Goal: Task Accomplishment & Management: Complete application form

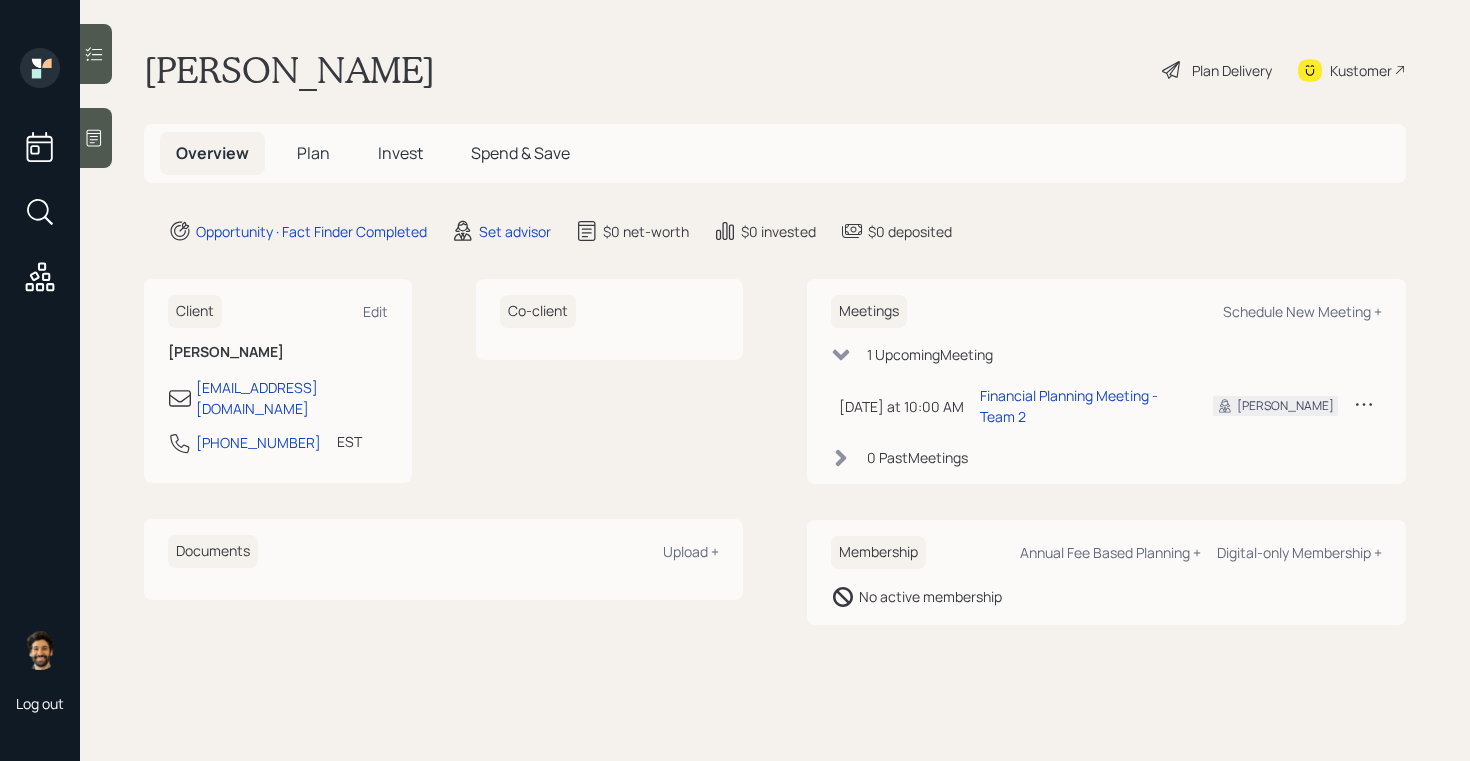
click at [307, 143] on span "Plan" at bounding box center [313, 153] width 33 height 22
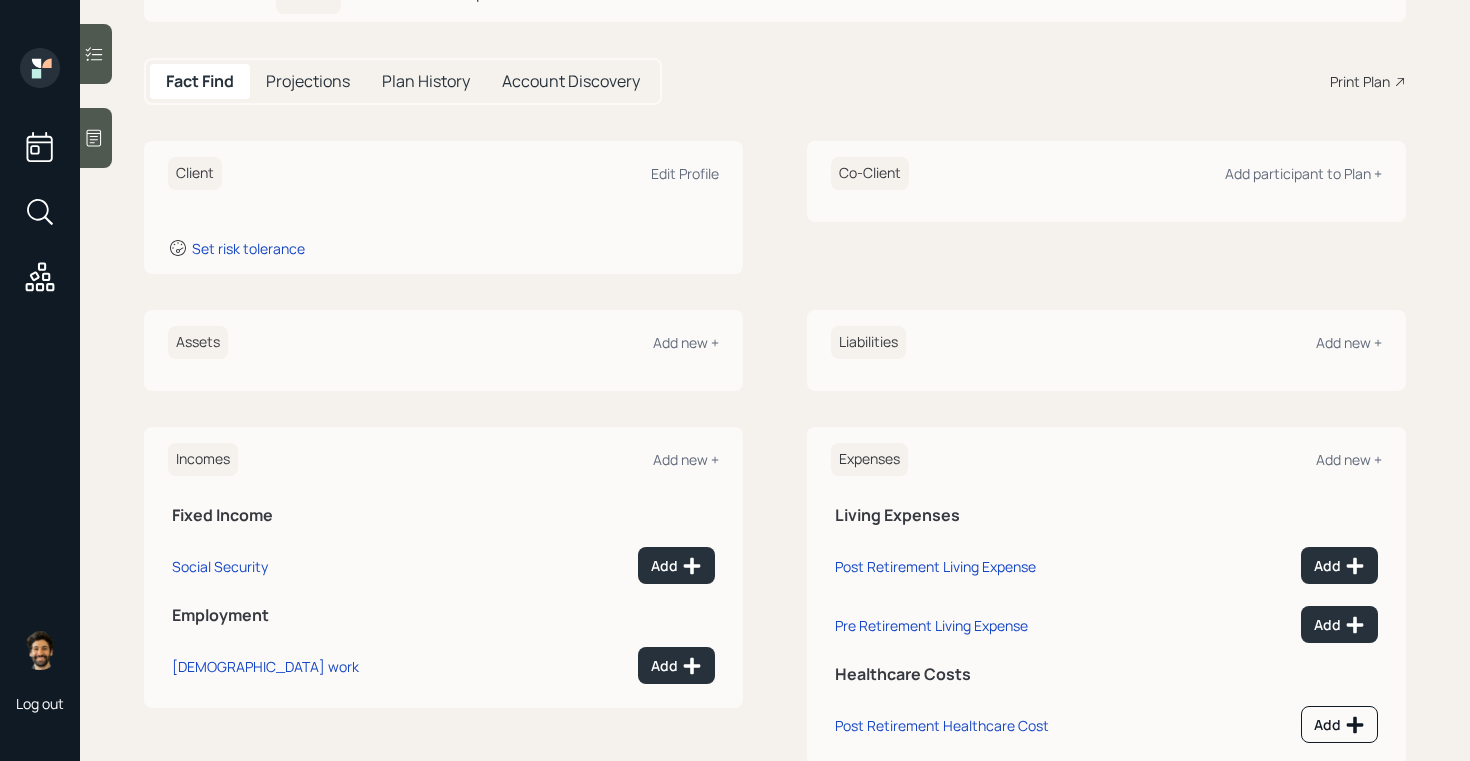
scroll to position [164, 0]
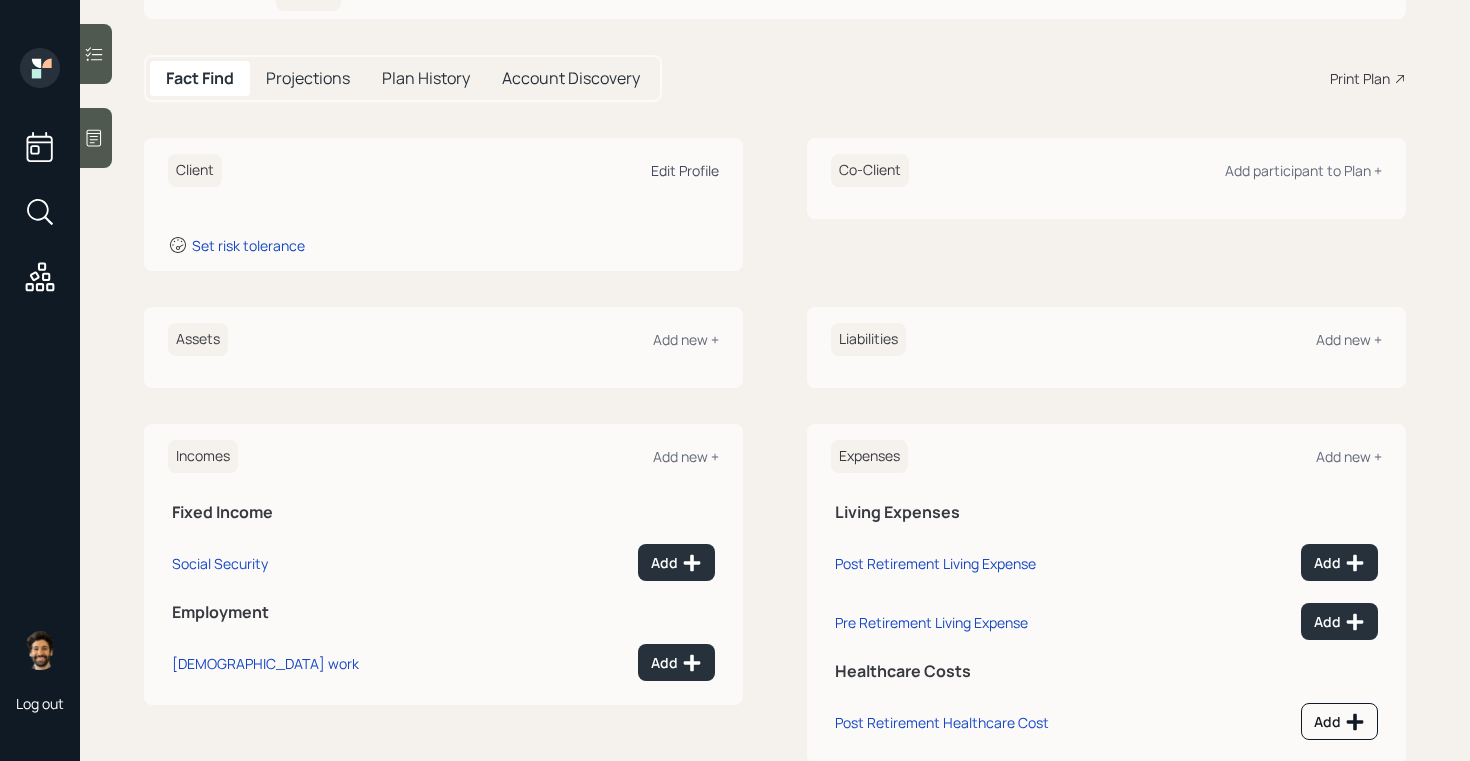
click at [668, 172] on div "Edit Profile" at bounding box center [685, 170] width 68 height 19
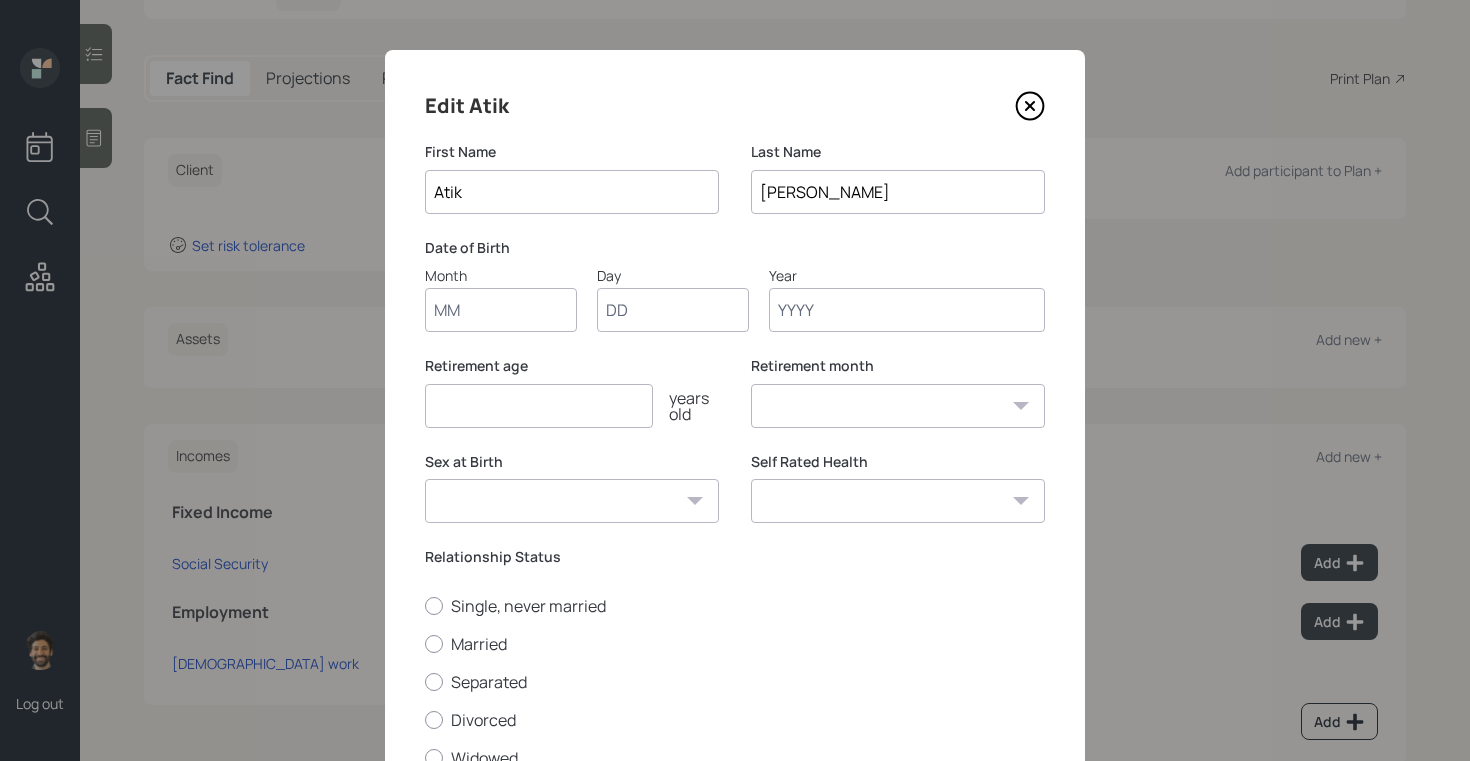
click at [473, 322] on input "Month" at bounding box center [501, 310] width 152 height 44
type input "01"
type input "1960"
select select "1"
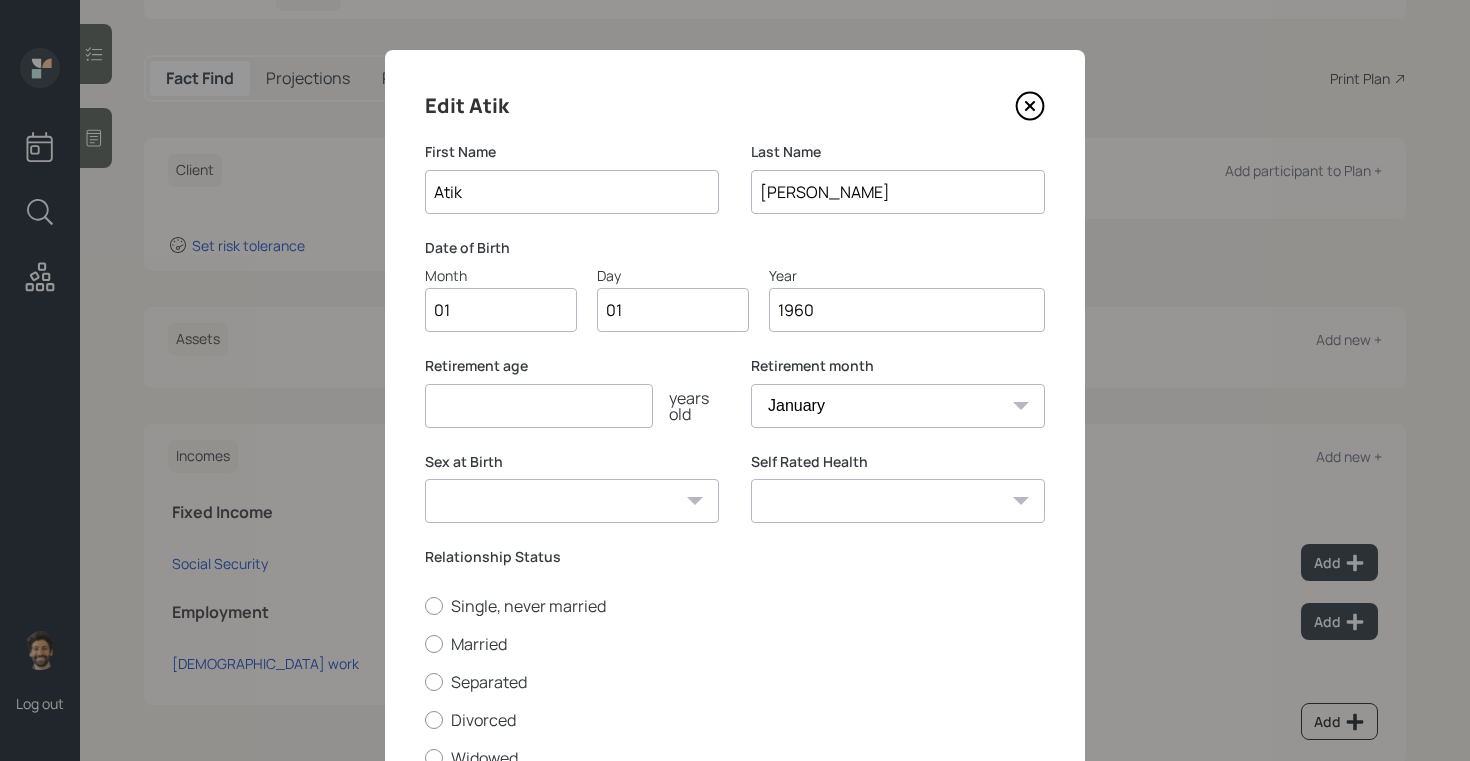
type input "1960"
click at [455, 408] on input "number" at bounding box center [539, 406] width 228 height 44
click at [827, 299] on input "1960" at bounding box center [907, 310] width 276 height 44
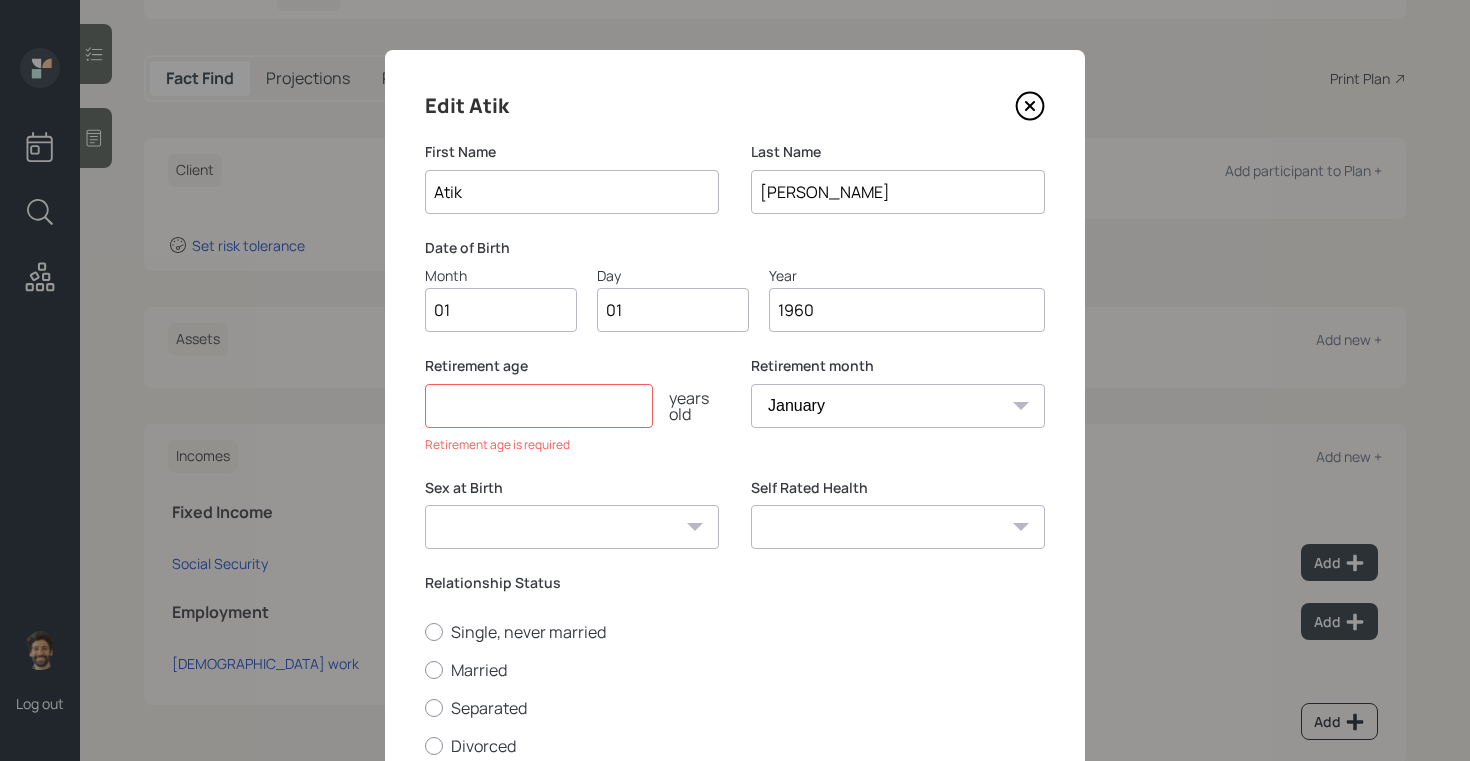
click at [483, 394] on input "number" at bounding box center [539, 406] width 228 height 44
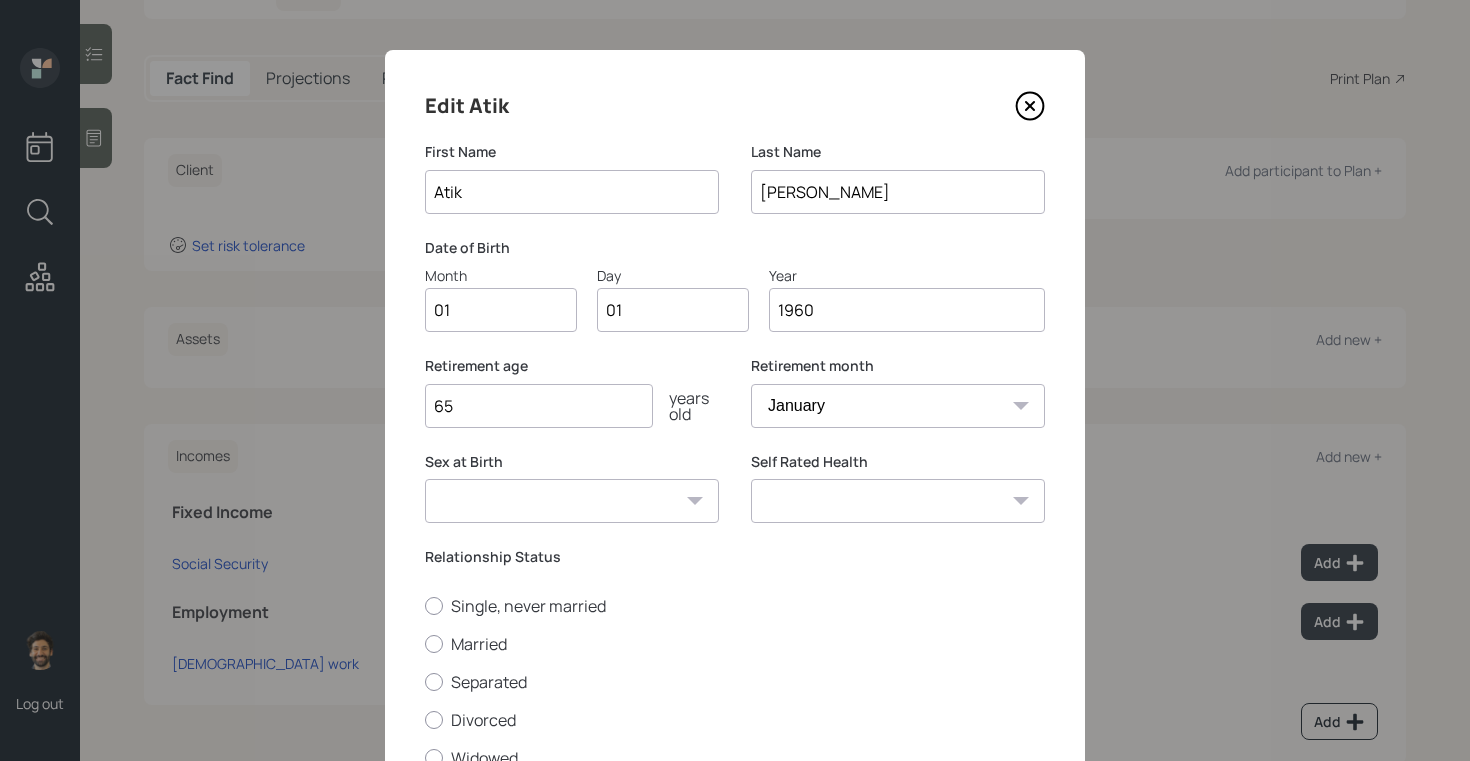
scroll to position [166, 0]
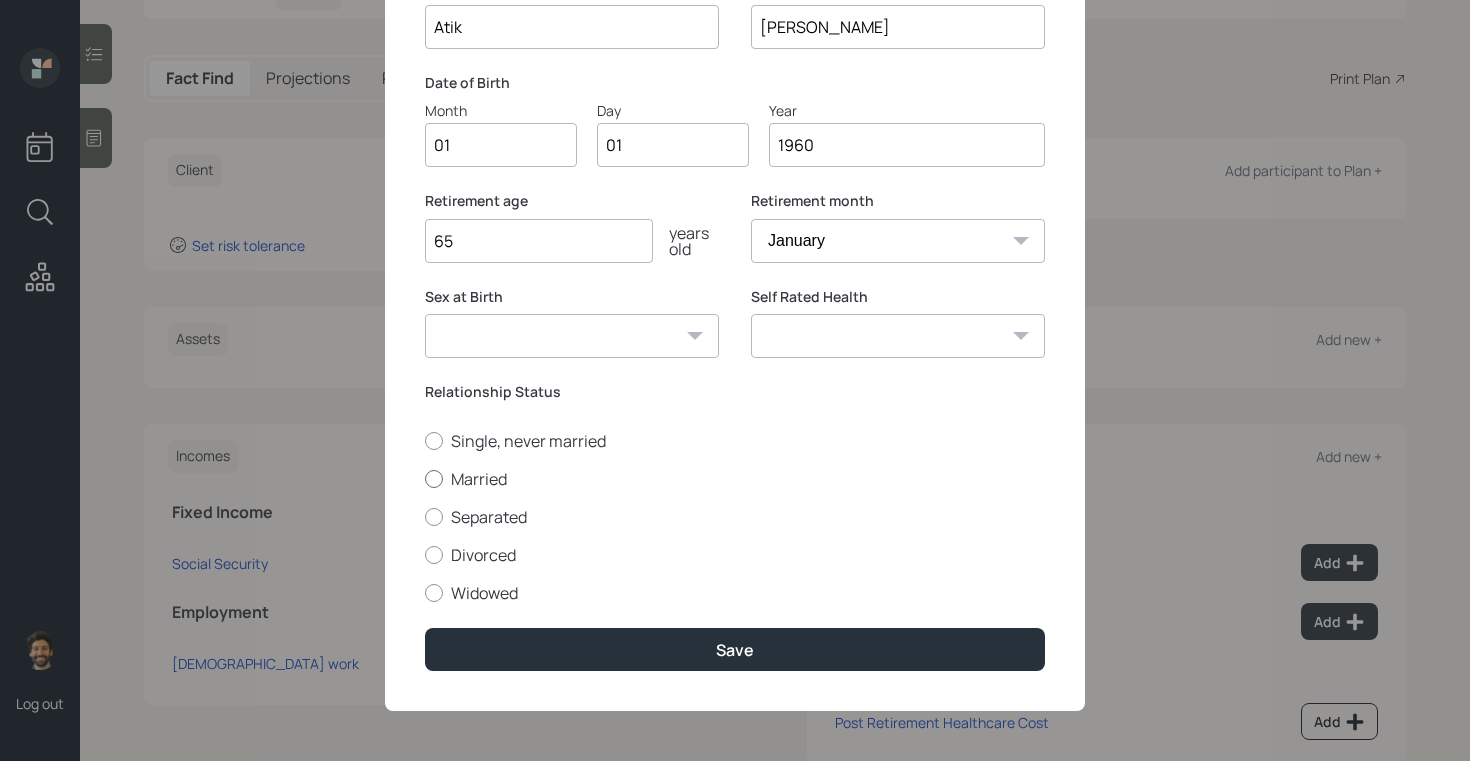
type input "65"
click at [443, 483] on label "Married" at bounding box center [735, 479] width 620 height 22
click at [425, 479] on input "Married" at bounding box center [424, 478] width 1 height 1
radio input "true"
click at [567, 672] on div "Edit Atik First Name Atik Last Name [PERSON_NAME] Date of Birth Month 01 Day 01…" at bounding box center [735, 298] width 700 height 826
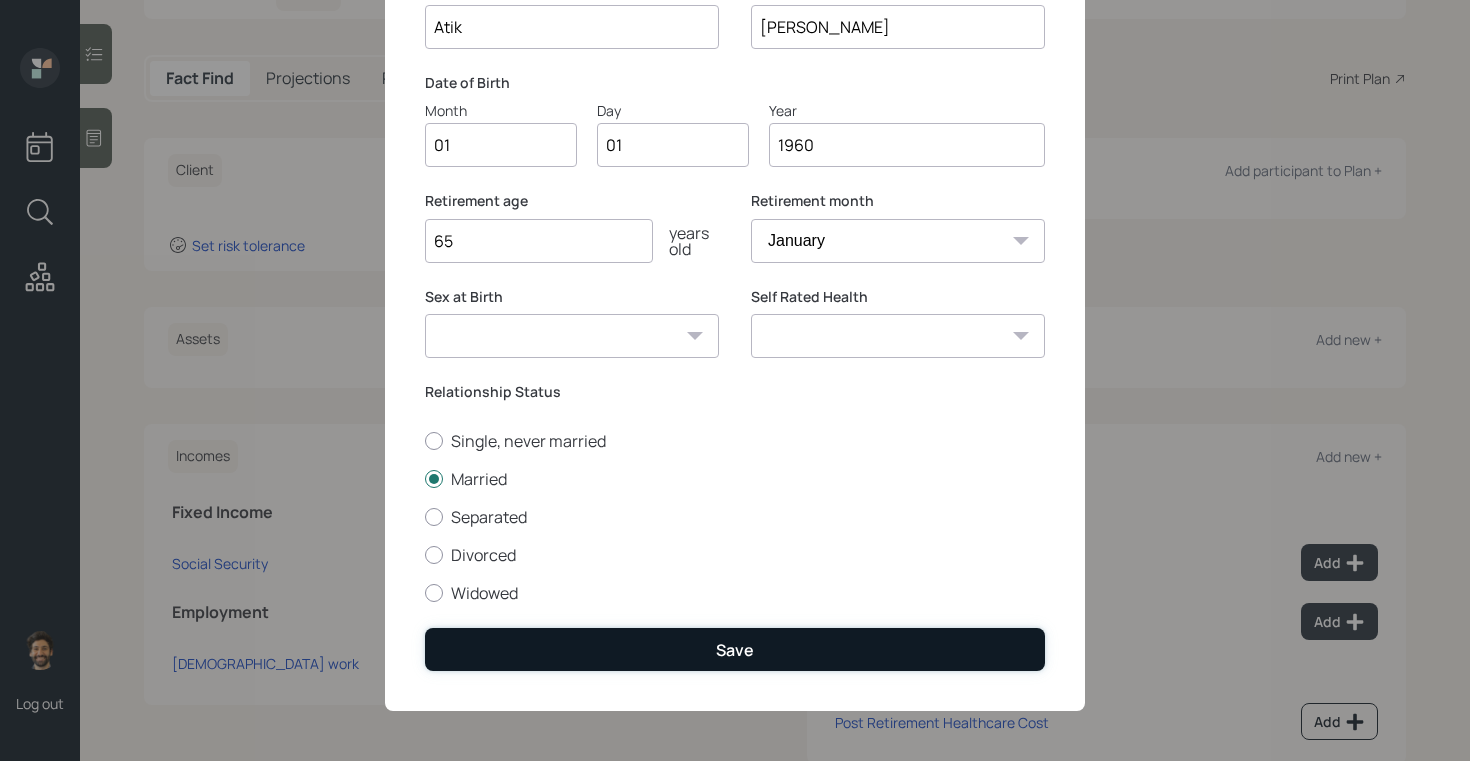
click at [590, 642] on button "Save" at bounding box center [735, 649] width 620 height 43
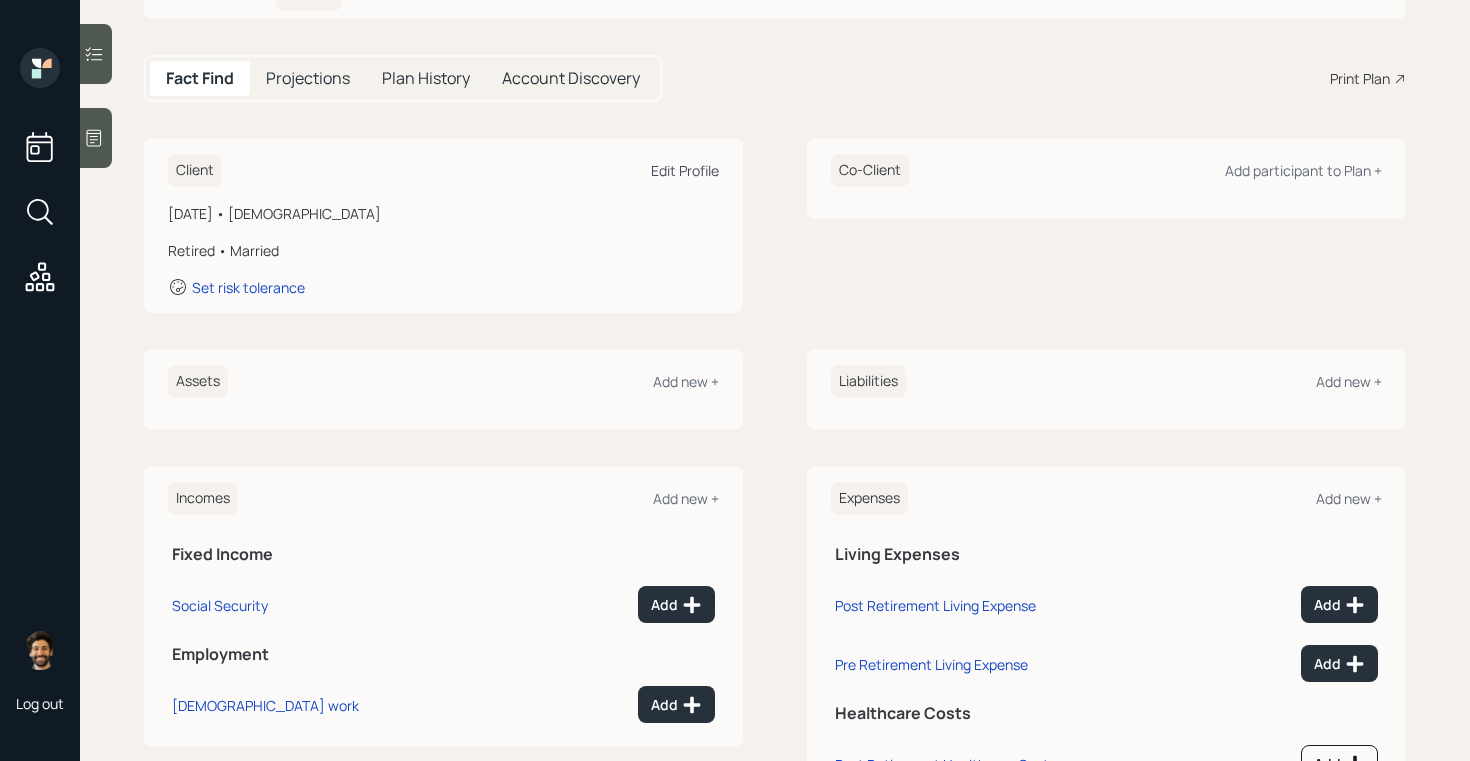
click at [666, 169] on div "Edit Profile" at bounding box center [685, 170] width 68 height 19
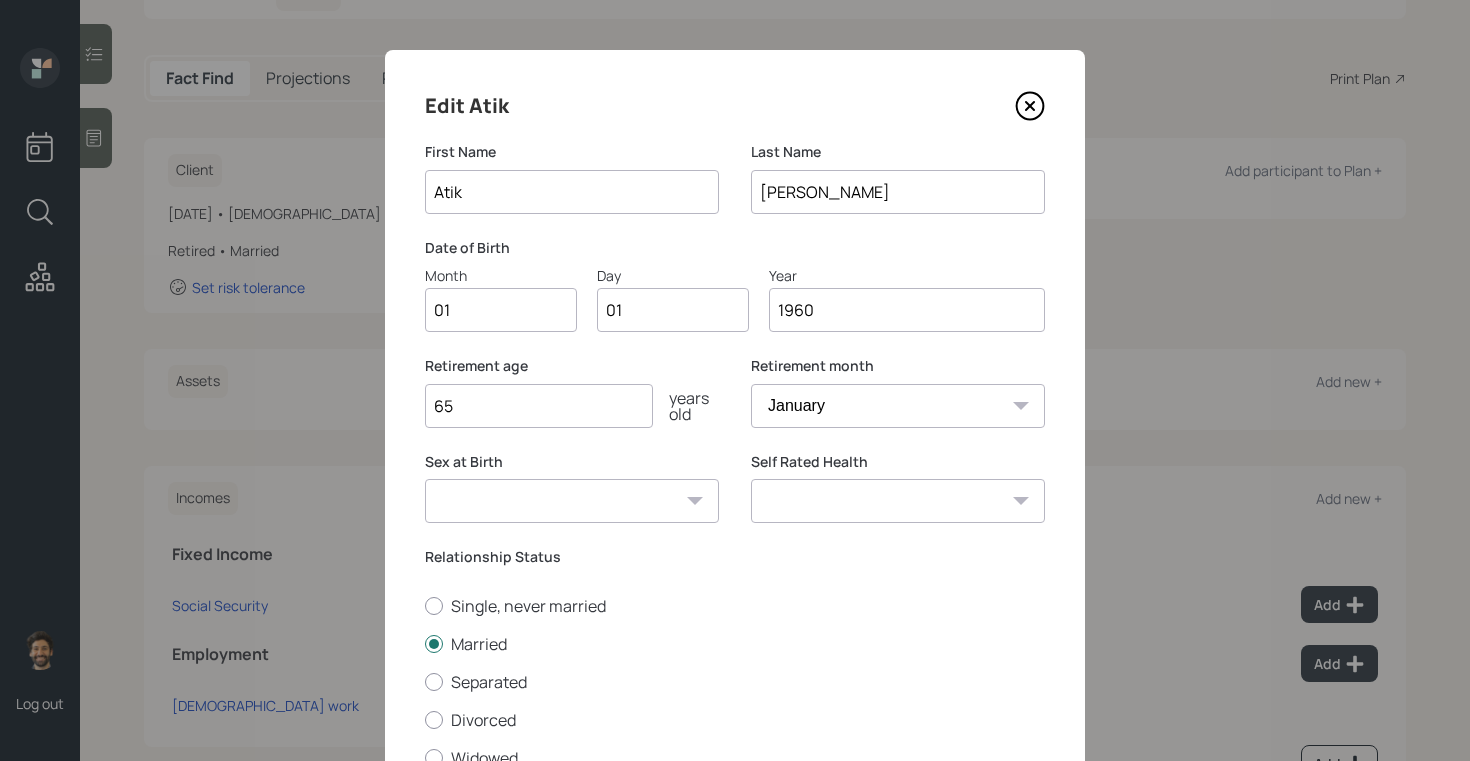
click at [834, 307] on input "1960" at bounding box center [907, 310] width 276 height 44
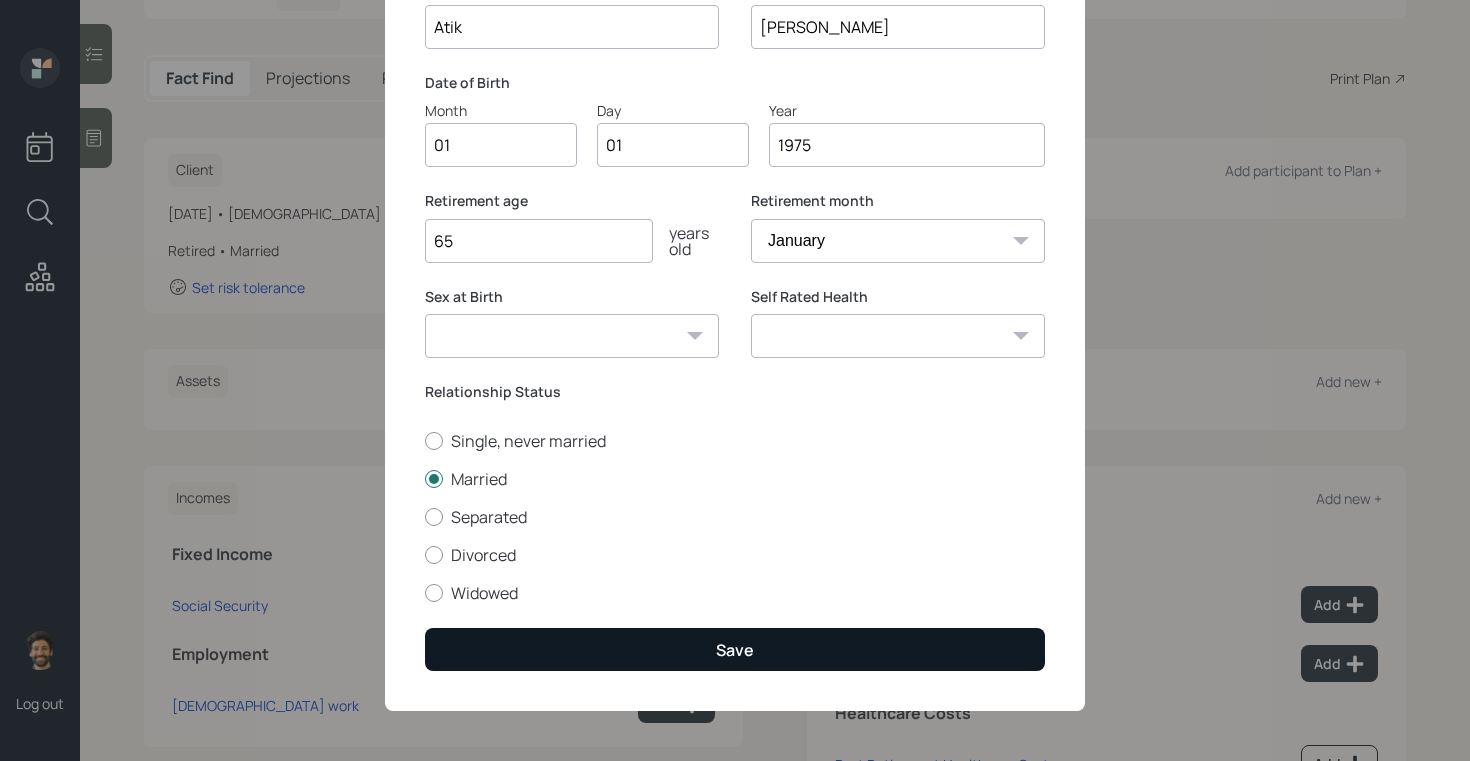
type input "1975"
click at [524, 650] on button "Save" at bounding box center [735, 649] width 620 height 43
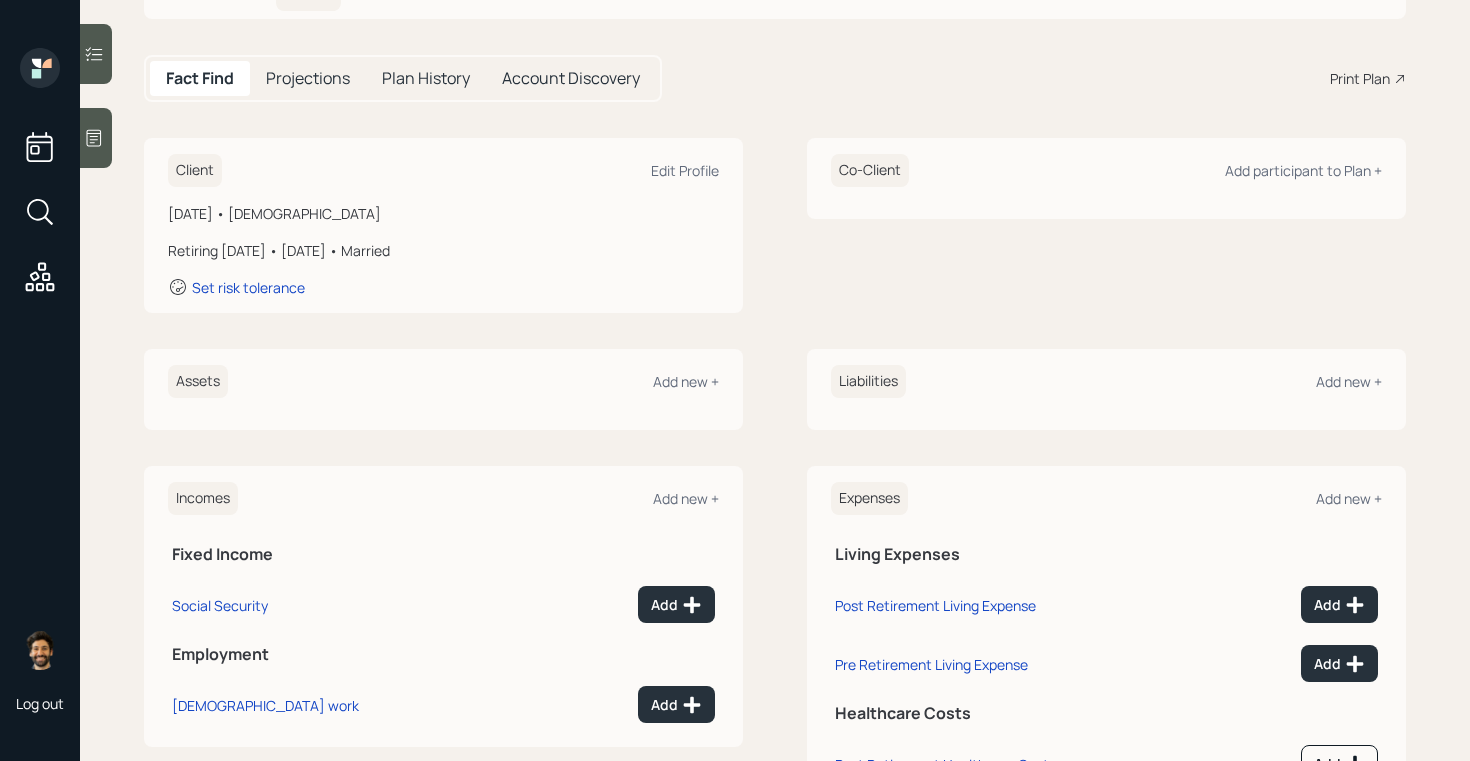
scroll to position [257, 0]
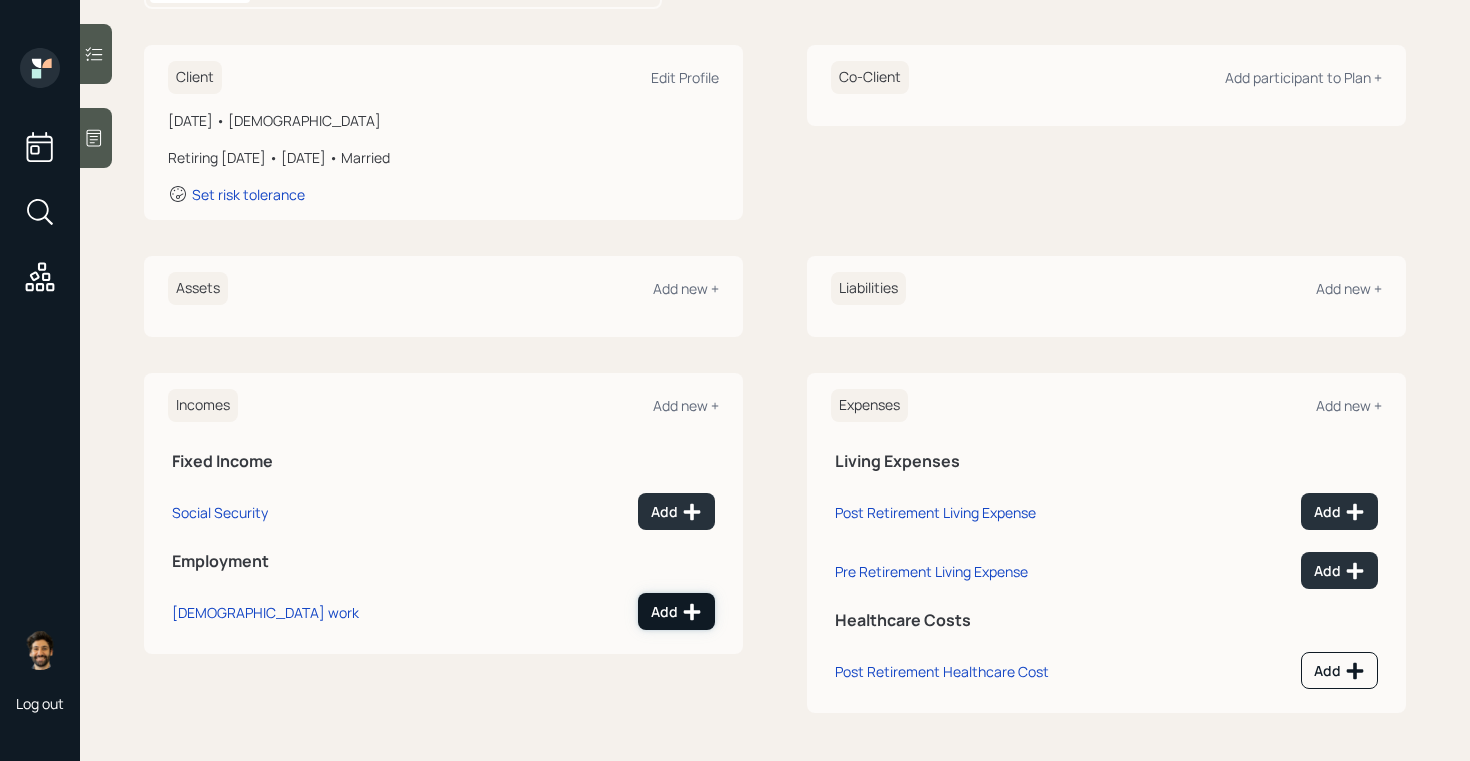
click at [664, 609] on div "Add" at bounding box center [676, 612] width 51 height 20
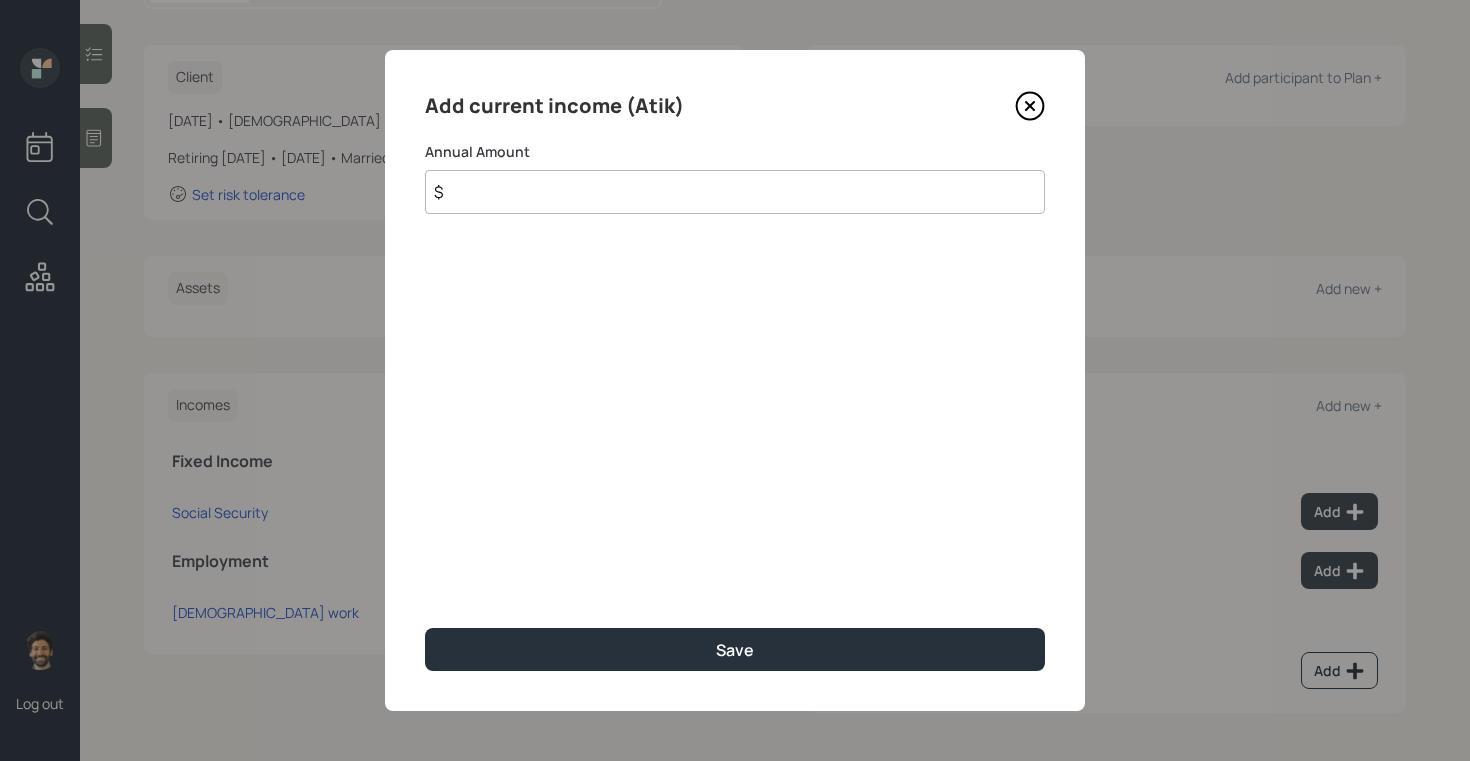
click at [492, 197] on input "$" at bounding box center [735, 192] width 620 height 44
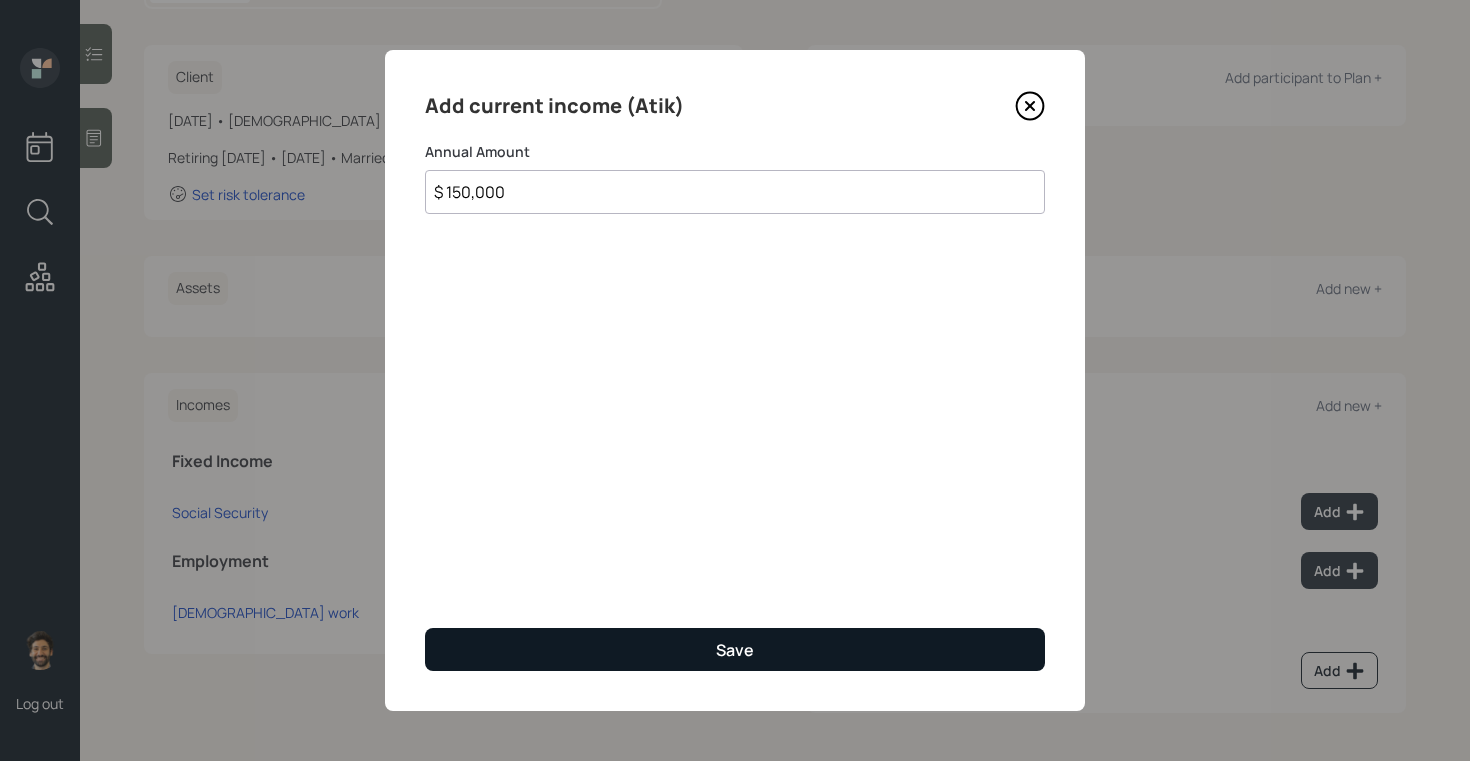
type input "$ 150,000"
click at [530, 646] on button "Save" at bounding box center [735, 649] width 620 height 43
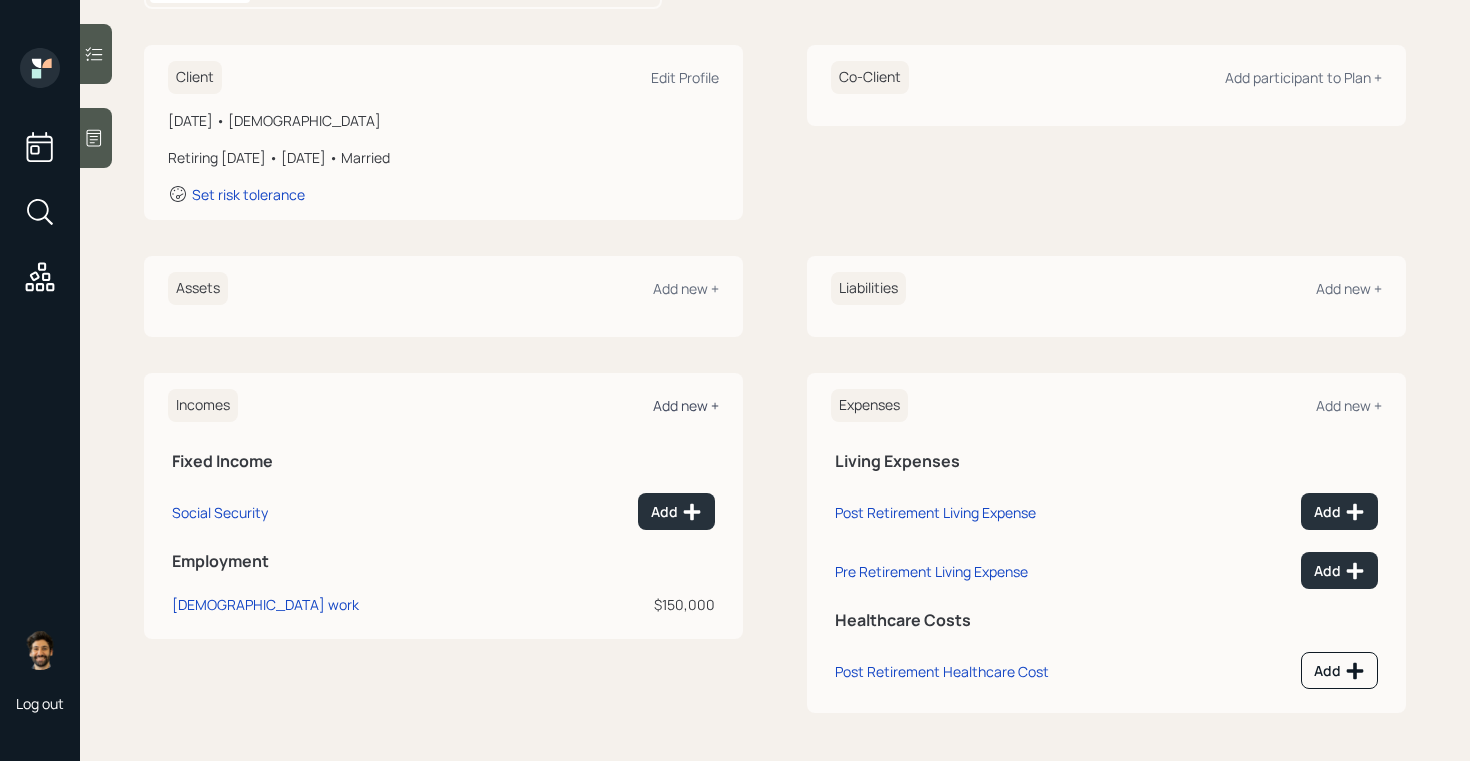
click at [666, 402] on div "Add new +" at bounding box center [686, 405] width 66 height 19
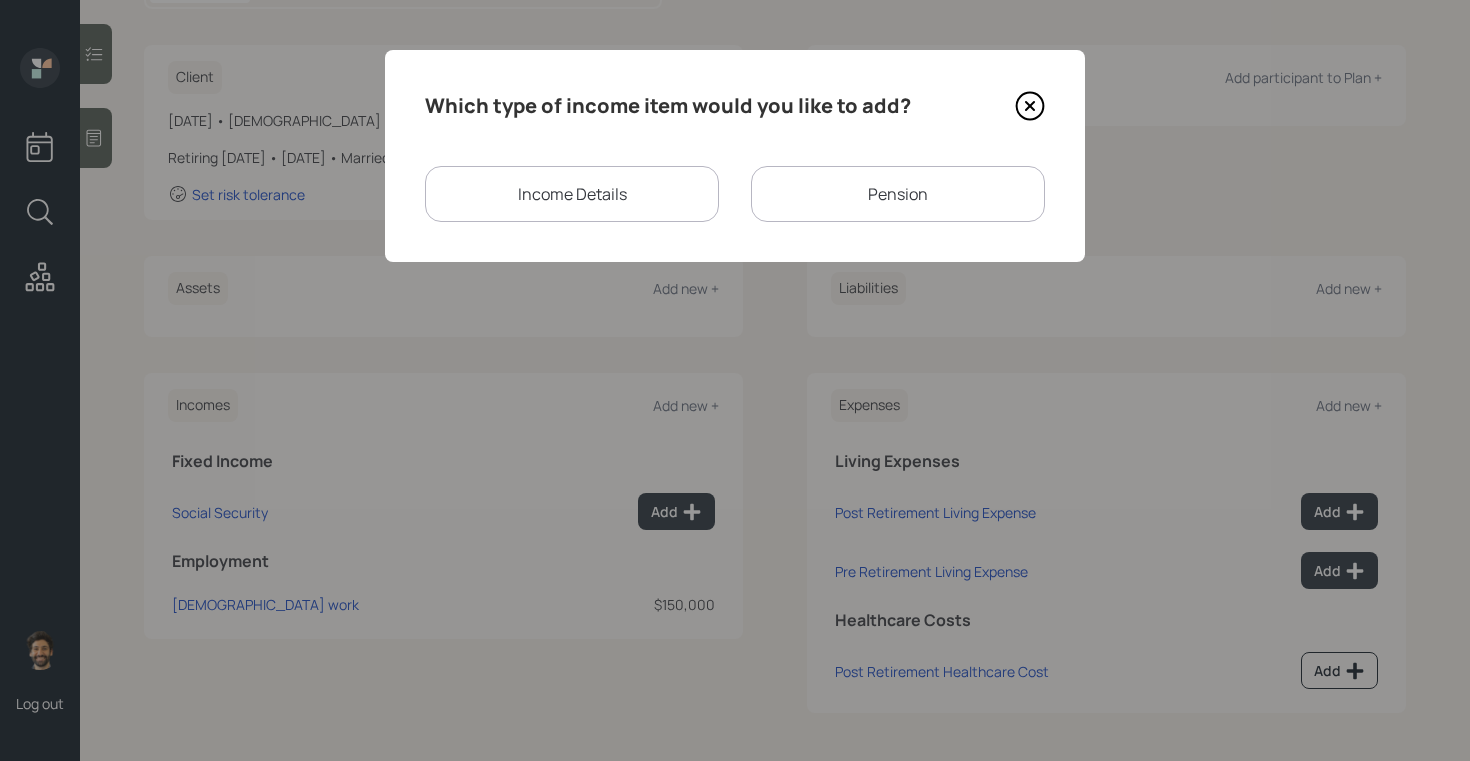
click at [547, 166] on div "Income Details" at bounding box center [572, 194] width 294 height 56
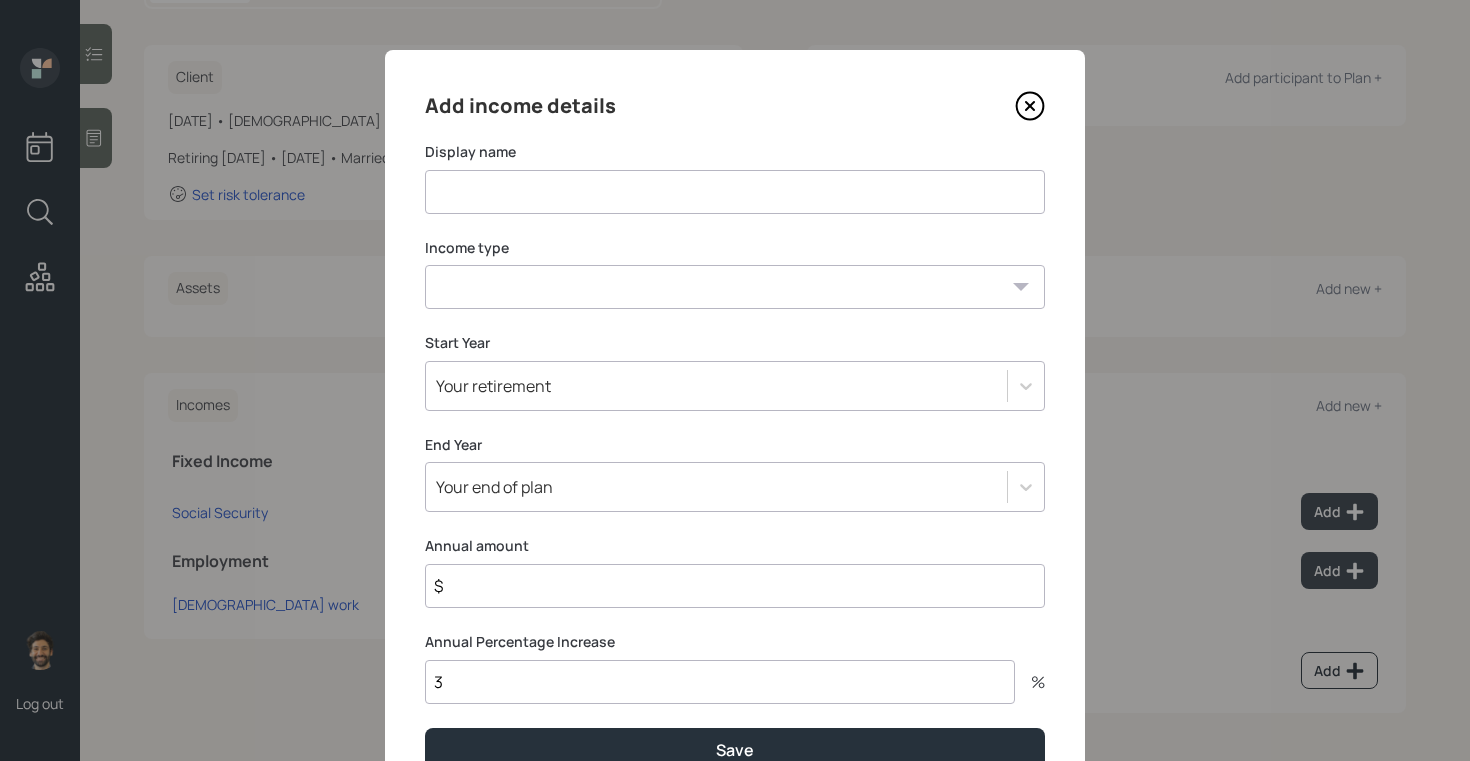
click at [547, 205] on input at bounding box center [735, 192] width 620 height 44
type input "Business Income"
click at [522, 288] on select "[DEMOGRAPHIC_DATA] work [DEMOGRAPHIC_DATA] work Self employment Other" at bounding box center [735, 287] width 620 height 44
select select "other"
click at [425, 265] on select "[DEMOGRAPHIC_DATA] work [DEMOGRAPHIC_DATA] work Self employment Other" at bounding box center [735, 287] width 620 height 44
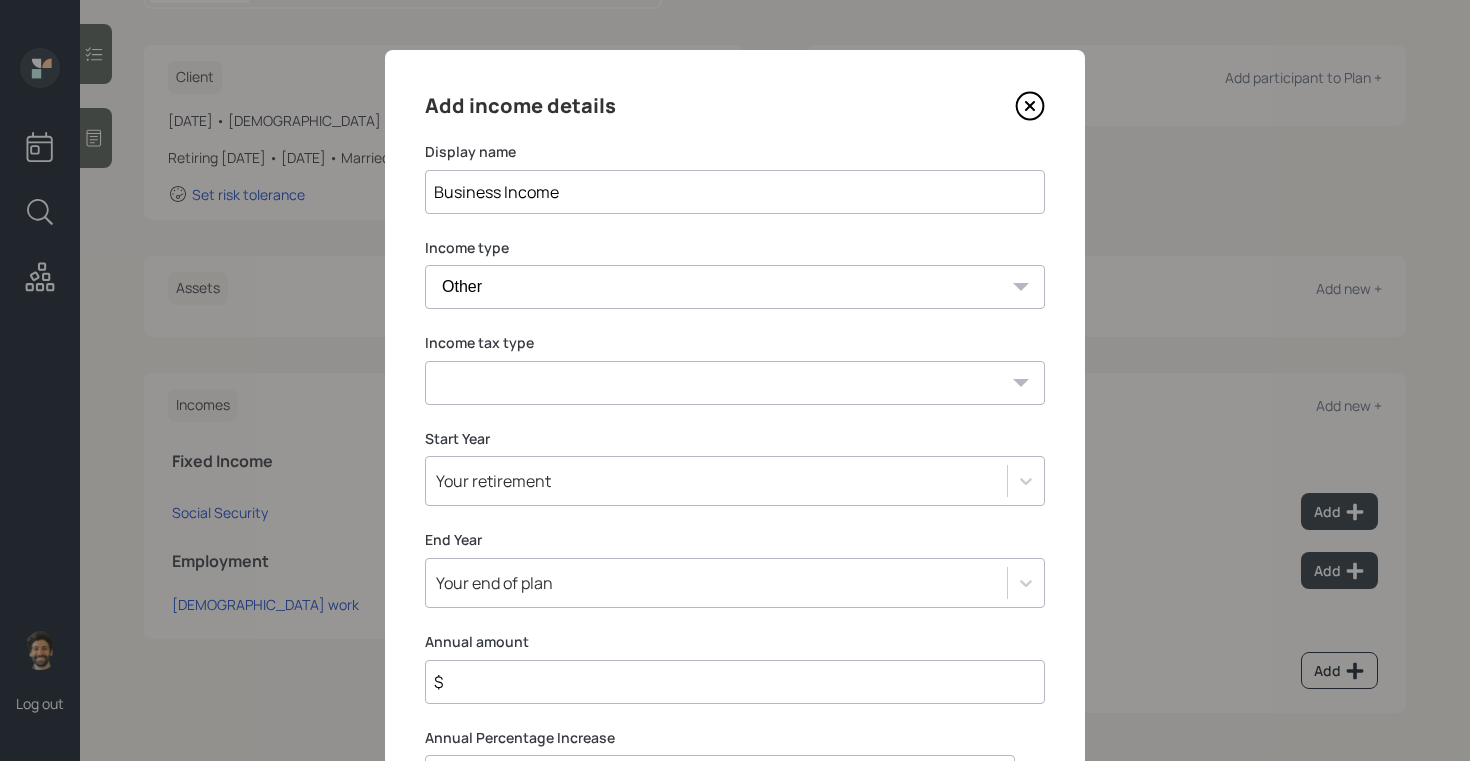
click at [468, 395] on select "Tax-free Earned Self Employment Alimony Royalties Pension / Annuity Interest Di…" at bounding box center [735, 383] width 620 height 44
select select "self_employment"
click at [425, 361] on select "Tax-free Earned Self Employment Alimony Royalties Pension / Annuity Interest Di…" at bounding box center [735, 383] width 620 height 44
click at [480, 684] on input "$" at bounding box center [735, 682] width 620 height 44
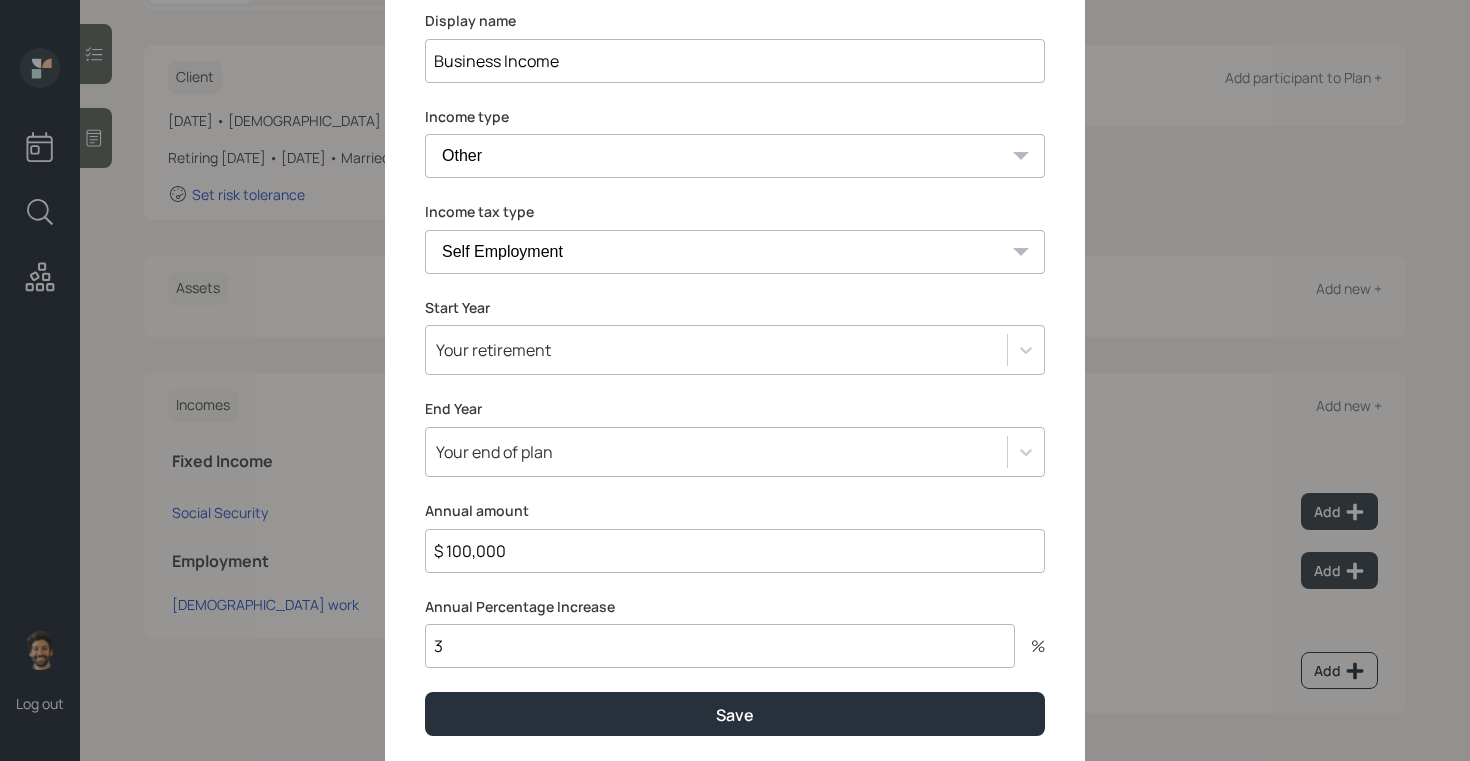
type input "$ 100,000"
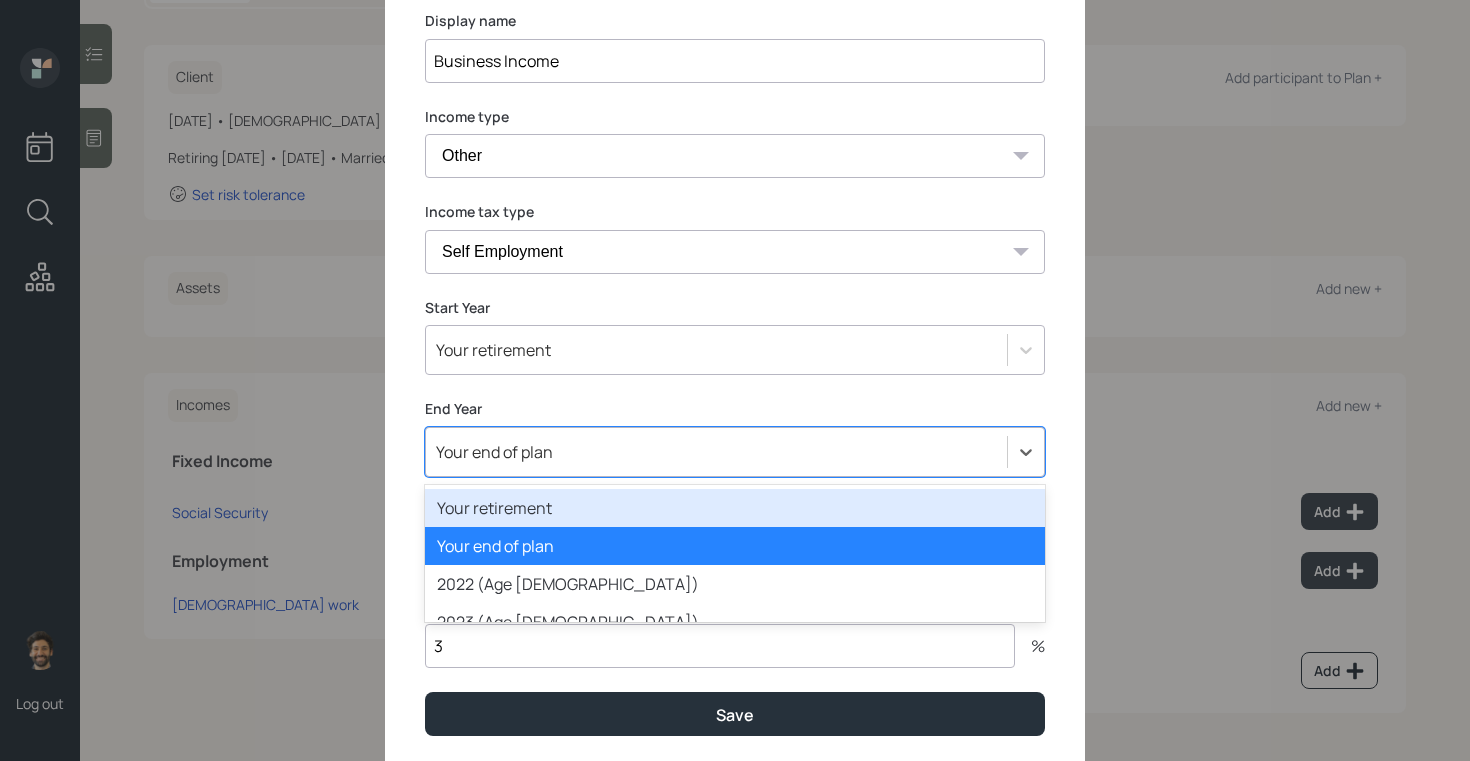
click at [505, 454] on div "Add income details Display name Business Income Income type [DEMOGRAPHIC_DATA] …" at bounding box center [735, 347] width 700 height 857
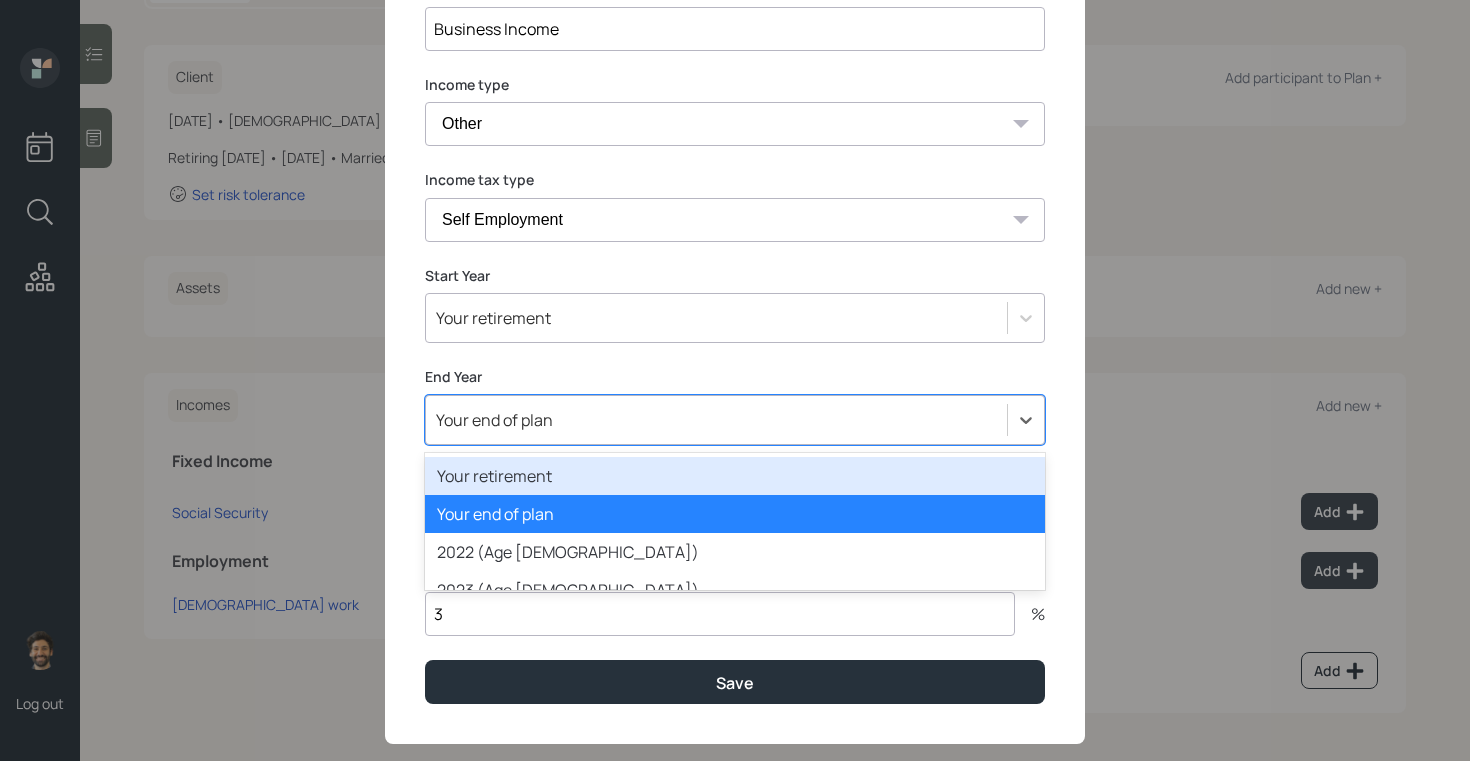
click at [503, 478] on div "Your retirement" at bounding box center [735, 476] width 620 height 38
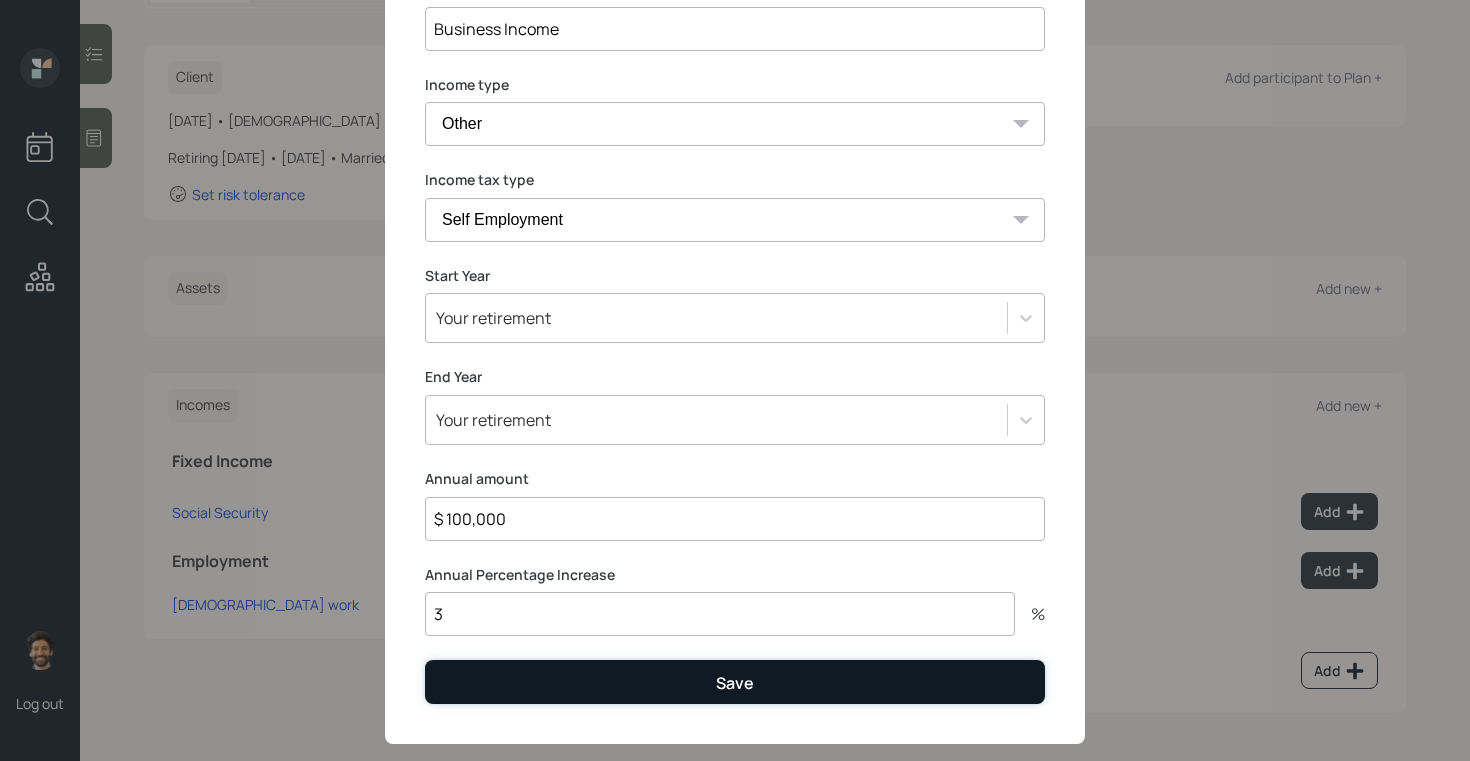
click at [482, 688] on button "Save" at bounding box center [735, 681] width 620 height 43
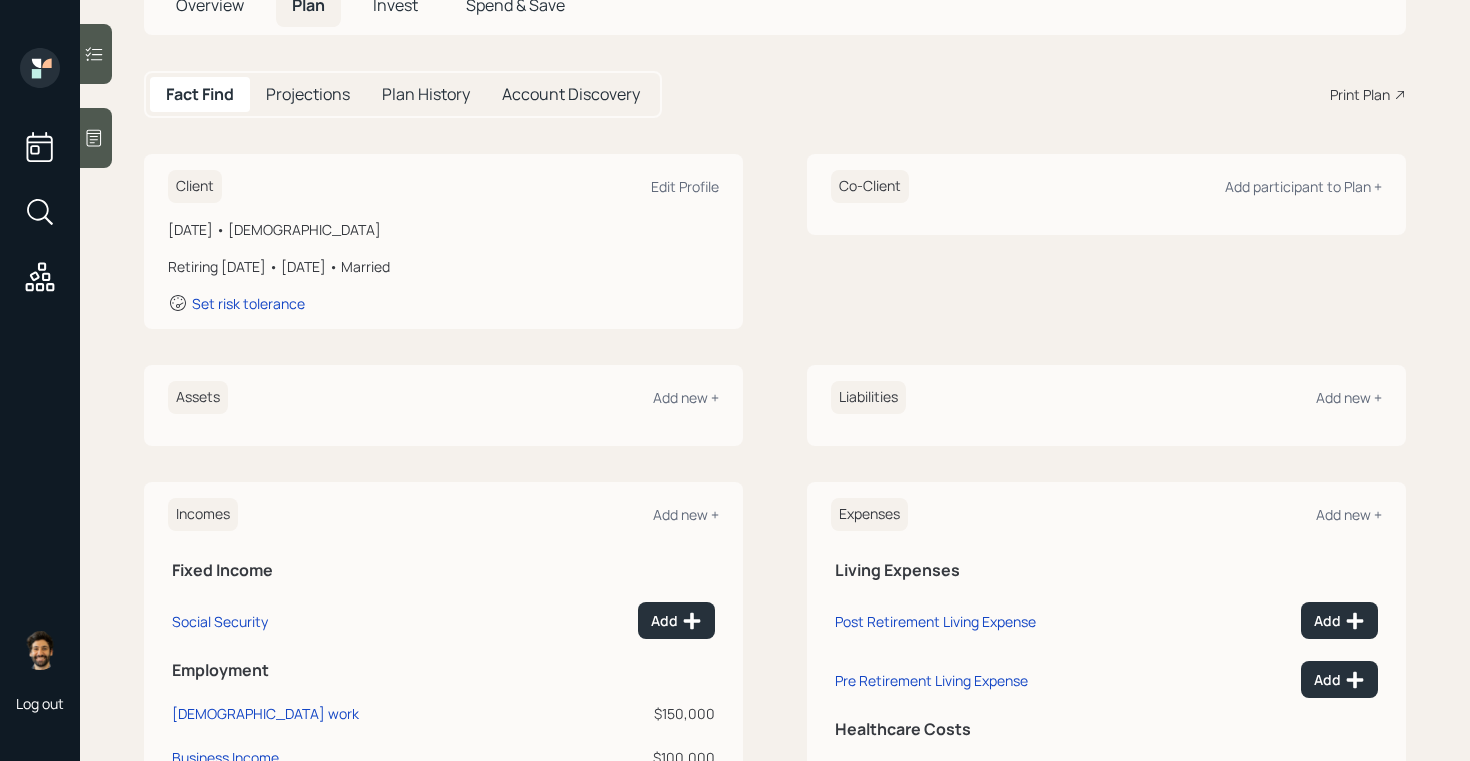
scroll to position [3, 0]
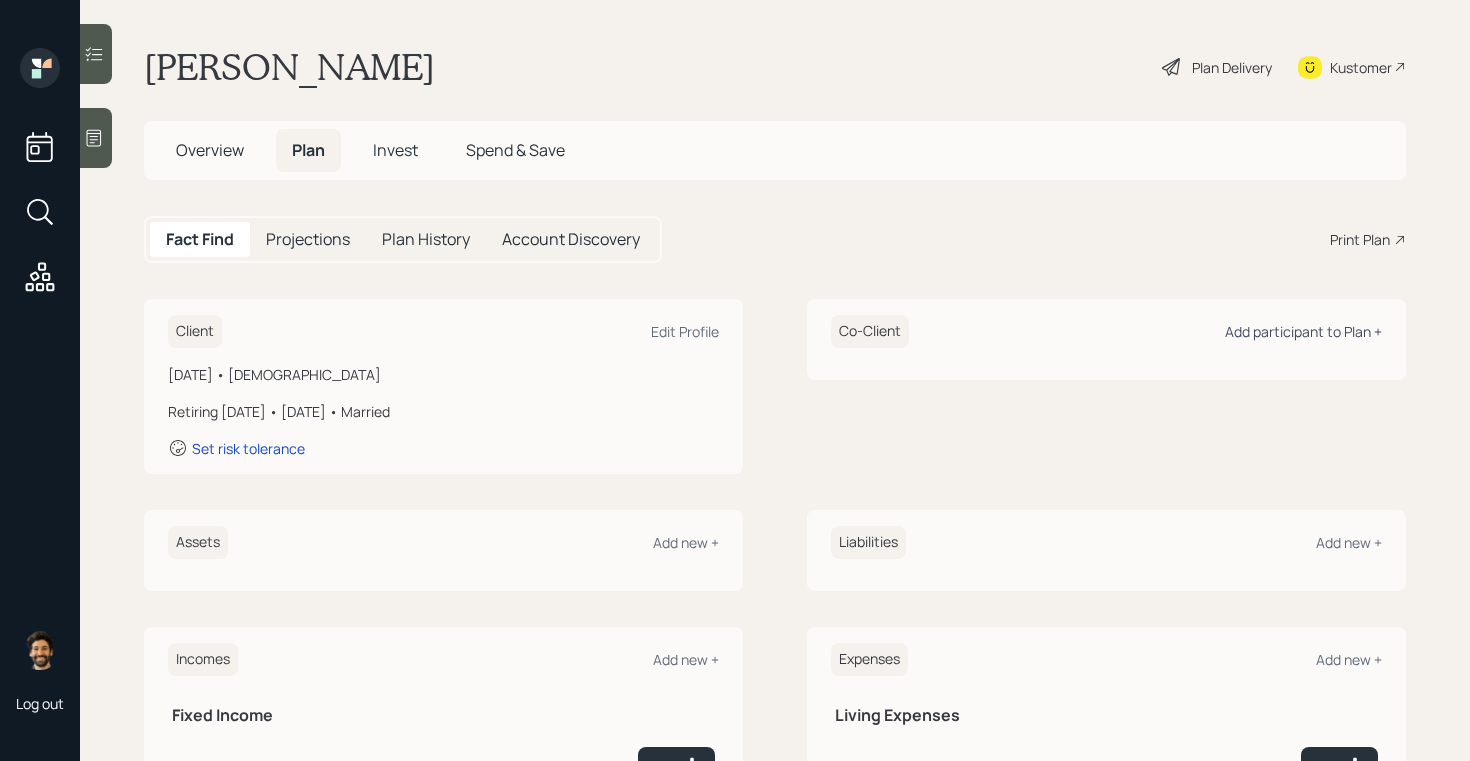
click at [1307, 327] on div "Add participant to Plan +" at bounding box center [1303, 331] width 157 height 19
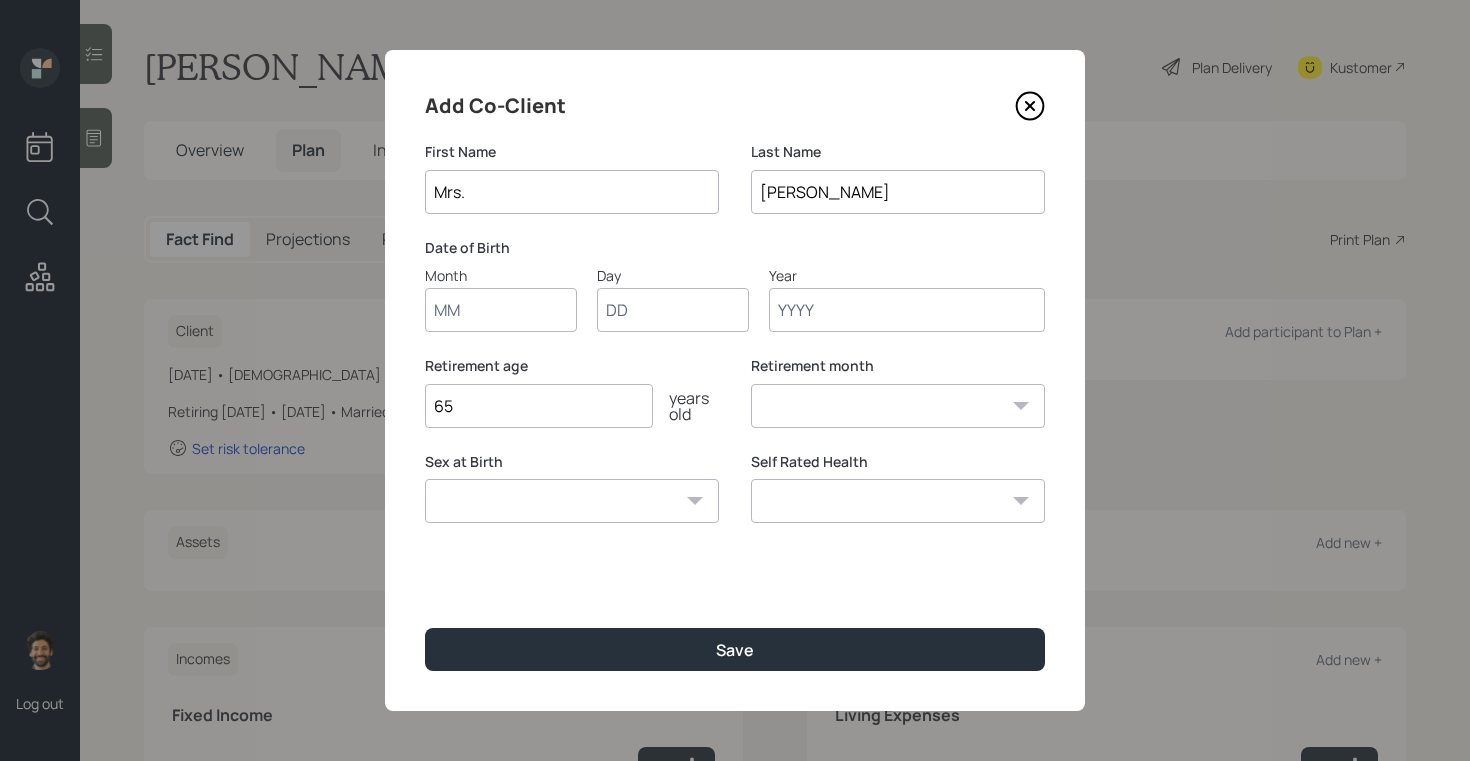
type input "Mrs."
click at [476, 303] on input "Month" at bounding box center [501, 310] width 152 height 44
type input "01"
type input "1970"
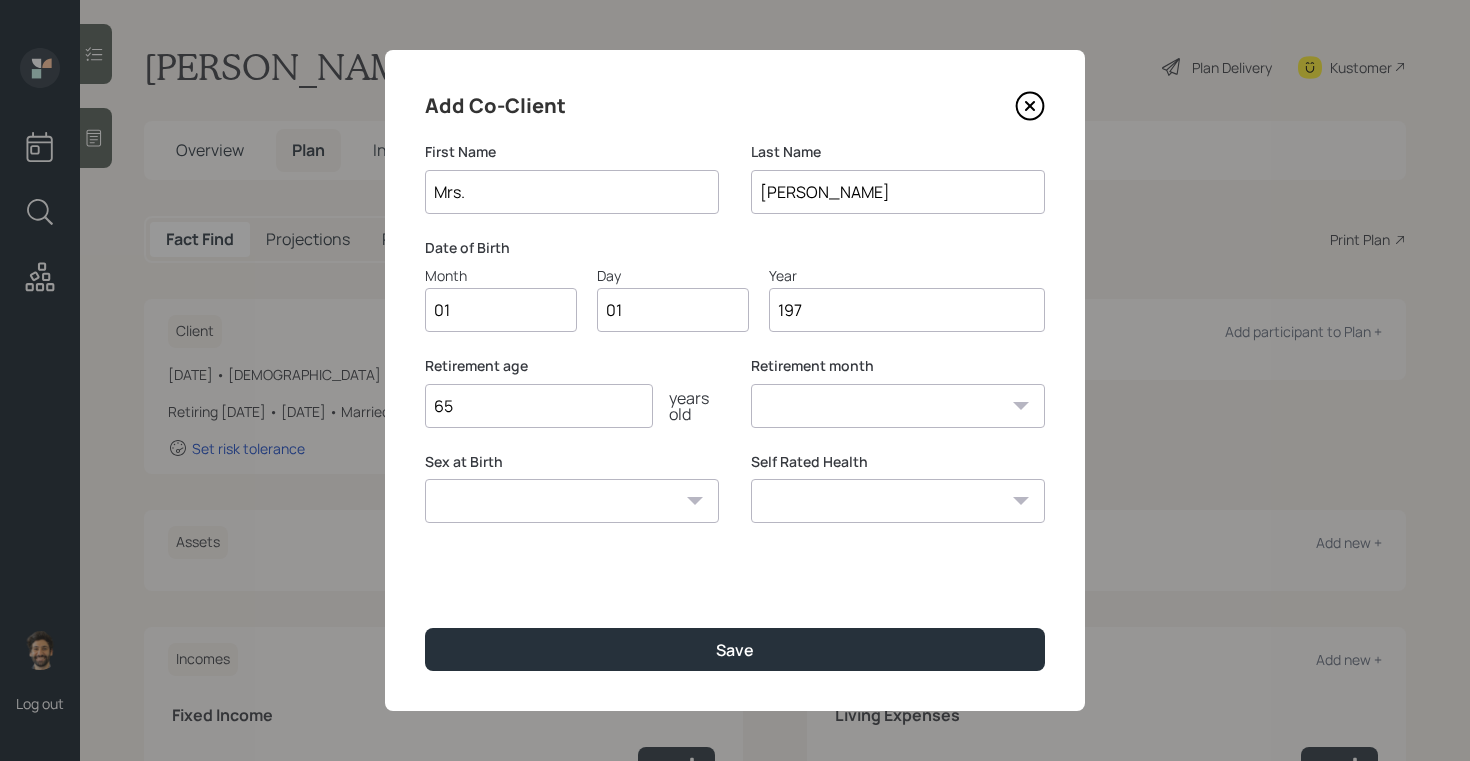
select select "1"
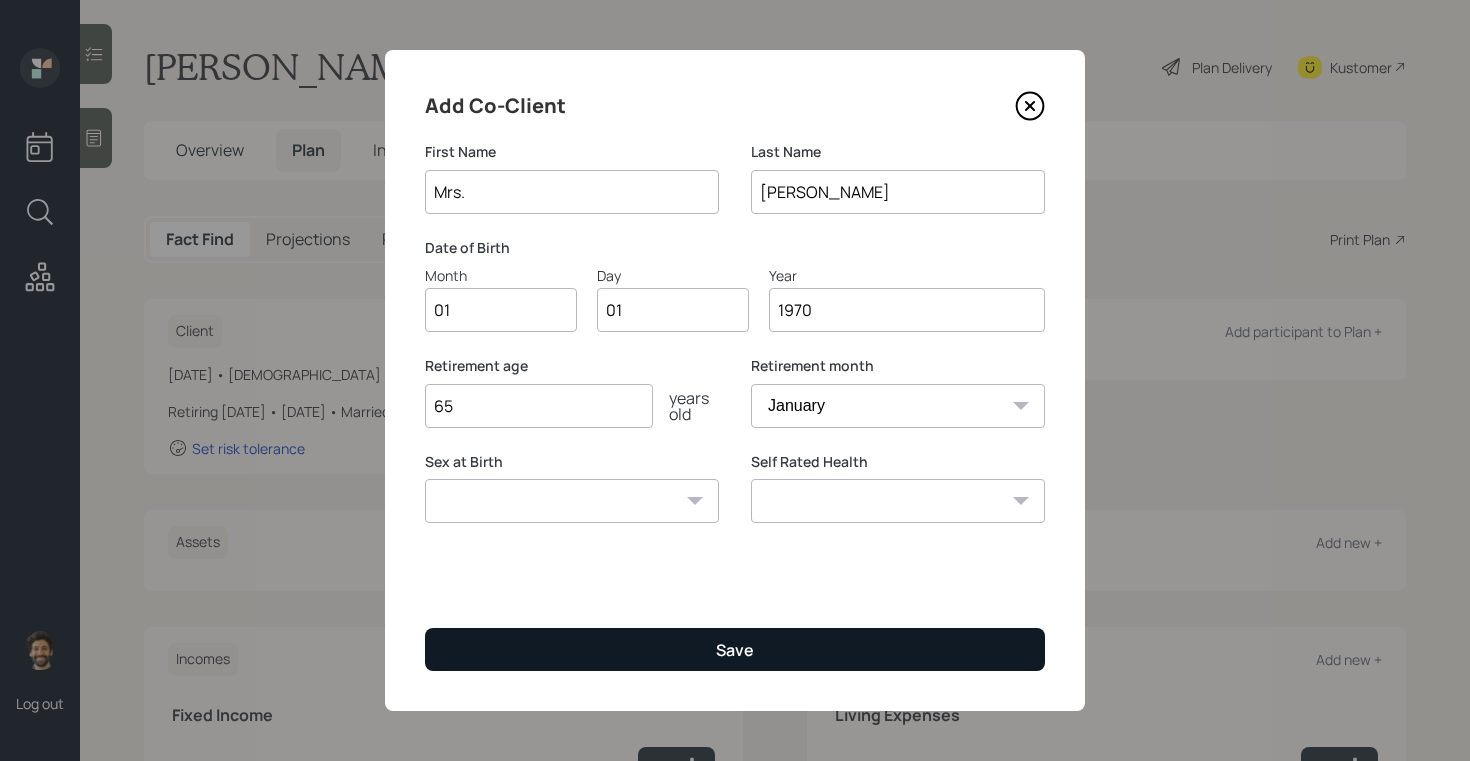
type input "1970"
click at [493, 659] on button "Save" at bounding box center [735, 649] width 620 height 43
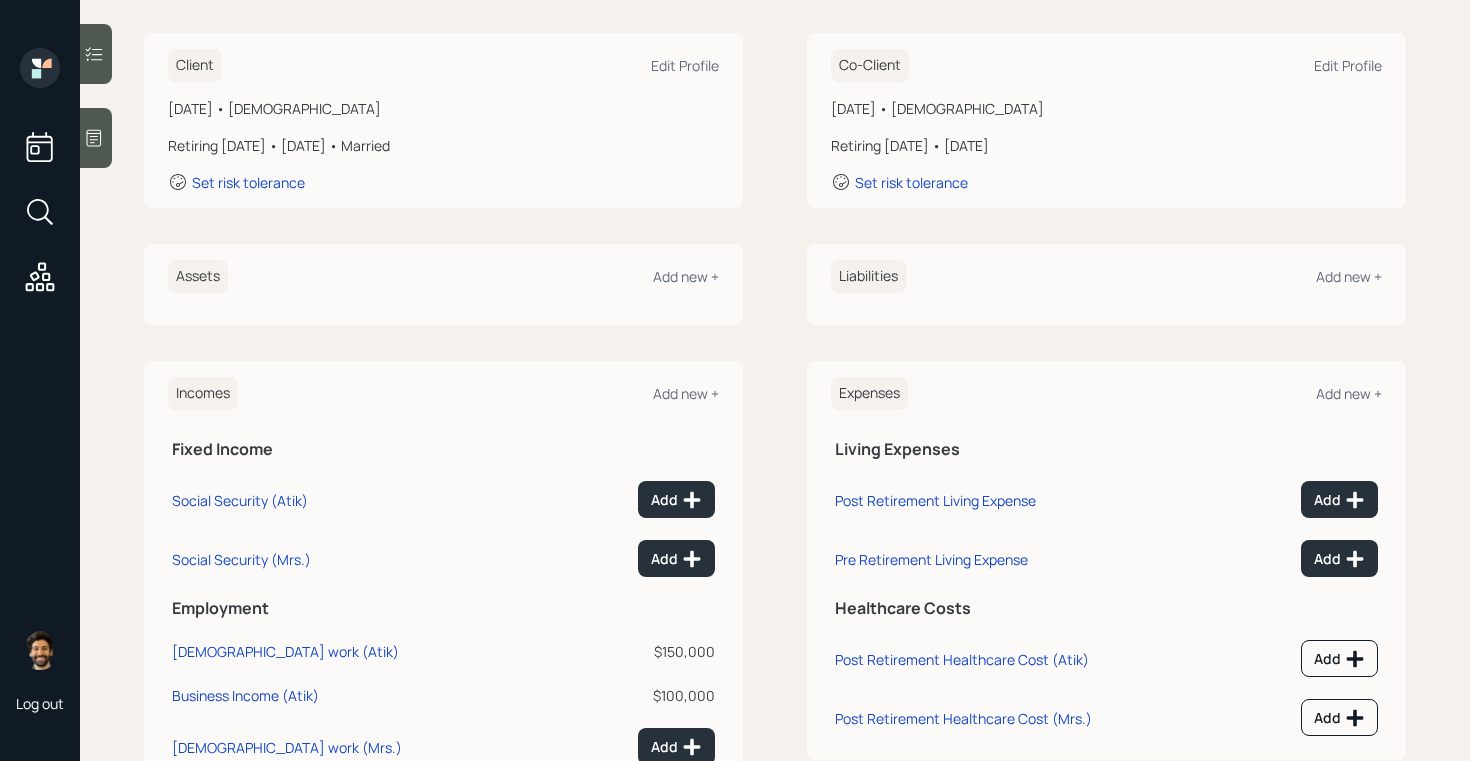
scroll to position [337, 0]
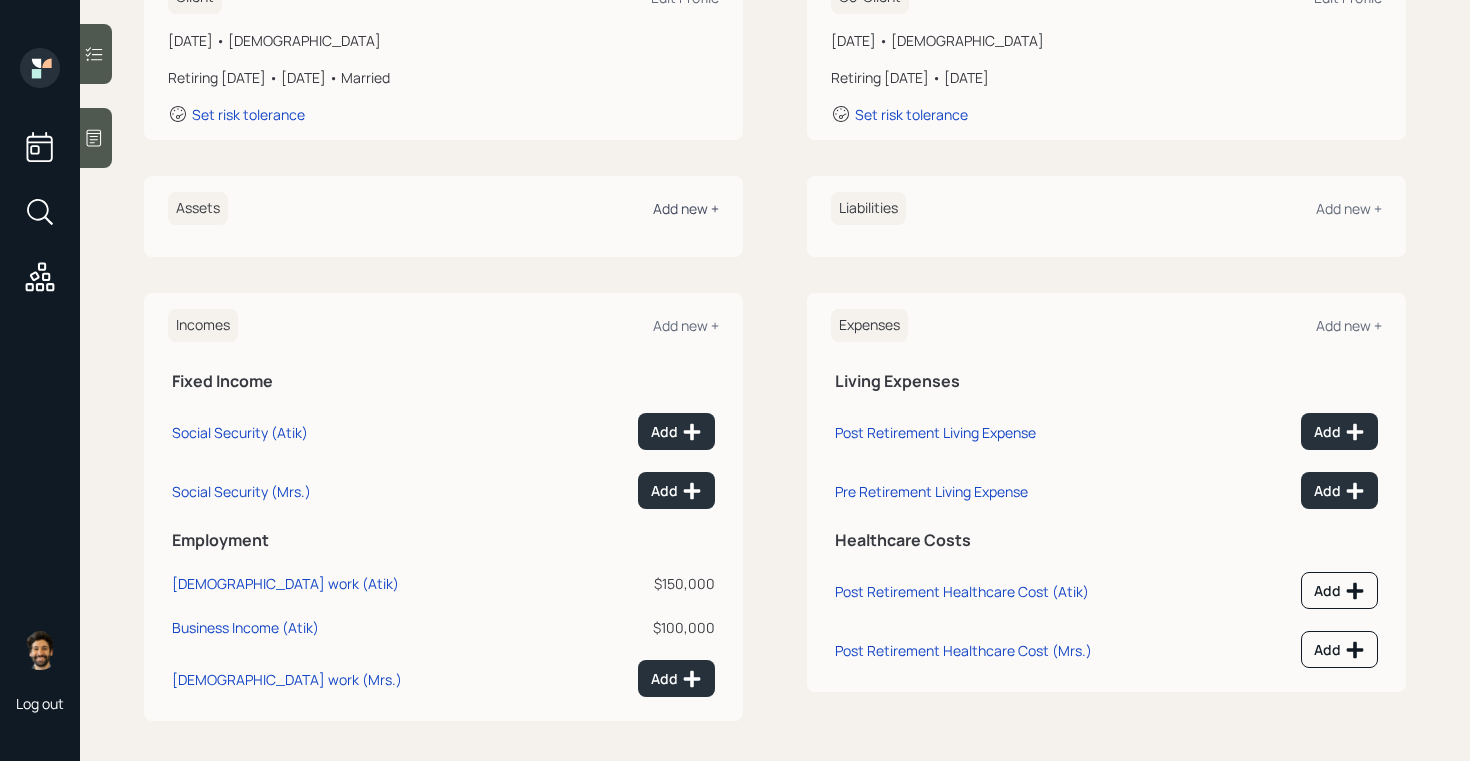
click at [691, 206] on div "Add new +" at bounding box center [686, 208] width 66 height 19
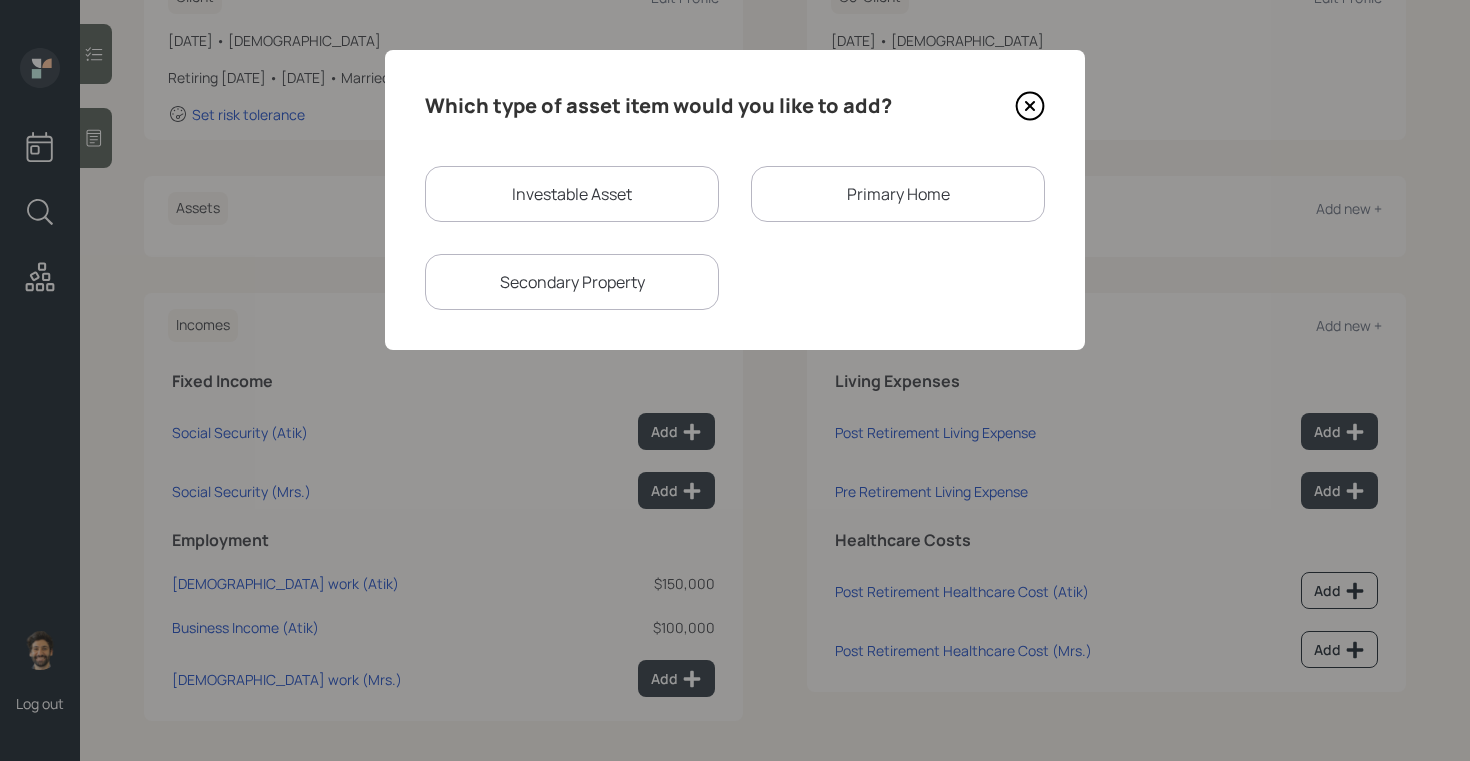
click at [513, 186] on div "Investable Asset" at bounding box center [572, 194] width 294 height 56
select select "taxable"
select select "balanced"
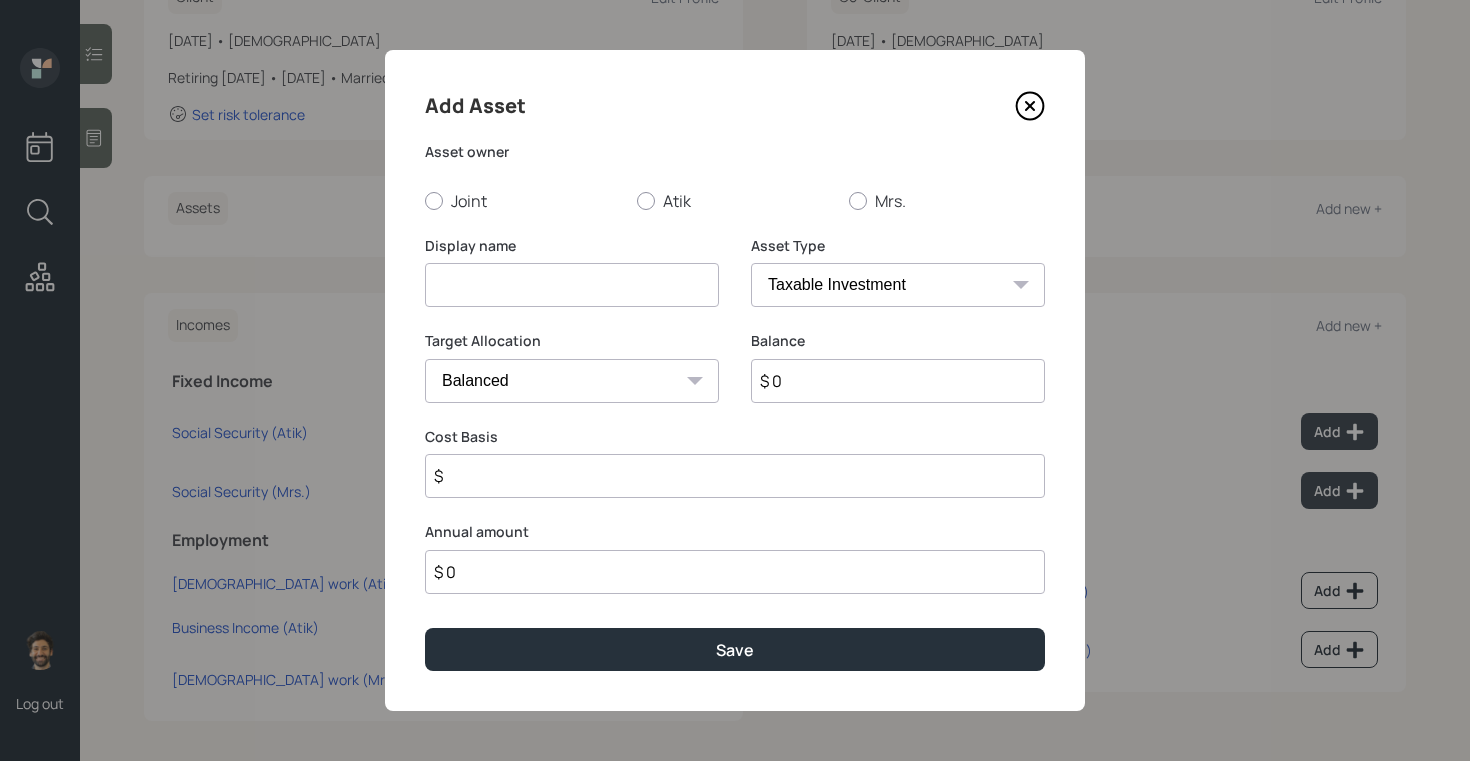
click at [499, 284] on input at bounding box center [572, 285] width 294 height 44
type input "Current 401k"
click at [816, 395] on input "$ 0" at bounding box center [898, 381] width 294 height 44
type input "$ 1"
click at [677, 200] on label "Atik" at bounding box center [735, 201] width 196 height 22
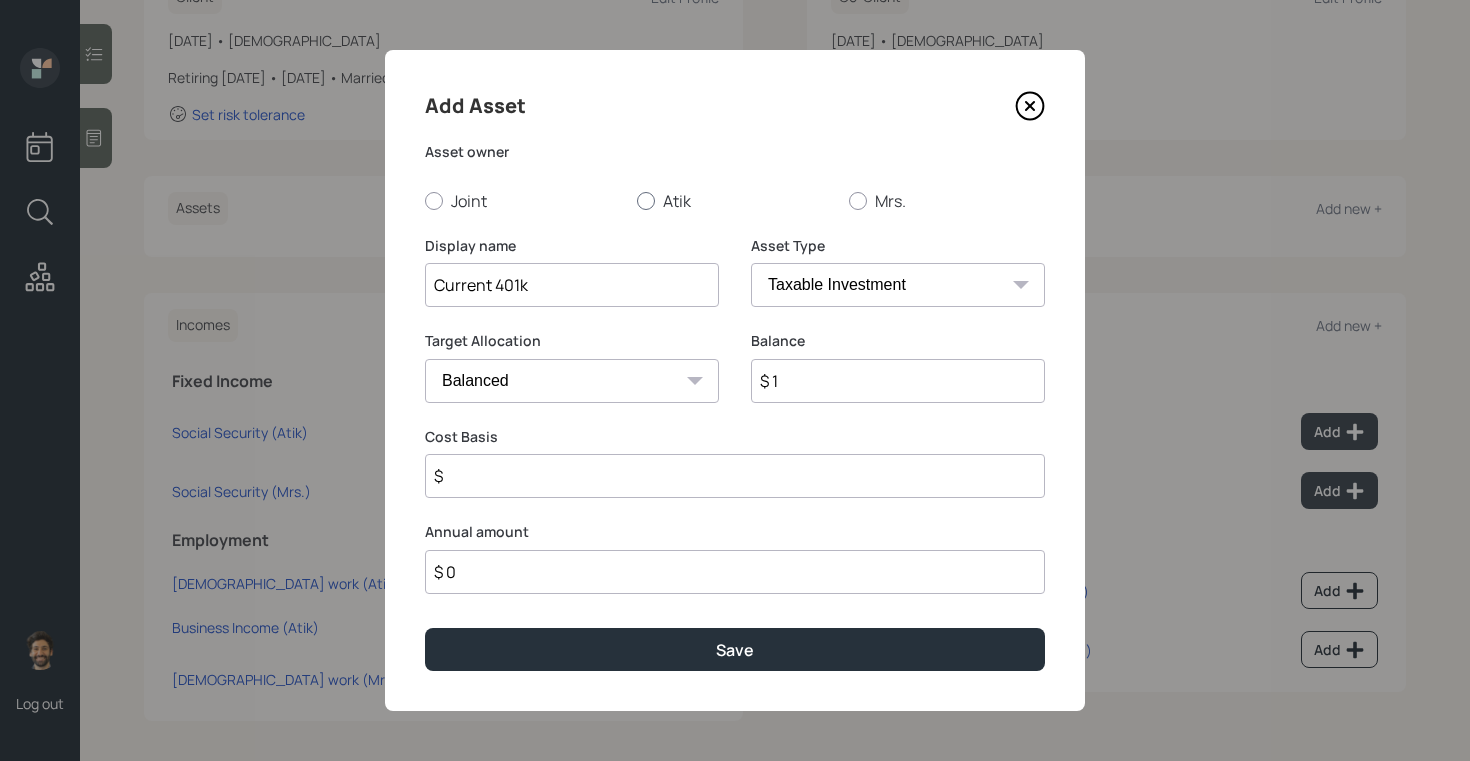
click at [637, 200] on input "Atik" at bounding box center [636, 200] width 1 height 1
radio input "true"
click at [781, 284] on select "SEP [PERSON_NAME] IRA 401(k) [PERSON_NAME] 401(k) 403(b) [PERSON_NAME] 403(b) 4…" at bounding box center [898, 285] width 294 height 44
select select "company_sponsored"
click at [751, 263] on select "SEP [PERSON_NAME] IRA 401(k) [PERSON_NAME] 401(k) 403(b) [PERSON_NAME] 403(b) 4…" at bounding box center [898, 285] width 294 height 44
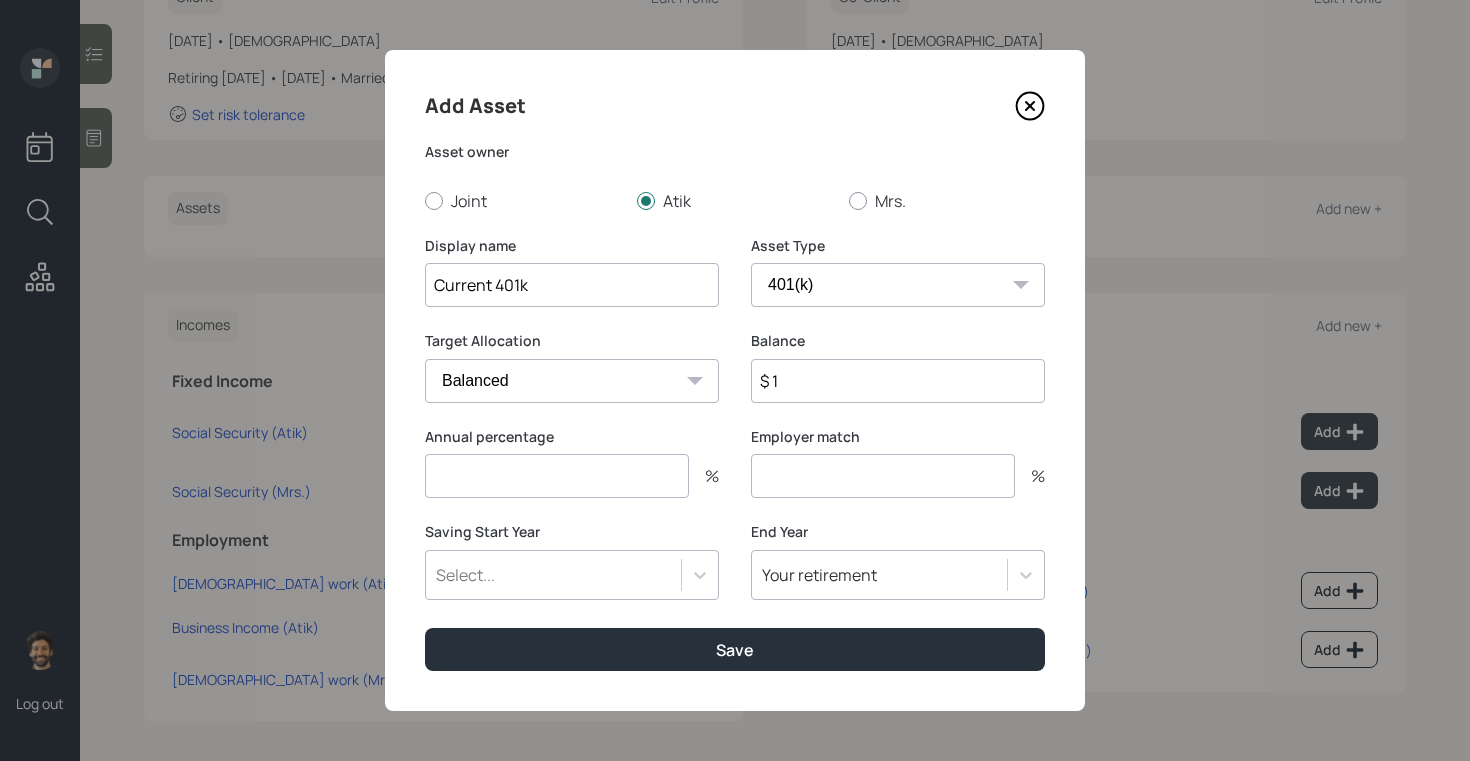
click at [510, 465] on input "number" at bounding box center [557, 476] width 264 height 44
type input "0"
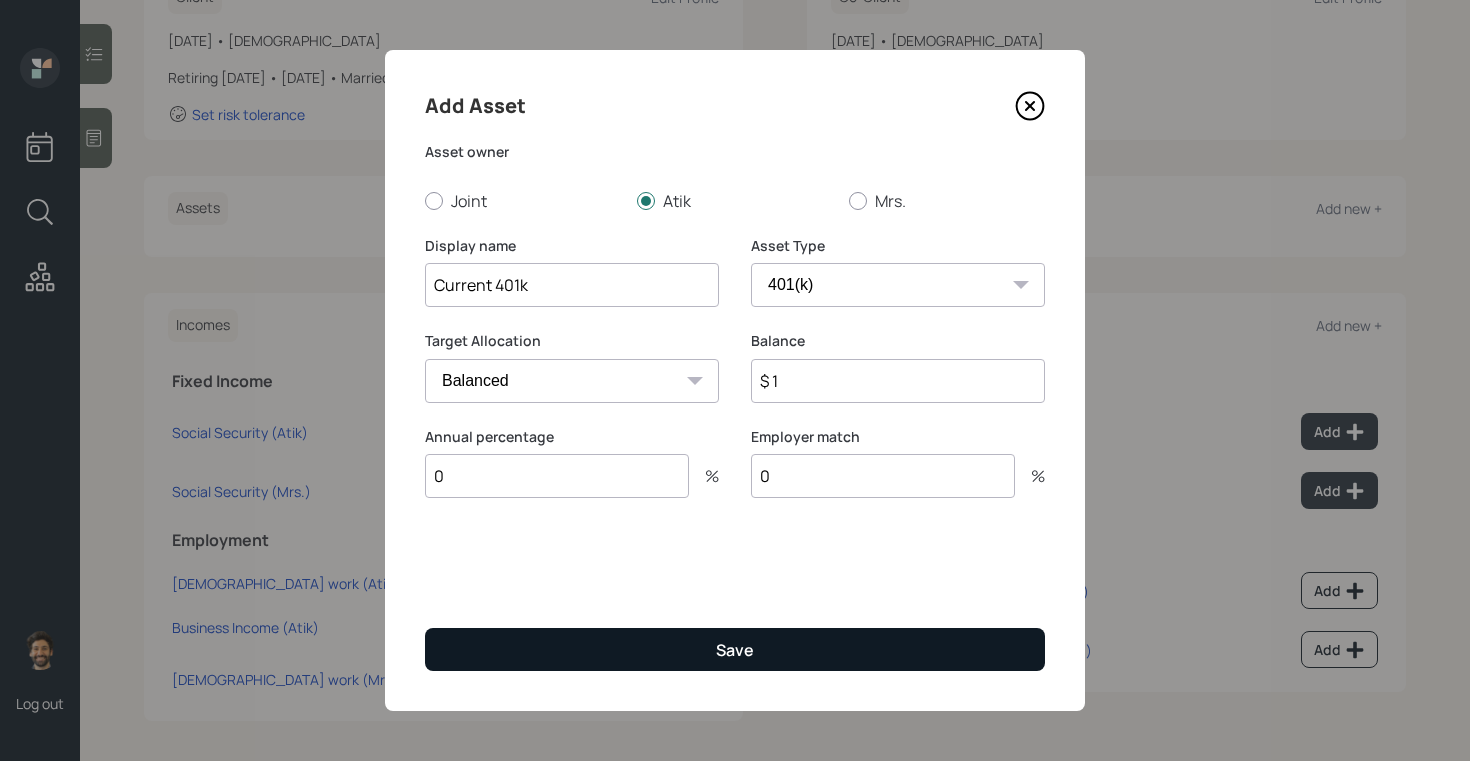
type input "0"
click at [528, 653] on button "Save" at bounding box center [735, 649] width 620 height 43
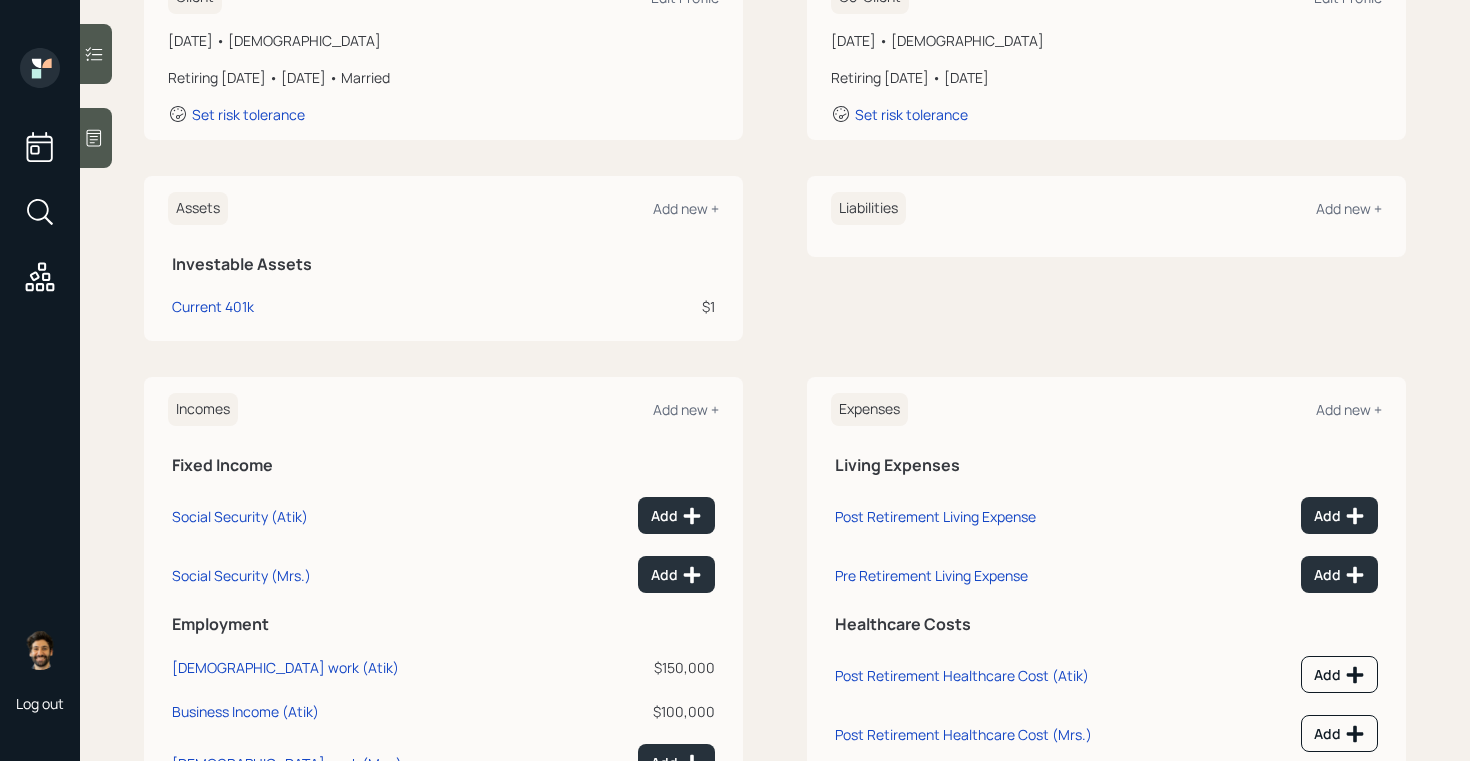
click at [694, 198] on div "Assets Add new +" at bounding box center [443, 208] width 551 height 33
click at [690, 212] on div "Add new +" at bounding box center [686, 208] width 66 height 19
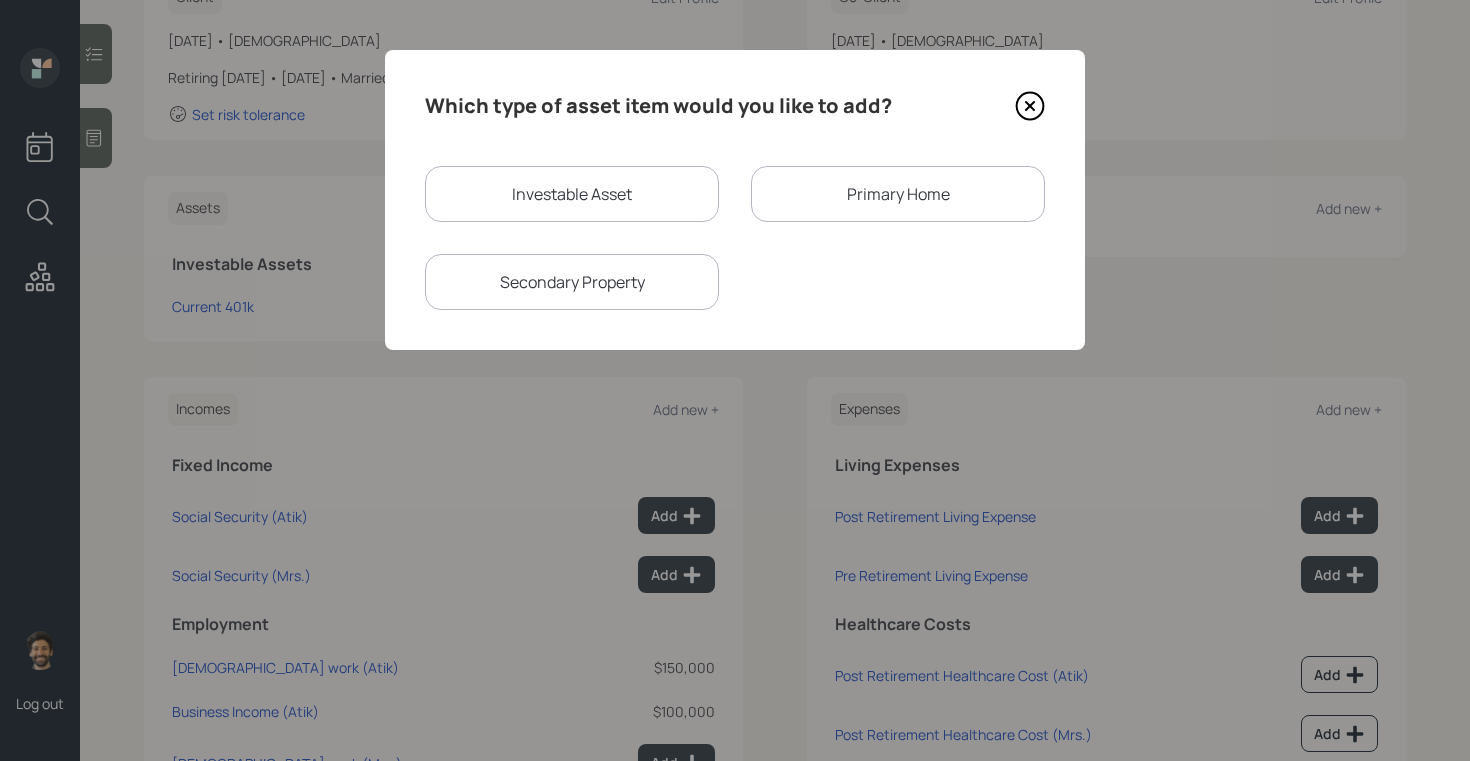
click at [520, 190] on div "Investable Asset" at bounding box center [572, 194] width 294 height 56
select select "taxable"
select select "balanced"
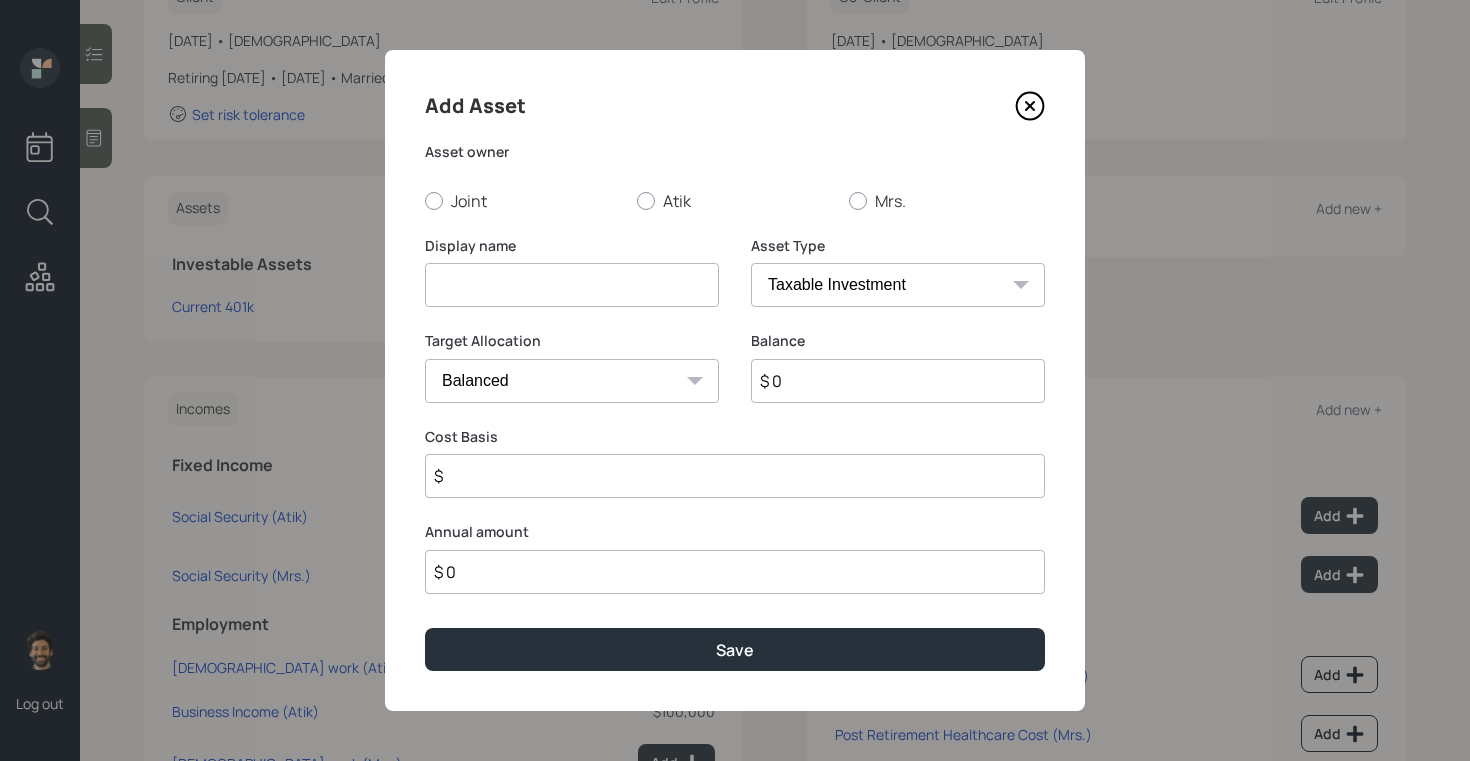
click at [489, 281] on input at bounding box center [572, 285] width 294 height 44
type input "Former 401k"
click at [658, 196] on label "Atik" at bounding box center [735, 201] width 196 height 22
click at [637, 200] on input "Atik" at bounding box center [636, 200] width 1 height 1
radio input "true"
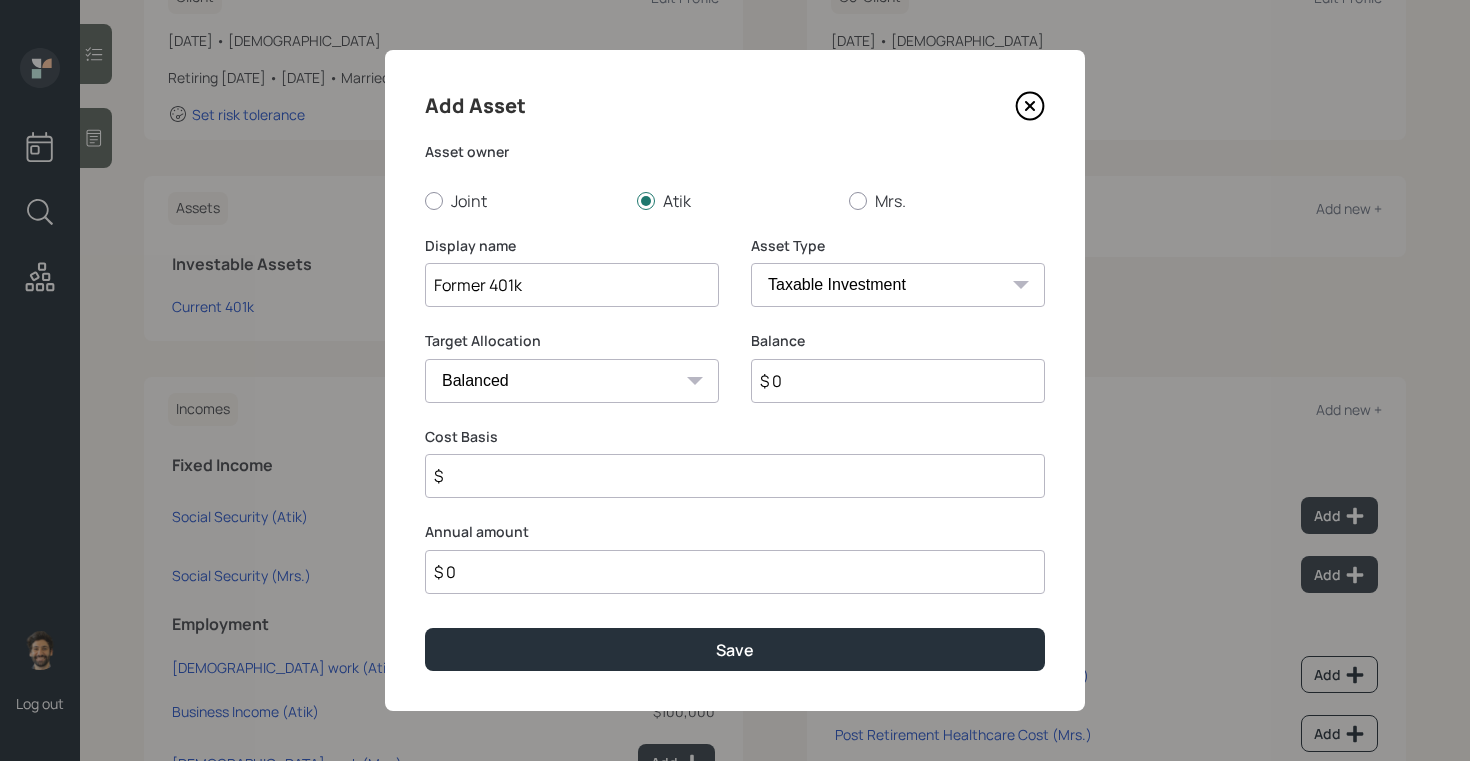
click at [810, 374] on input "$ 0" at bounding box center [898, 381] width 294 height 44
type input "$ 260,000"
click at [807, 278] on select "SEP [PERSON_NAME] IRA 401(k) [PERSON_NAME] 401(k) 403(b) [PERSON_NAME] 403(b) 4…" at bounding box center [898, 285] width 294 height 44
select select "company_sponsored"
click at [751, 263] on select "SEP [PERSON_NAME] IRA 401(k) [PERSON_NAME] 401(k) 403(b) [PERSON_NAME] 403(b) 4…" at bounding box center [898, 285] width 294 height 44
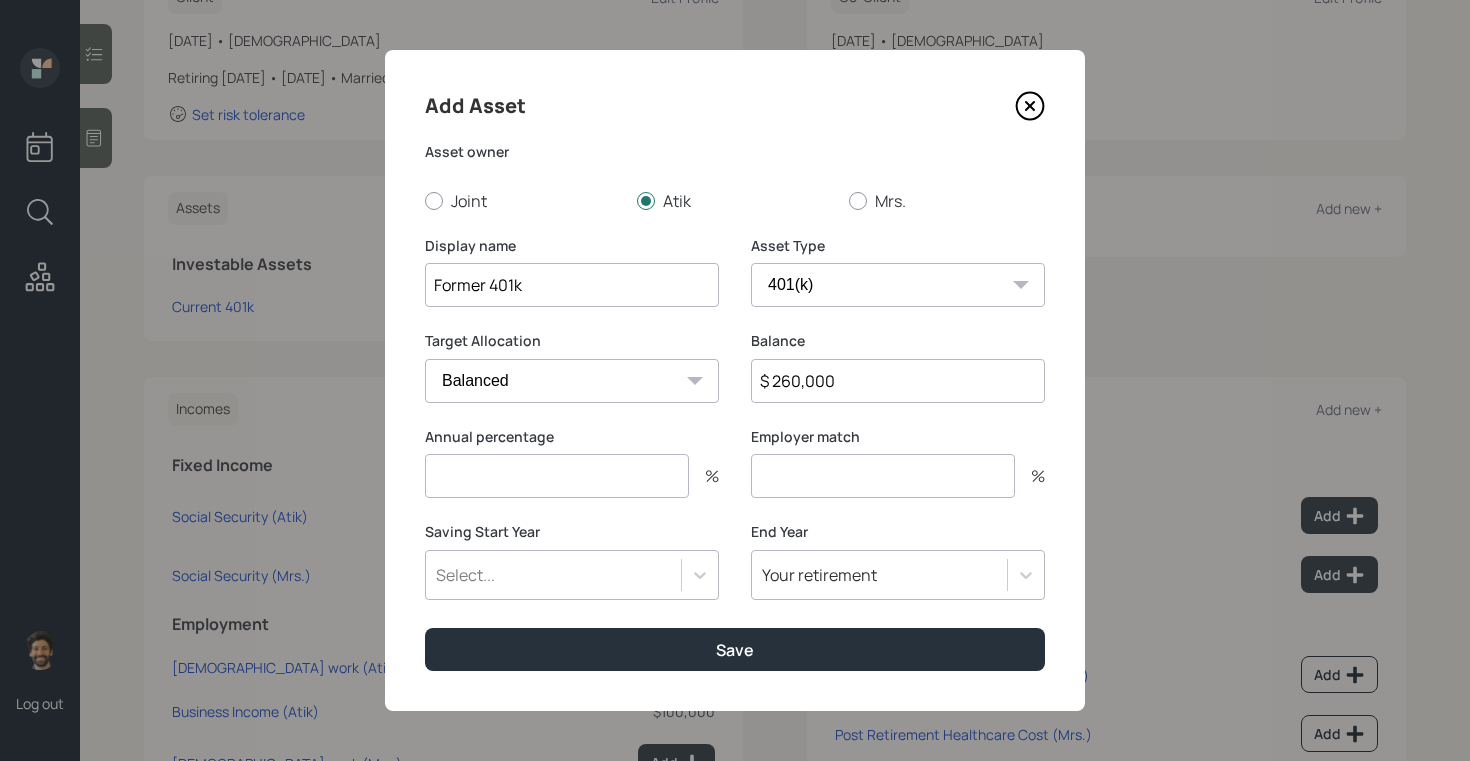
click at [513, 489] on input "number" at bounding box center [557, 476] width 264 height 44
type input "0"
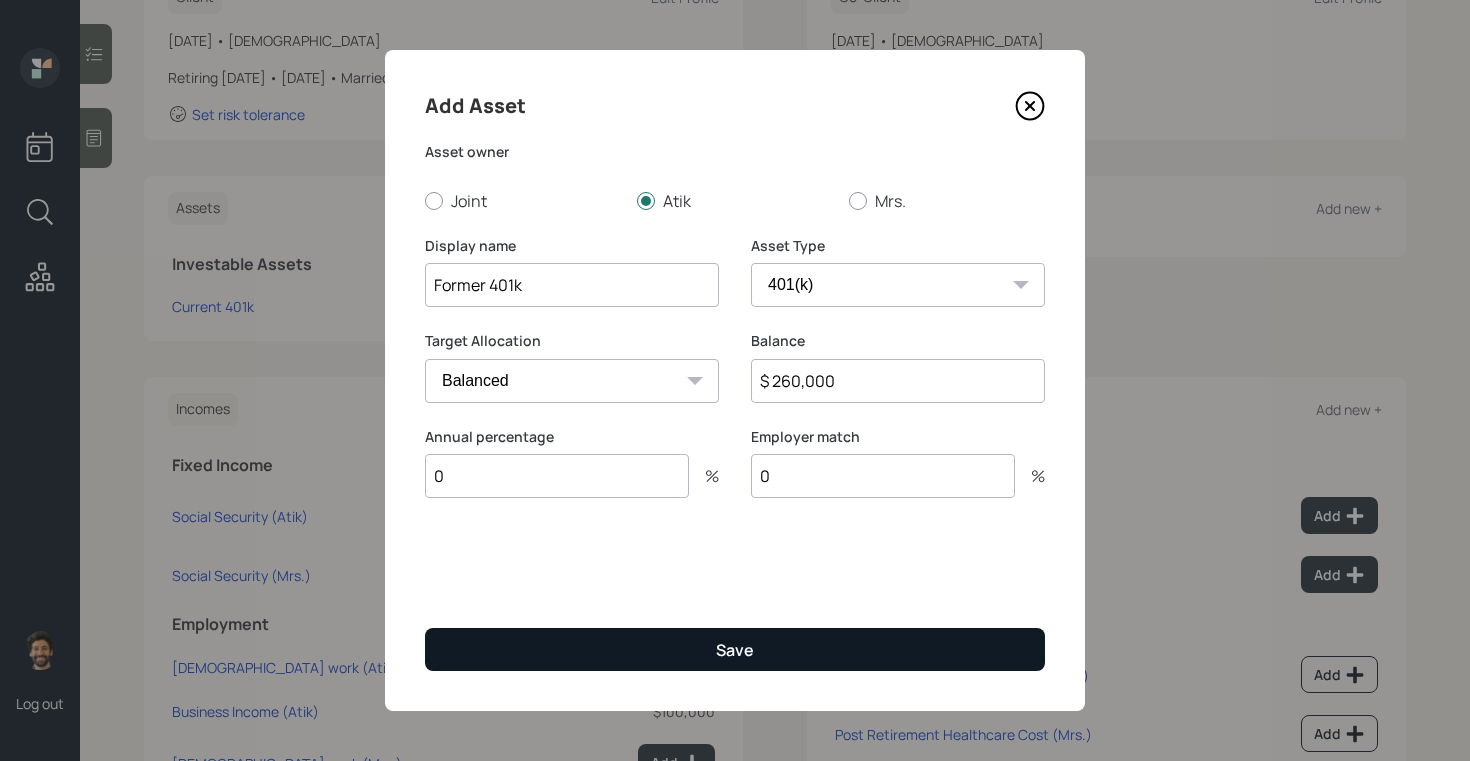
type input "0"
click at [545, 633] on button "Save" at bounding box center [735, 649] width 620 height 43
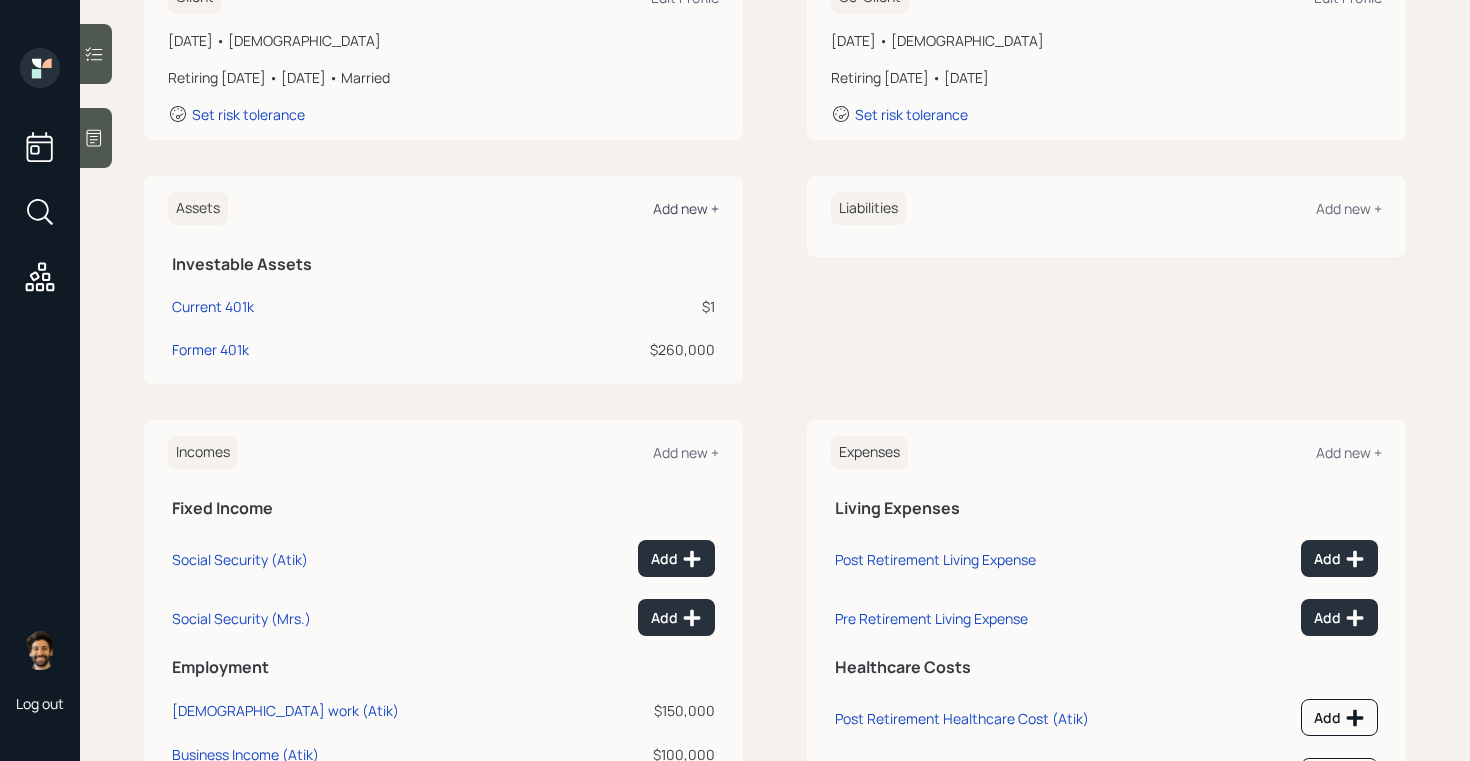
click at [677, 201] on div "Add new +" at bounding box center [686, 208] width 66 height 19
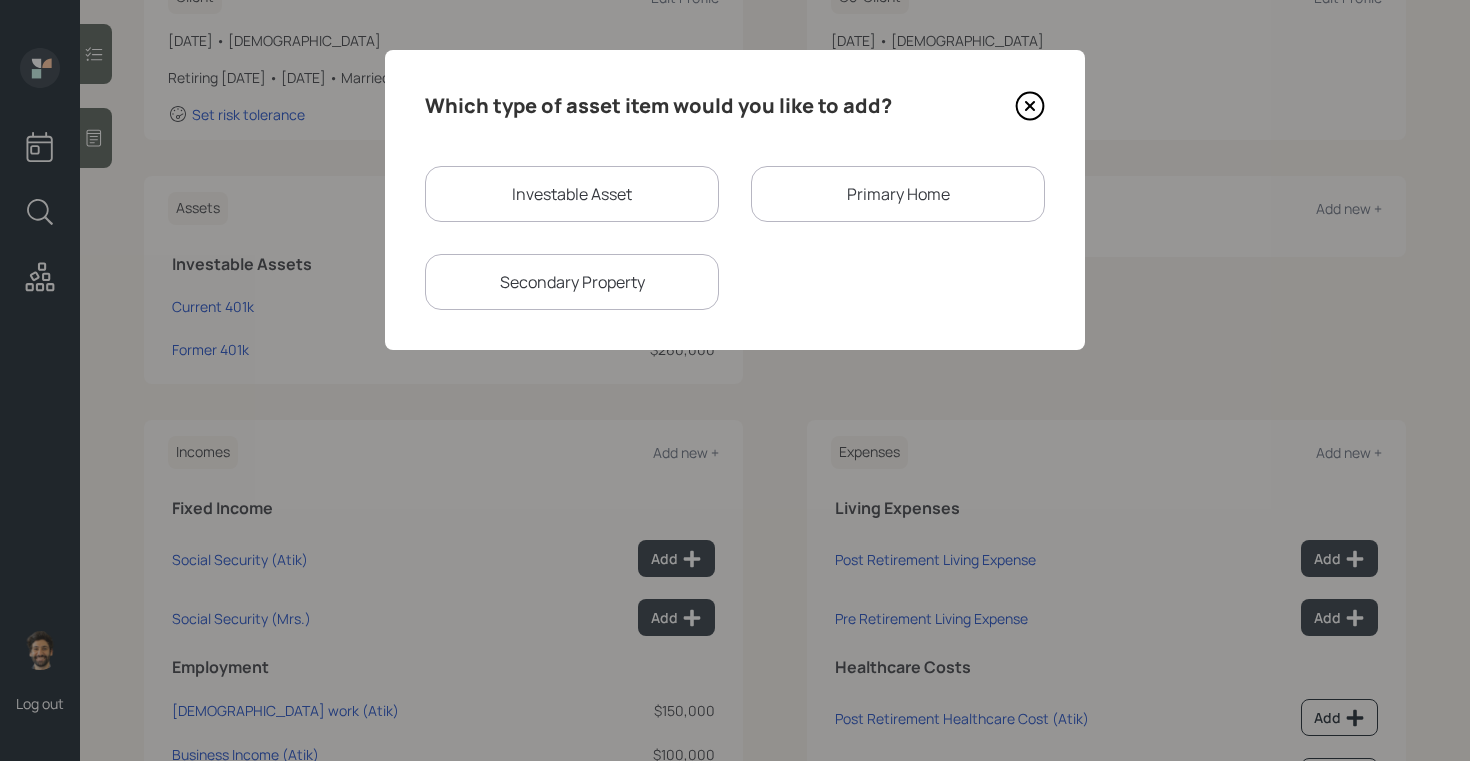
click at [517, 200] on div "Investable Asset" at bounding box center [572, 194] width 294 height 56
select select "taxable"
select select "balanced"
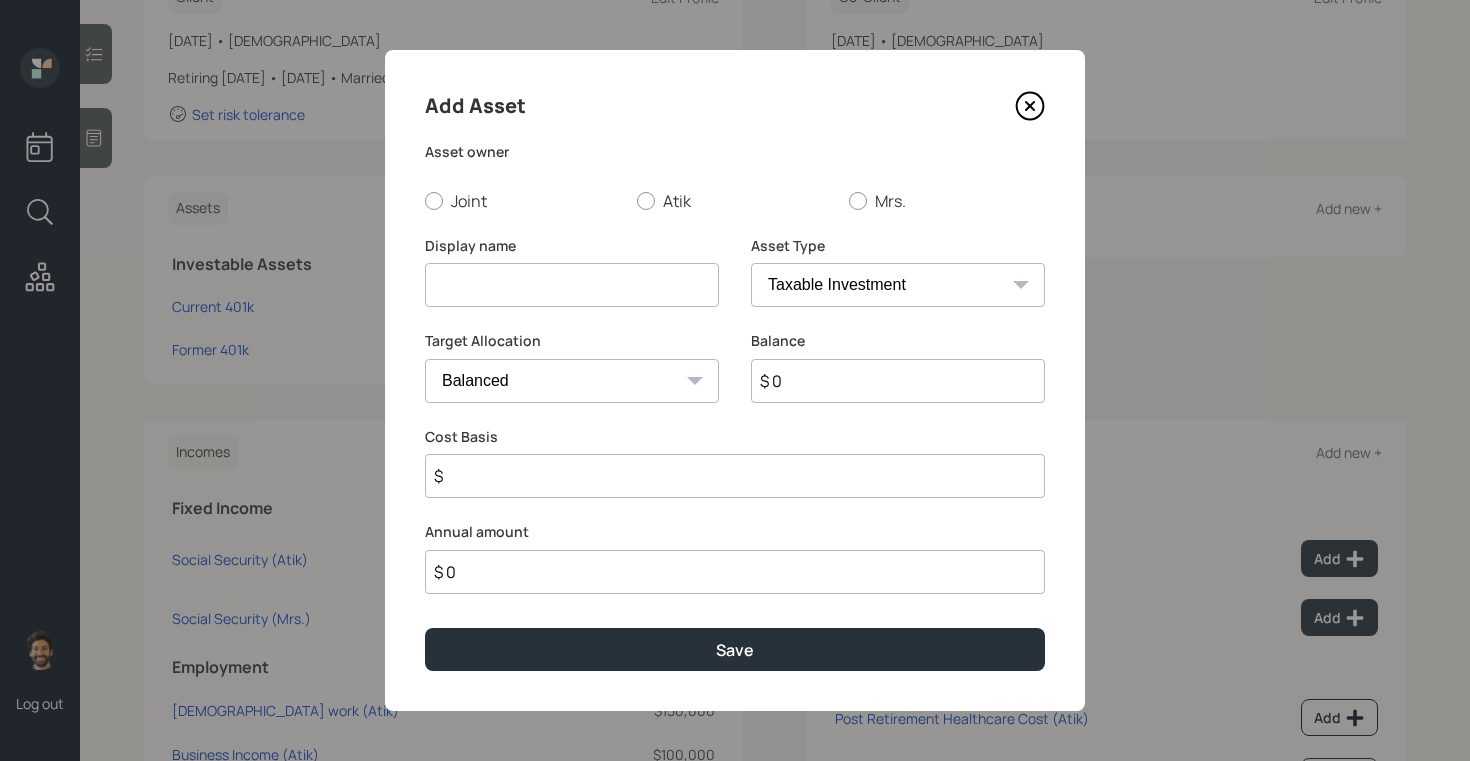
click at [496, 278] on input at bounding box center [572, 285] width 294 height 44
type input "Former 401k"
click at [839, 394] on input "$ 0" at bounding box center [898, 381] width 294 height 44
type input "$ 92,000"
click at [827, 280] on select "SEP [PERSON_NAME] IRA 401(k) [PERSON_NAME] 401(k) 403(b) [PERSON_NAME] 403(b) 4…" at bounding box center [898, 285] width 294 height 44
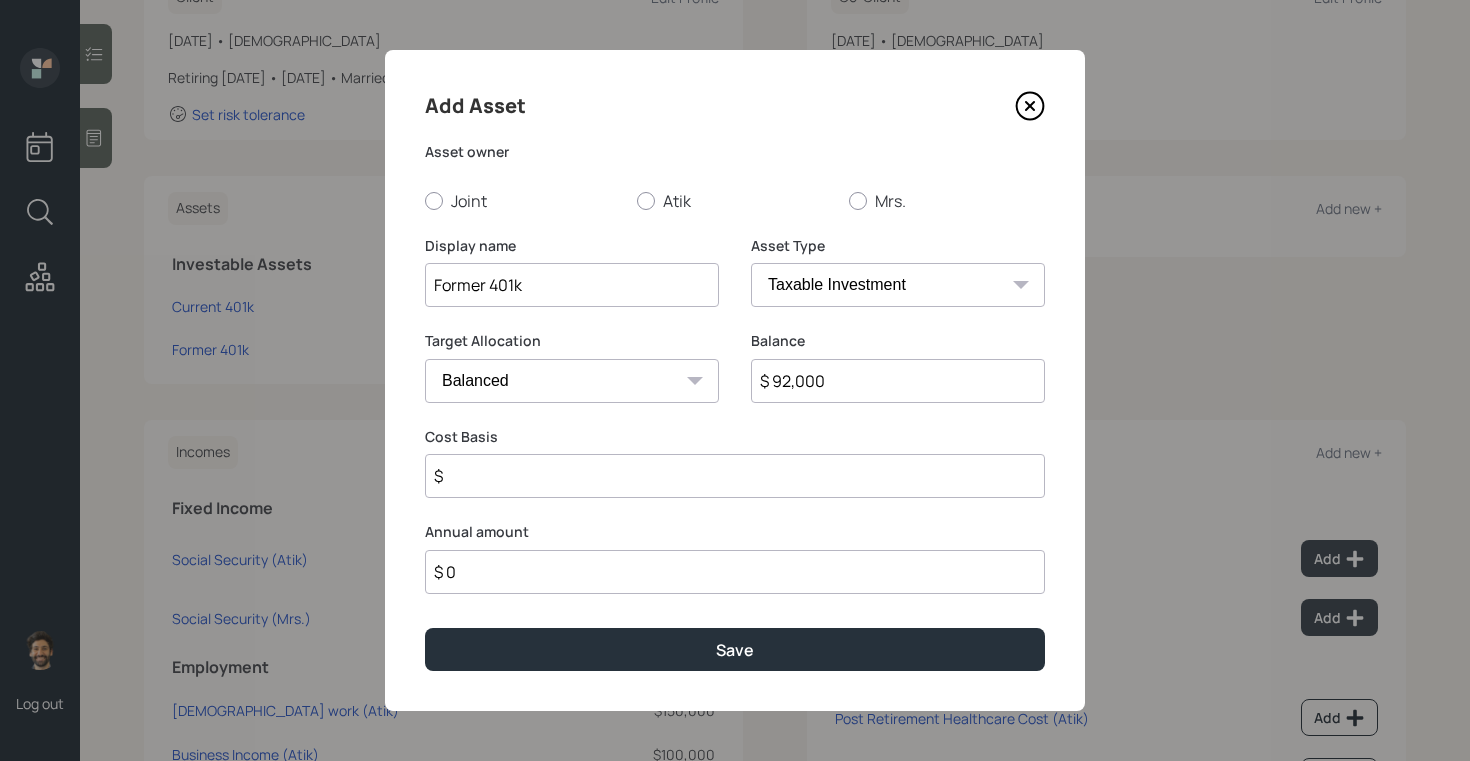
select select "company_sponsored"
click at [751, 263] on select "SEP [PERSON_NAME] IRA 401(k) [PERSON_NAME] 401(k) 403(b) [PERSON_NAME] 403(b) 4…" at bounding box center [898, 285] width 294 height 44
click at [661, 201] on label "Atik" at bounding box center [735, 201] width 196 height 22
click at [637, 201] on input "Atik" at bounding box center [636, 200] width 1 height 1
radio input "true"
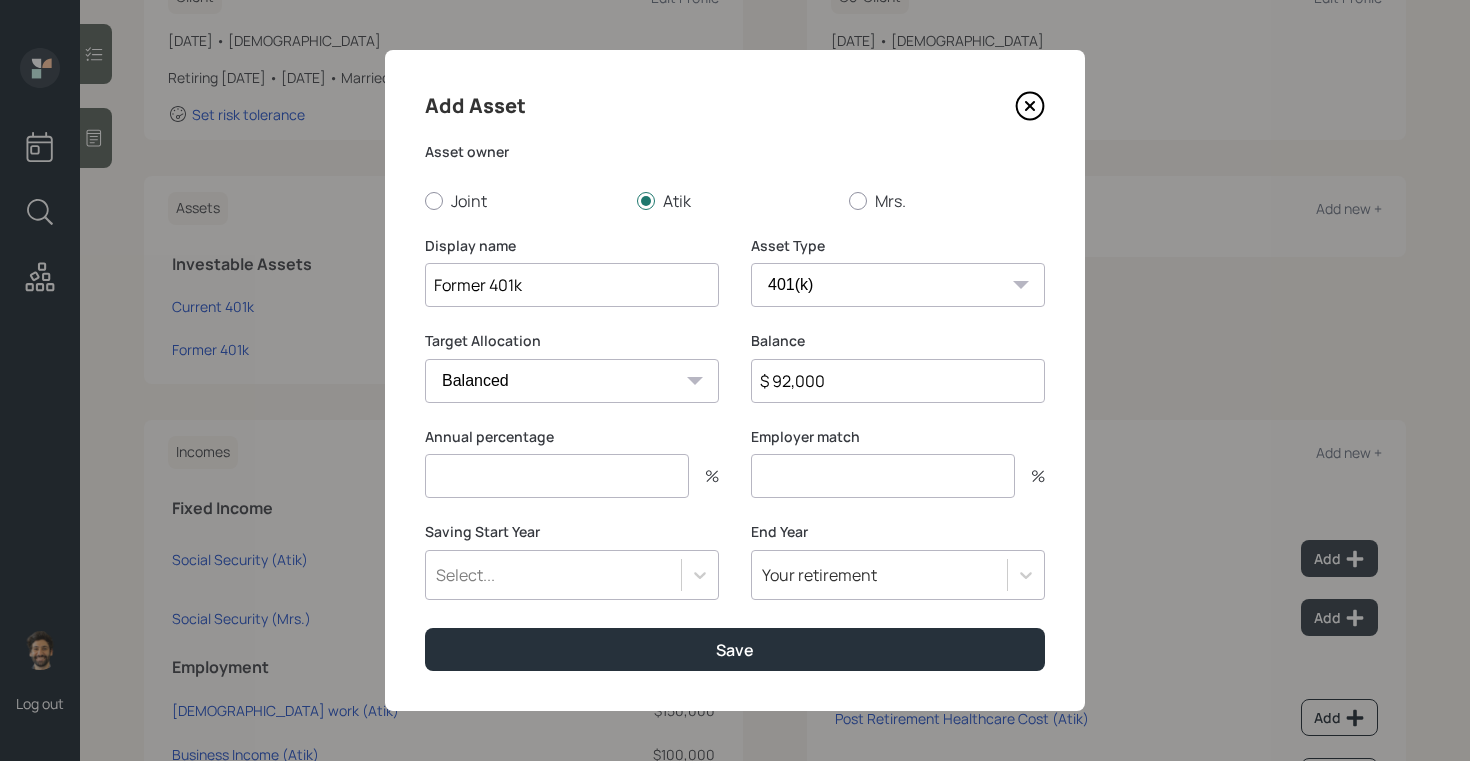
click at [536, 463] on input "number" at bounding box center [557, 476] width 264 height 44
type input "0"
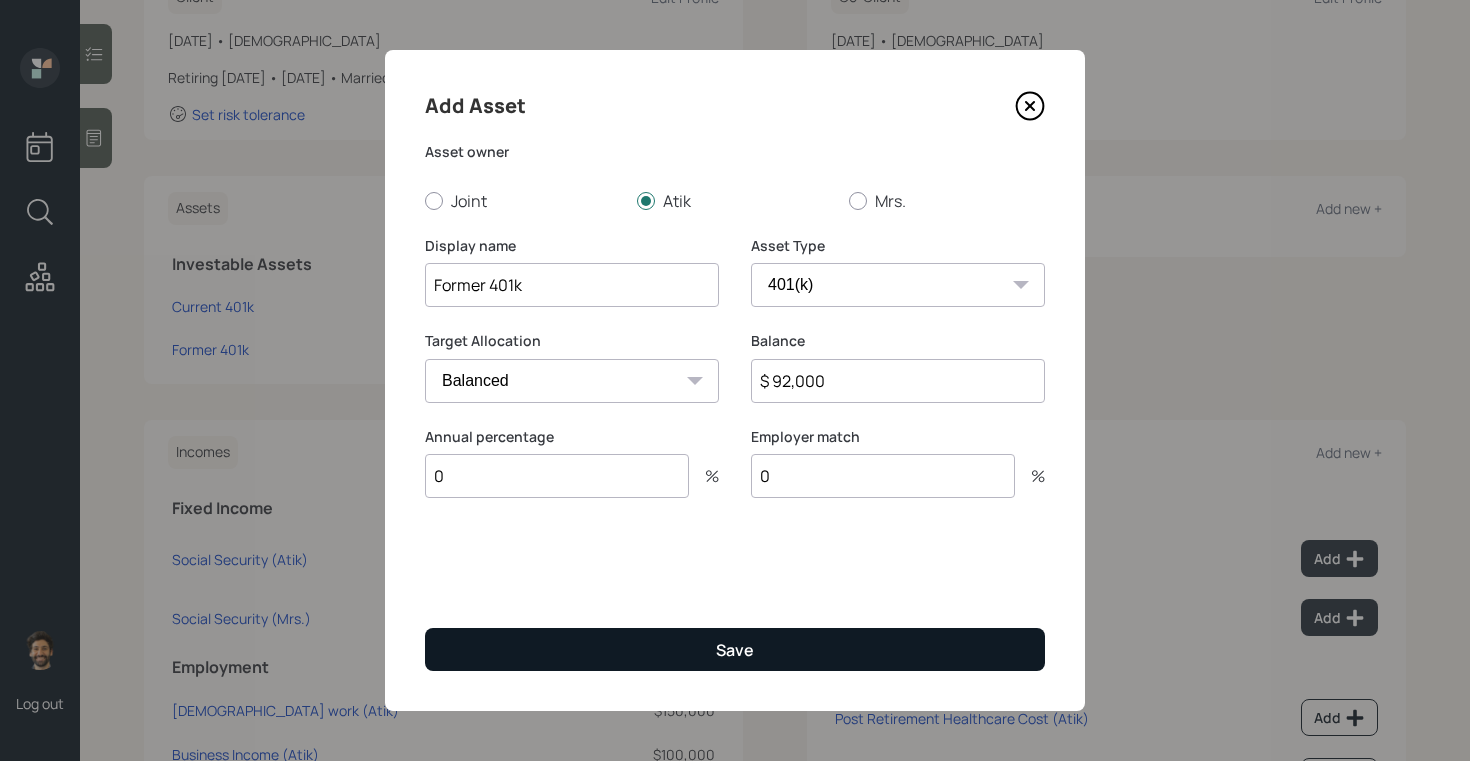
type input "0"
click at [570, 643] on button "Save" at bounding box center [735, 649] width 620 height 43
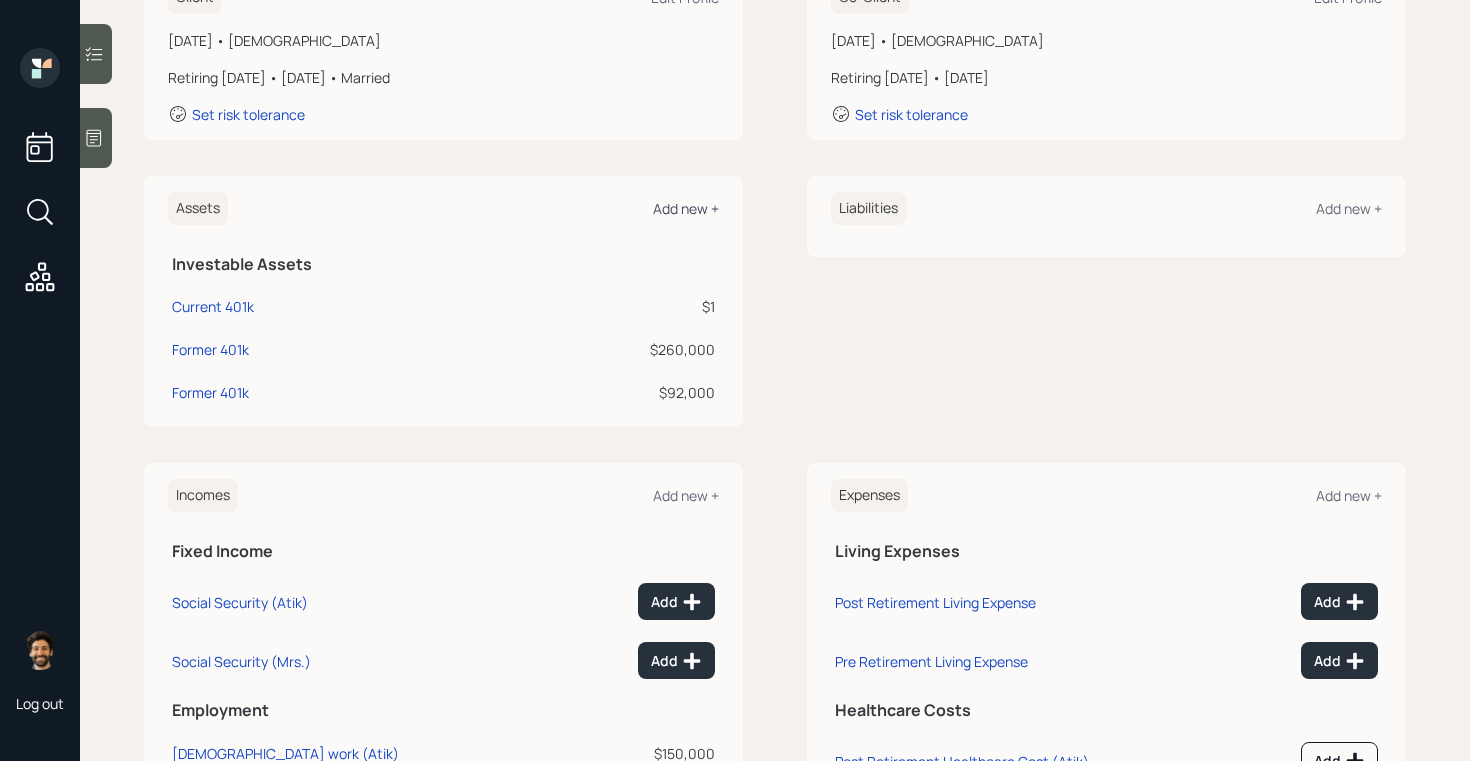
click at [674, 209] on div "Add new +" at bounding box center [686, 208] width 66 height 19
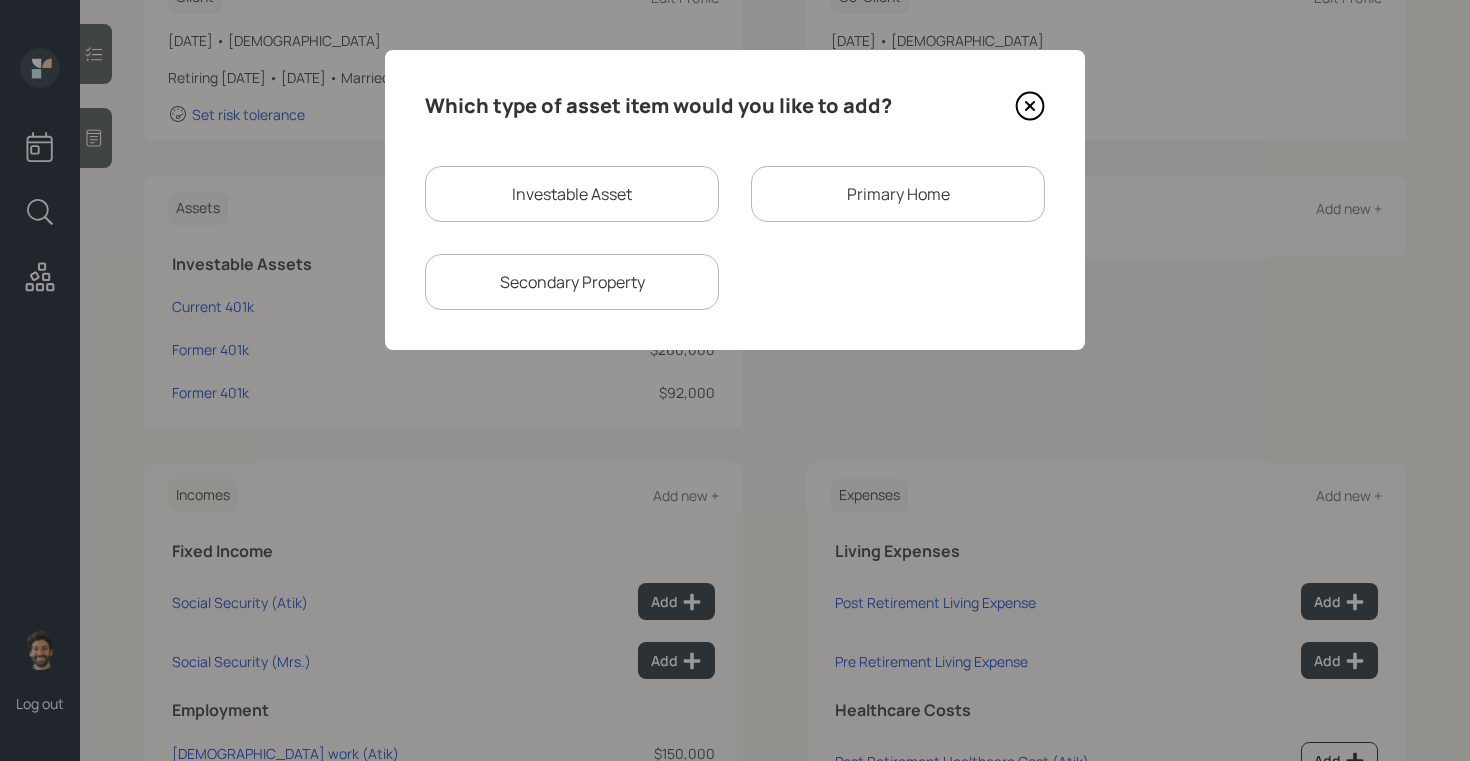
click at [503, 194] on div "Investable Asset" at bounding box center [572, 194] width 294 height 56
select select "taxable"
select select "balanced"
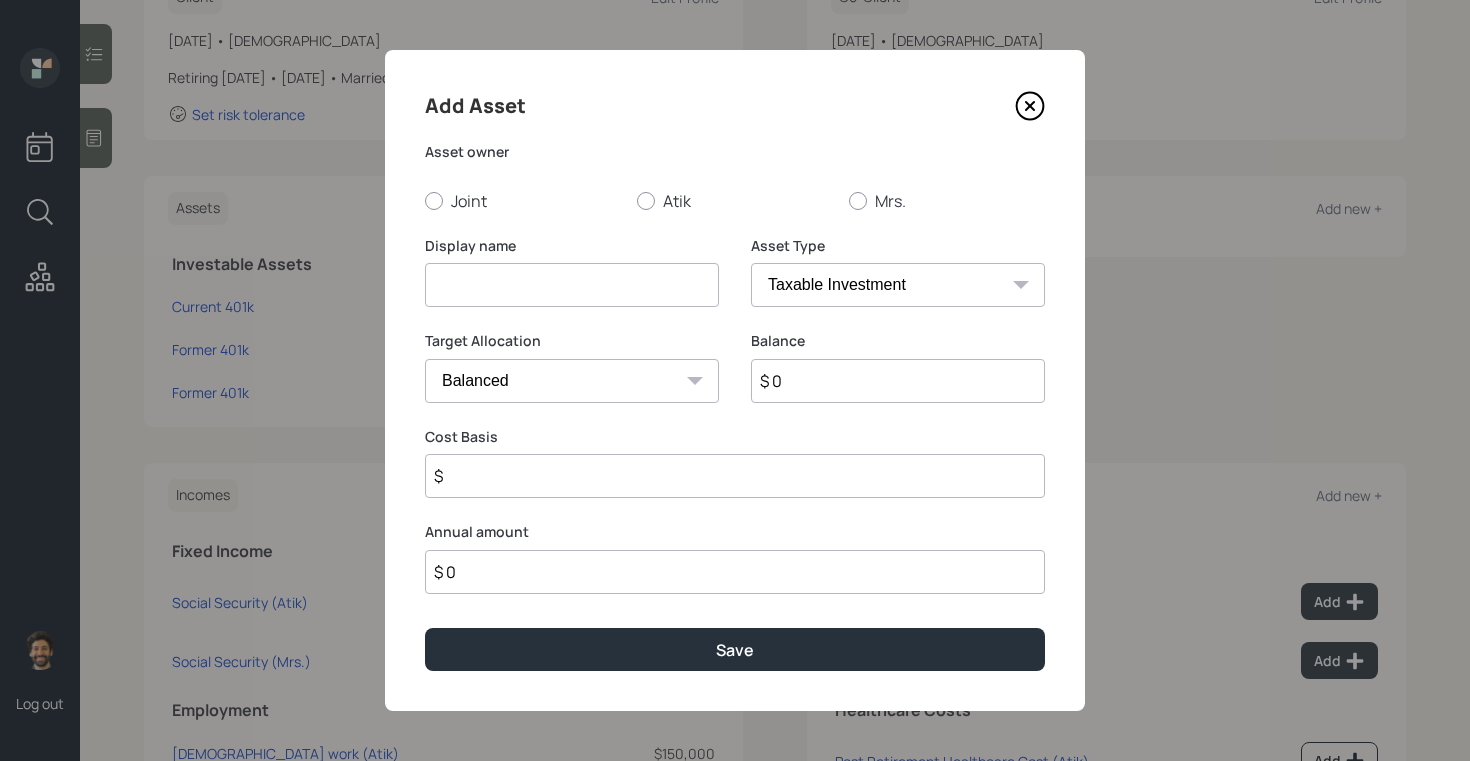
click at [510, 269] on input at bounding box center [572, 285] width 294 height 44
type input "Brokerage"
click at [817, 387] on input "$ 0" at bounding box center [898, 381] width 294 height 44
type input "$ 45,000"
type input "$ 20,000"
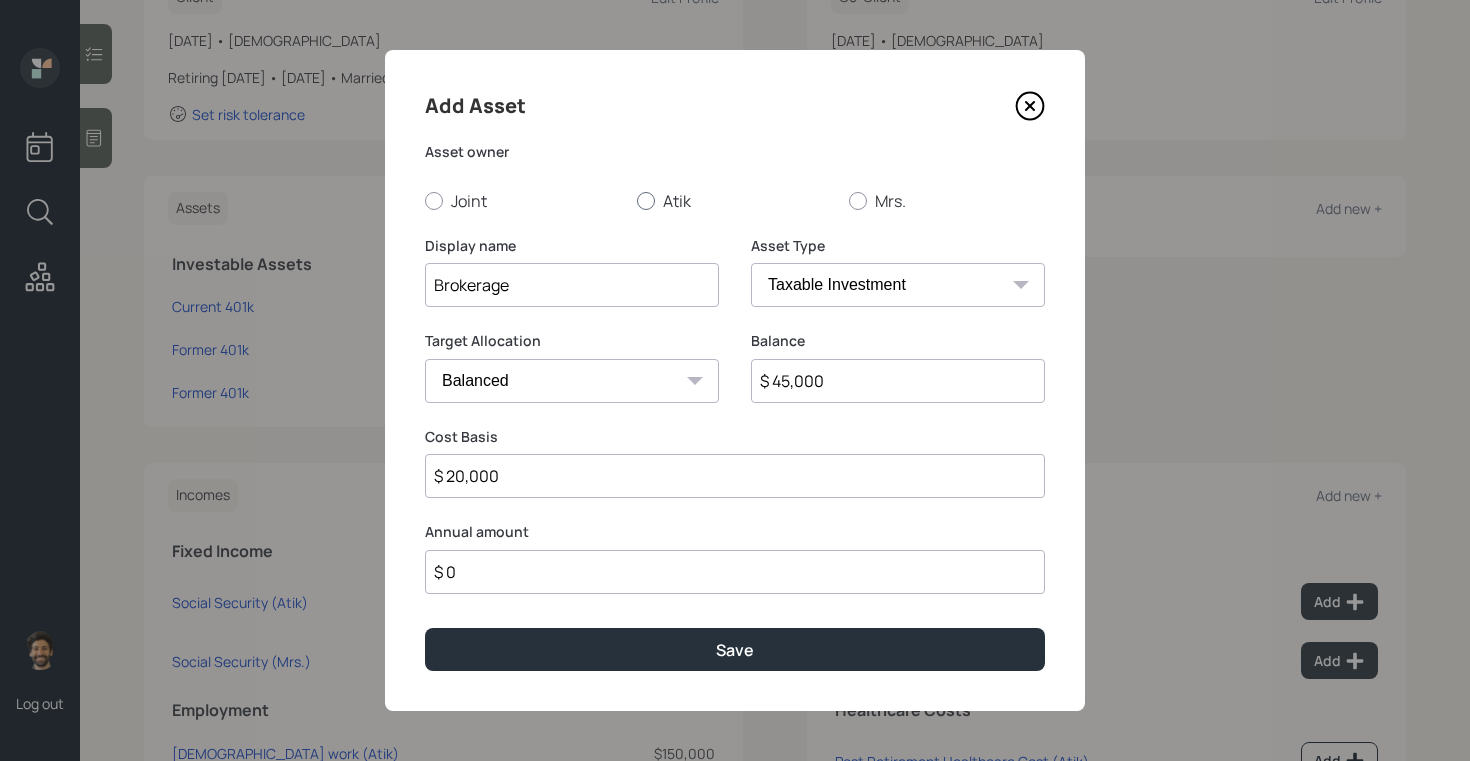
click at [656, 198] on label "Atik" at bounding box center [735, 201] width 196 height 22
click at [637, 200] on input "Atik" at bounding box center [636, 200] width 1 height 1
radio input "true"
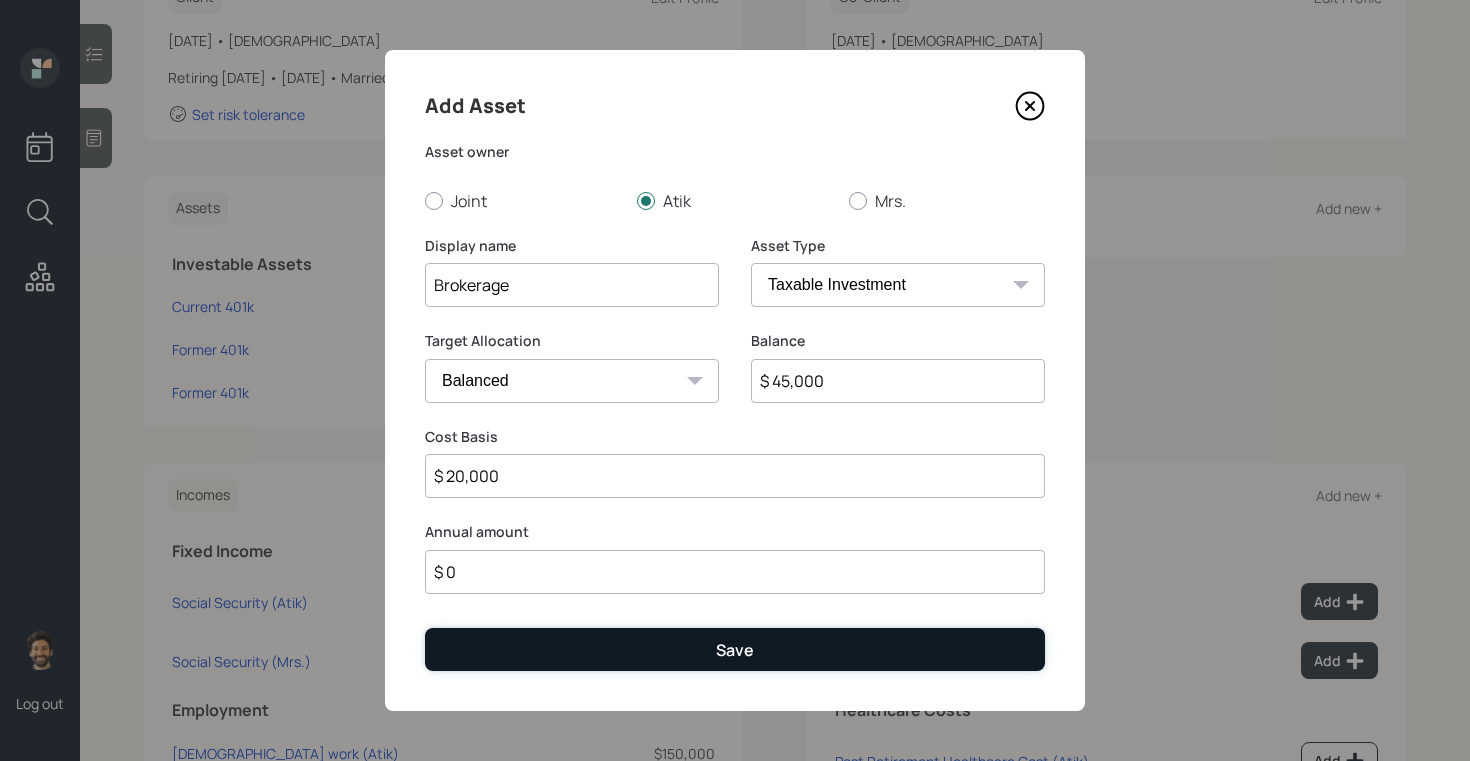
click at [612, 640] on button "Save" at bounding box center [735, 649] width 620 height 43
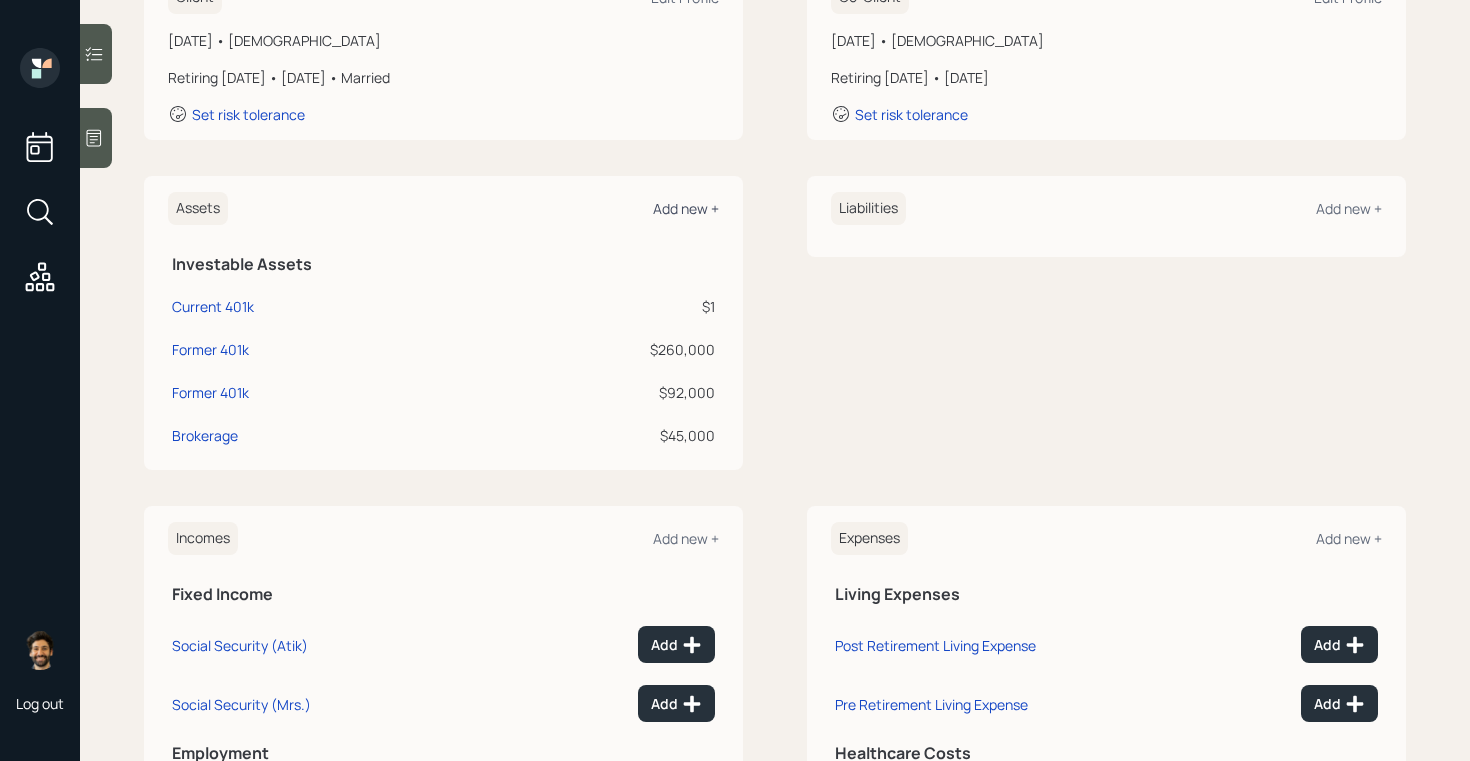
click at [671, 204] on div "Add new +" at bounding box center [686, 208] width 66 height 19
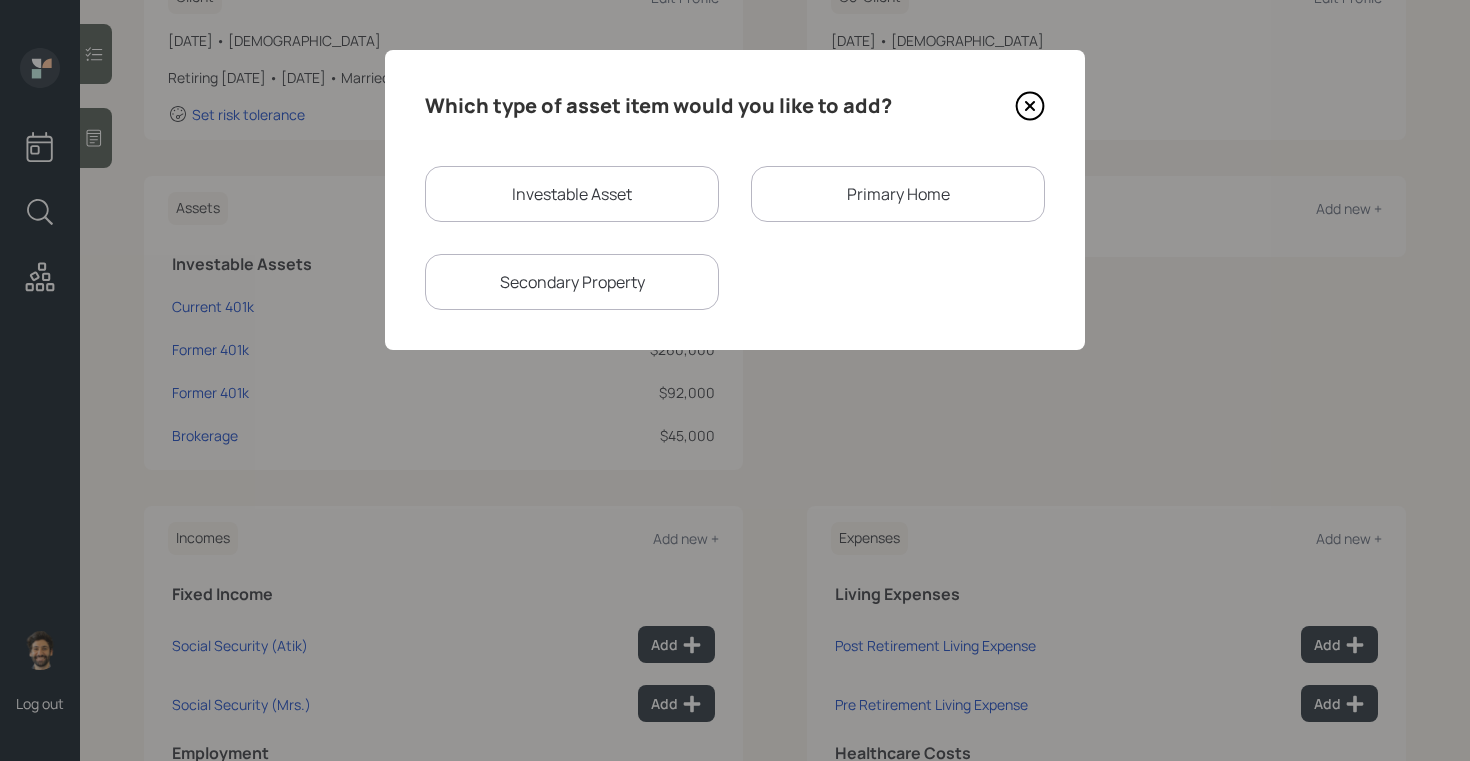
click at [552, 198] on div "Investable Asset" at bounding box center [572, 194] width 294 height 56
select select "taxable"
select select "balanced"
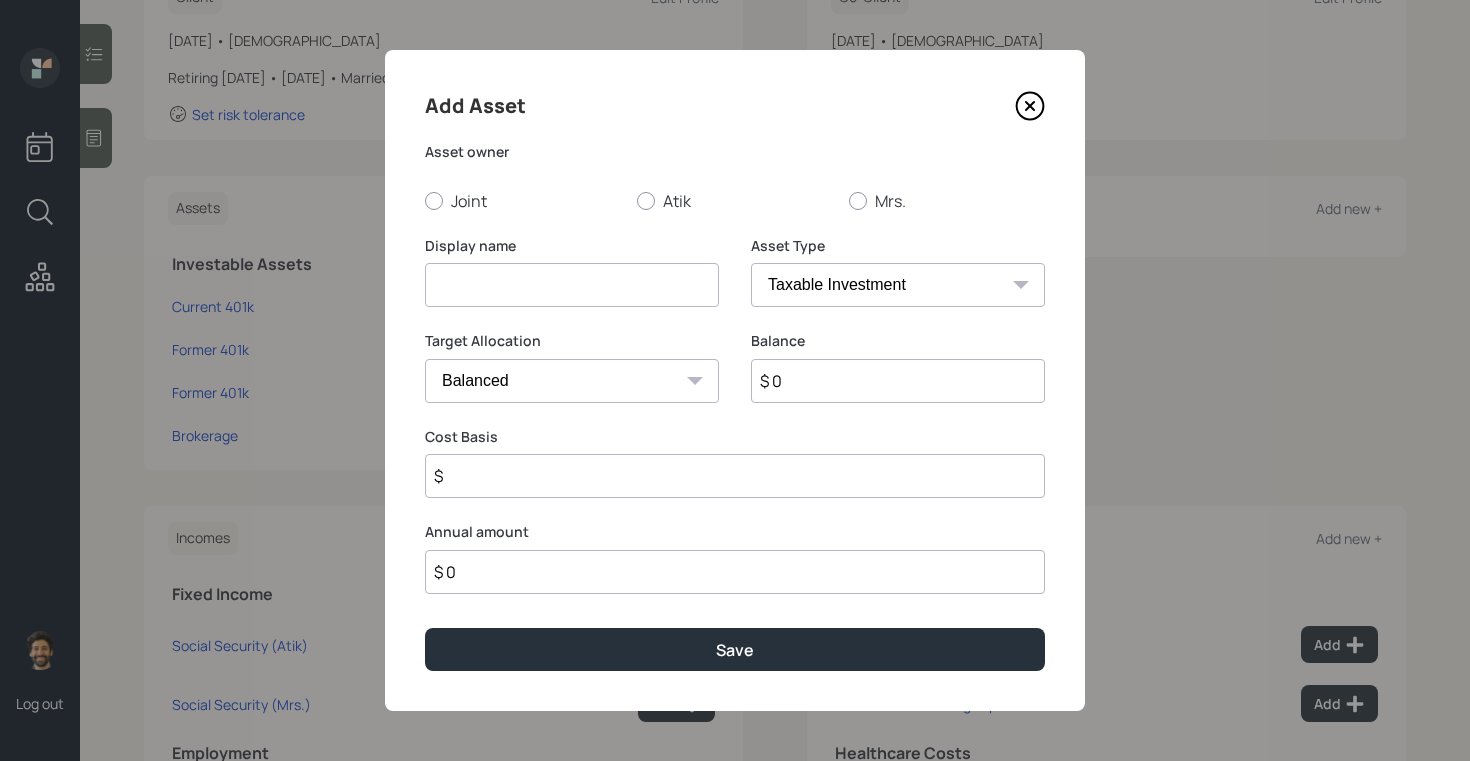
click at [479, 287] on input at bounding box center [572, 285] width 294 height 44
type input "Checking / Savings"
click at [840, 384] on input "$ 0" at bounding box center [898, 381] width 294 height 44
type input "$ 50,000"
click at [841, 294] on select "SEP [PERSON_NAME] IRA 401(k) [PERSON_NAME] 401(k) 403(b) [PERSON_NAME] 403(b) 4…" at bounding box center [898, 285] width 294 height 44
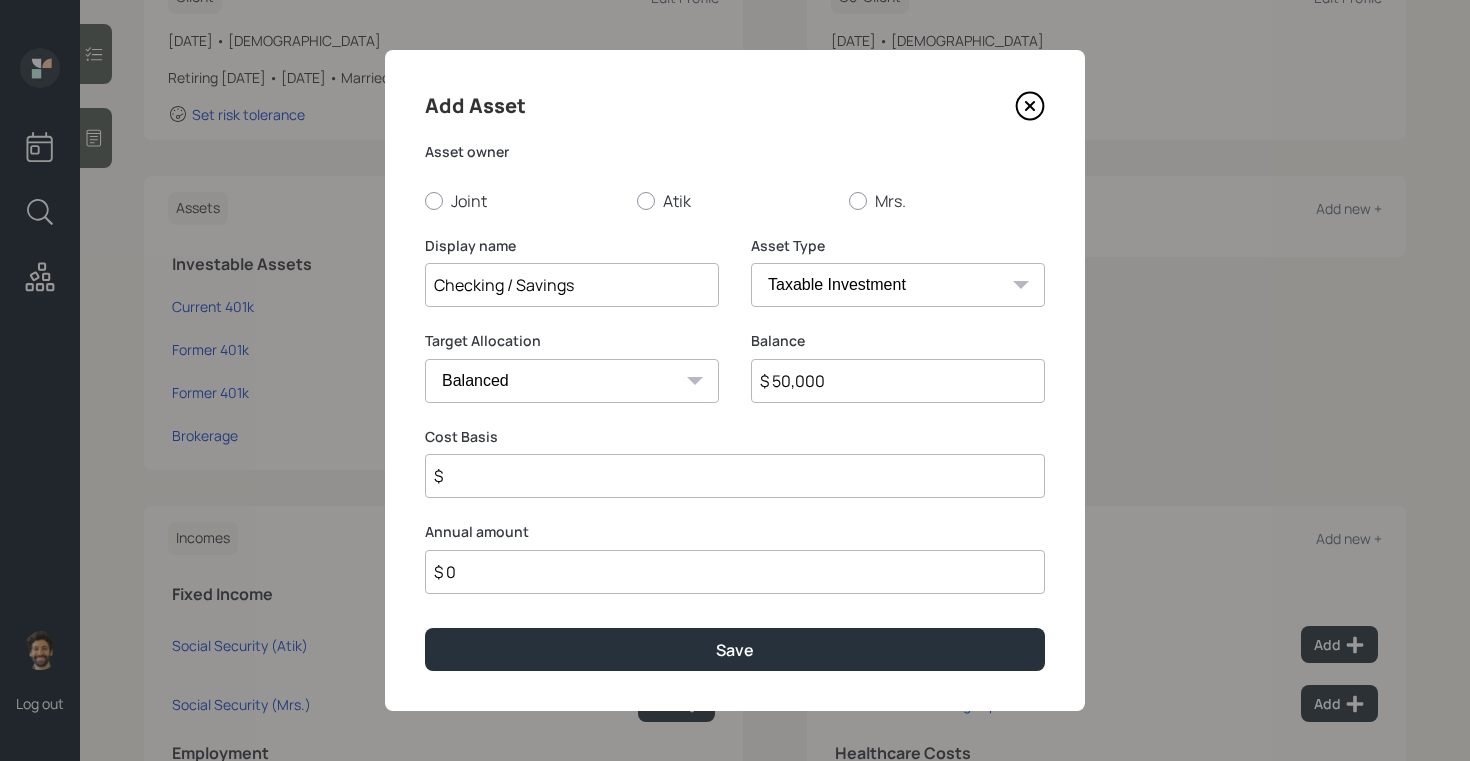
select select "emergency_fund"
click at [751, 263] on select "SEP [PERSON_NAME] IRA 401(k) [PERSON_NAME] 401(k) 403(b) [PERSON_NAME] 403(b) 4…" at bounding box center [898, 285] width 294 height 44
click at [653, 197] on div at bounding box center [646, 201] width 18 height 18
click at [637, 200] on input "Atik" at bounding box center [636, 200] width 1 height 1
radio input "true"
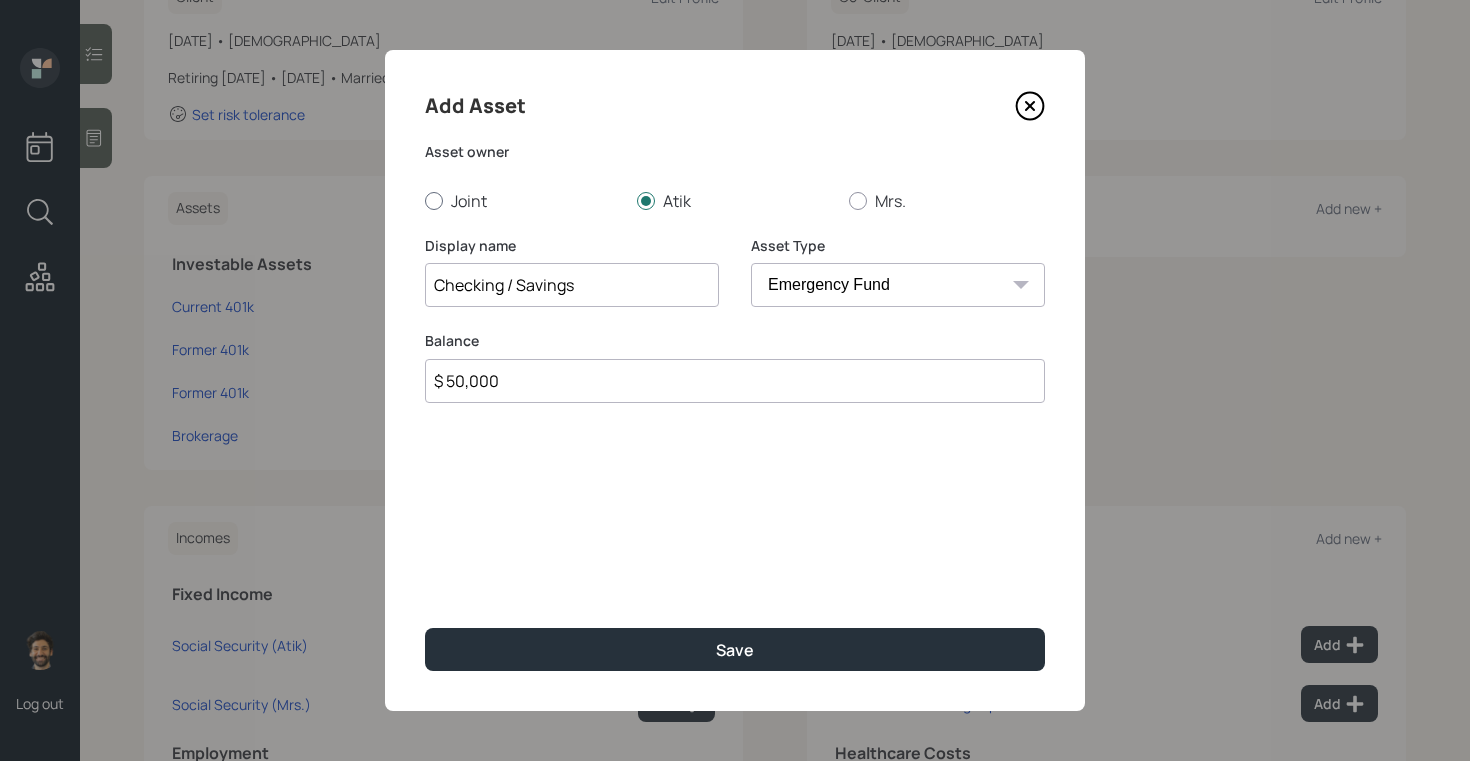
click at [446, 200] on label "Joint" at bounding box center [523, 201] width 196 height 22
click at [425, 200] on input "Joint" at bounding box center [424, 200] width 1 height 1
radio input "true"
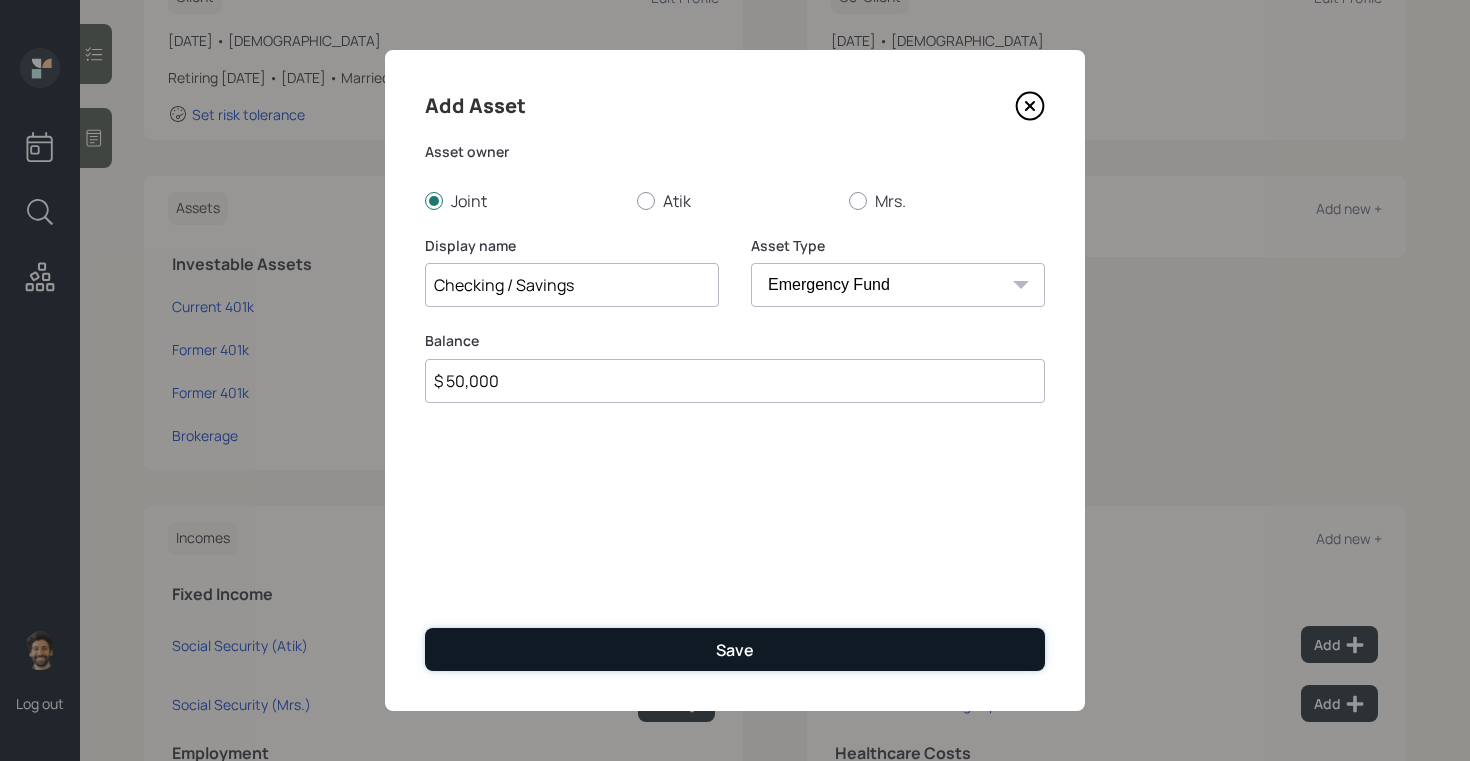
click at [519, 631] on button "Save" at bounding box center [735, 649] width 620 height 43
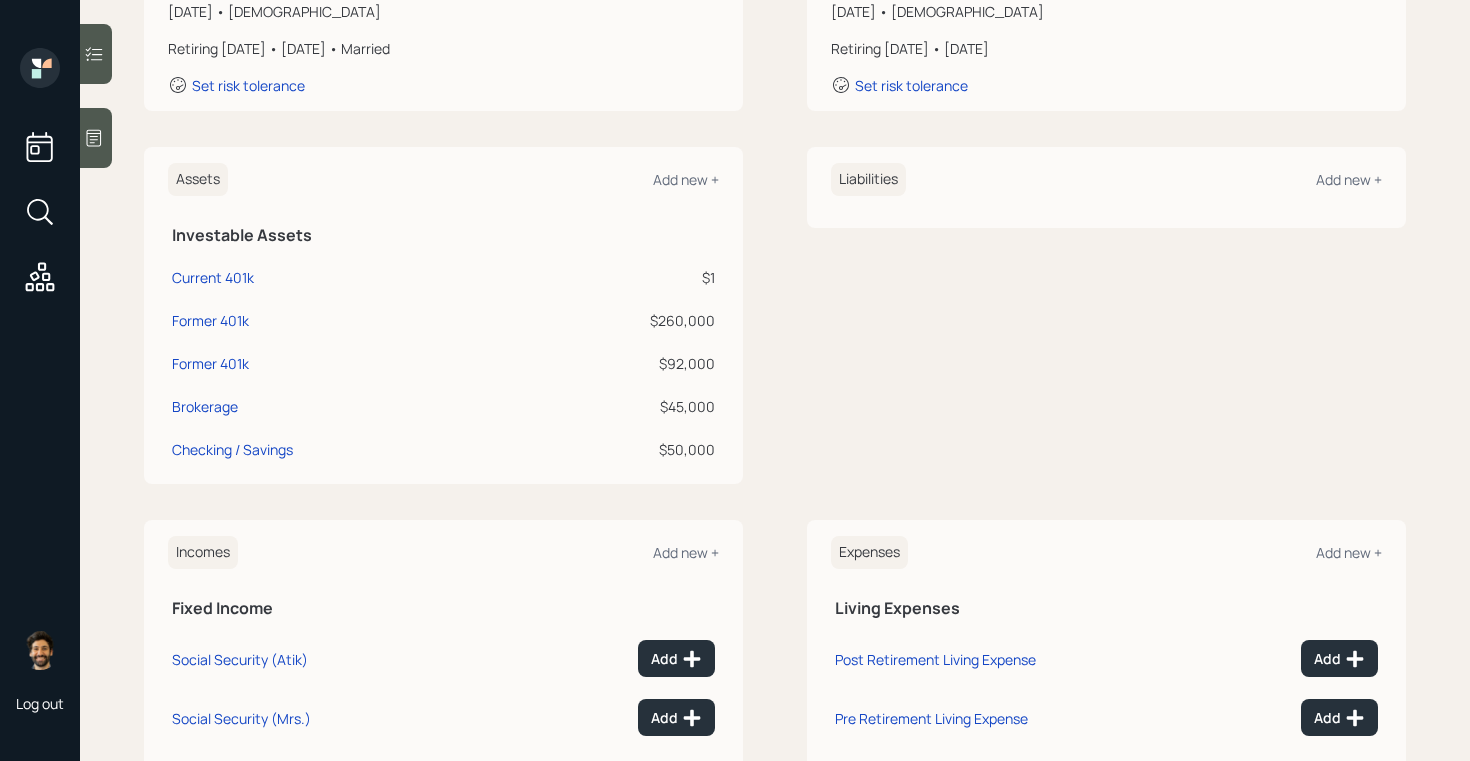
scroll to position [211, 0]
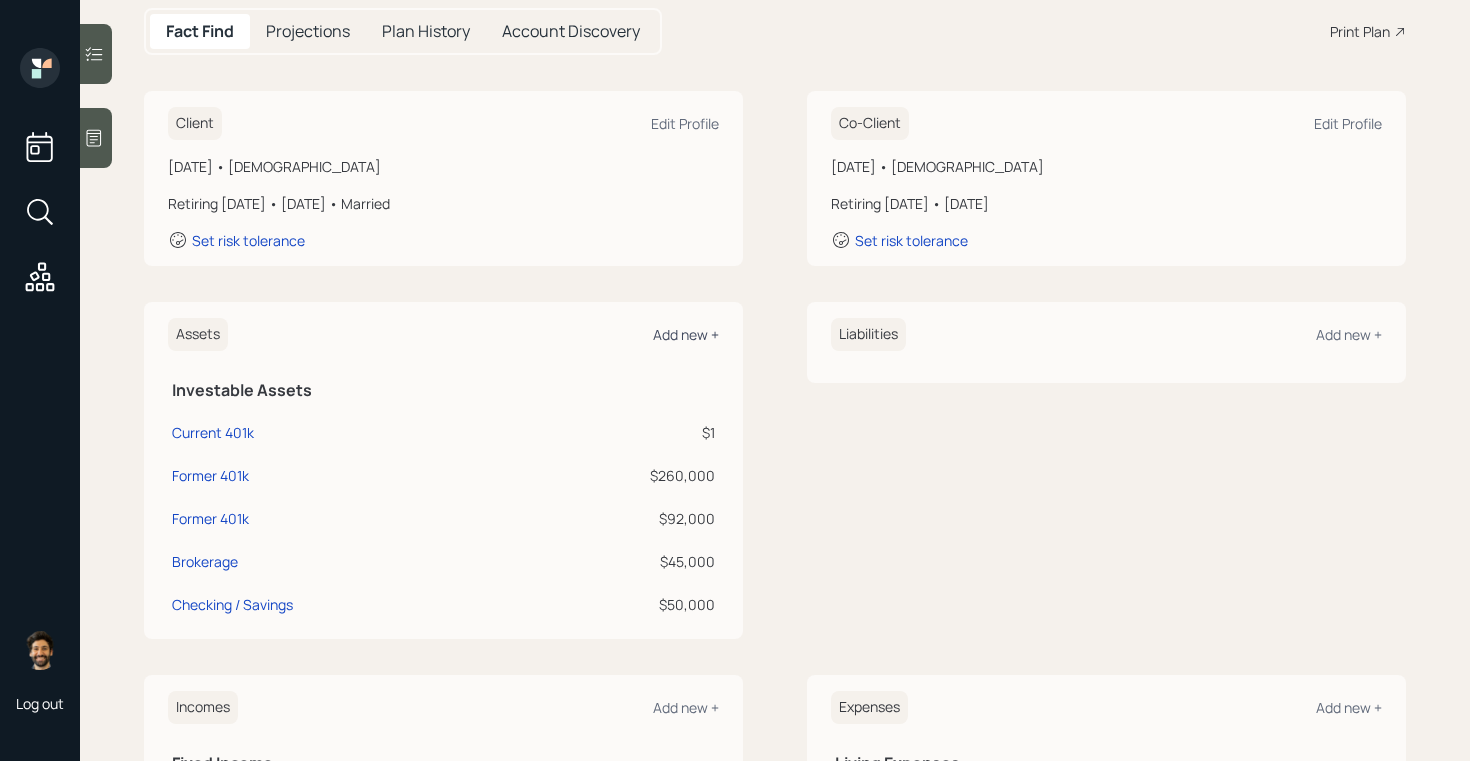
click at [672, 325] on div "Add new +" at bounding box center [686, 334] width 66 height 19
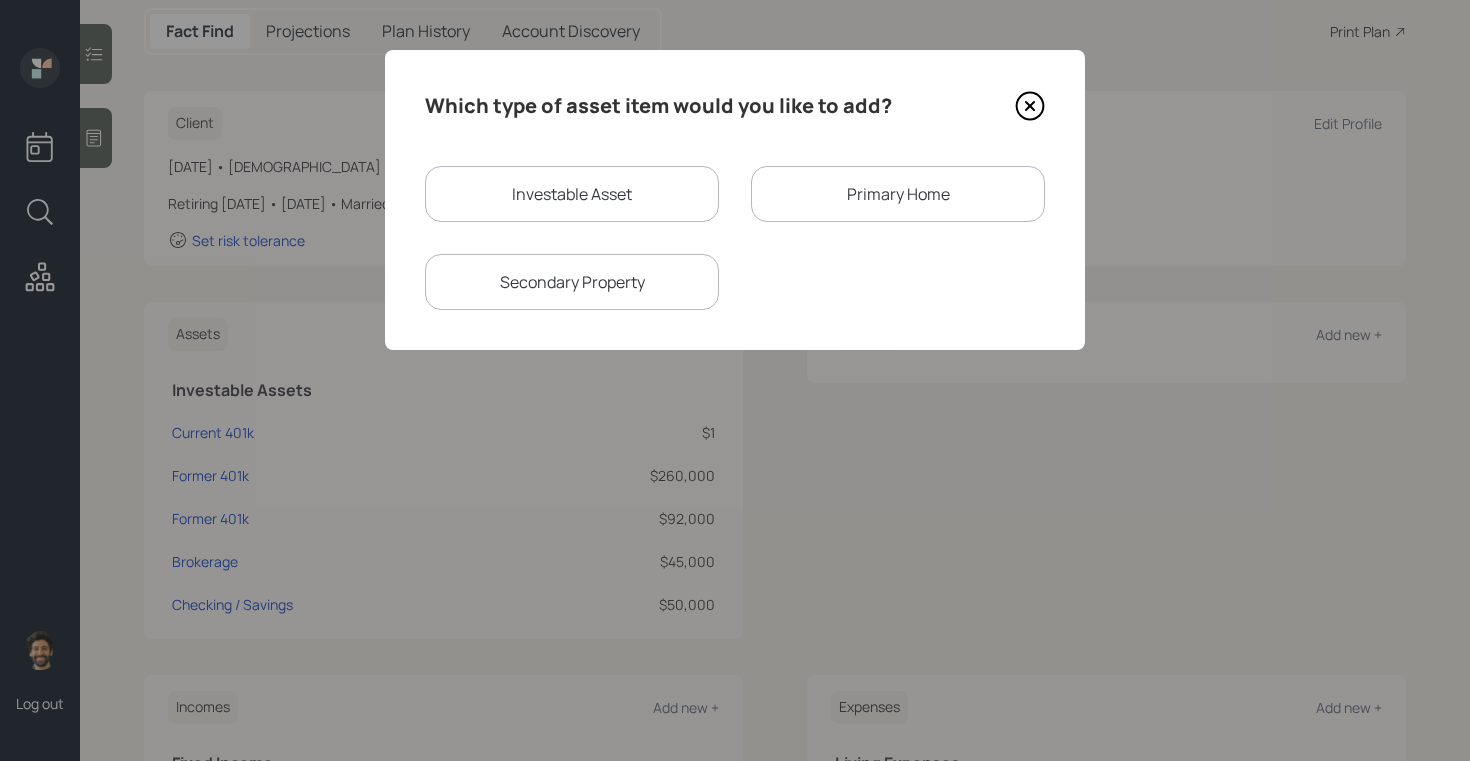
click at [811, 197] on div "Primary Home" at bounding box center [898, 194] width 294 height 56
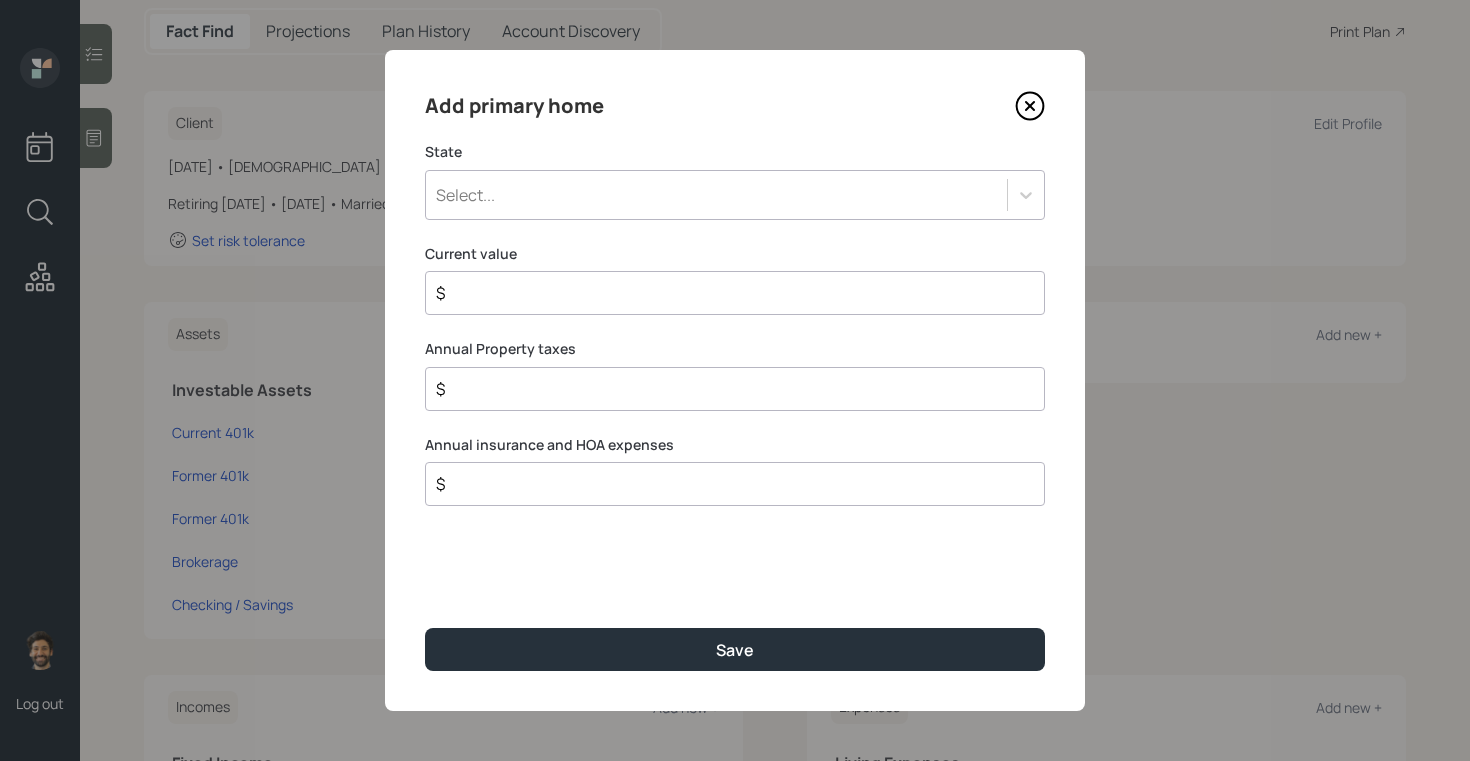
click at [593, 196] on div "Select..." at bounding box center [716, 195] width 581 height 34
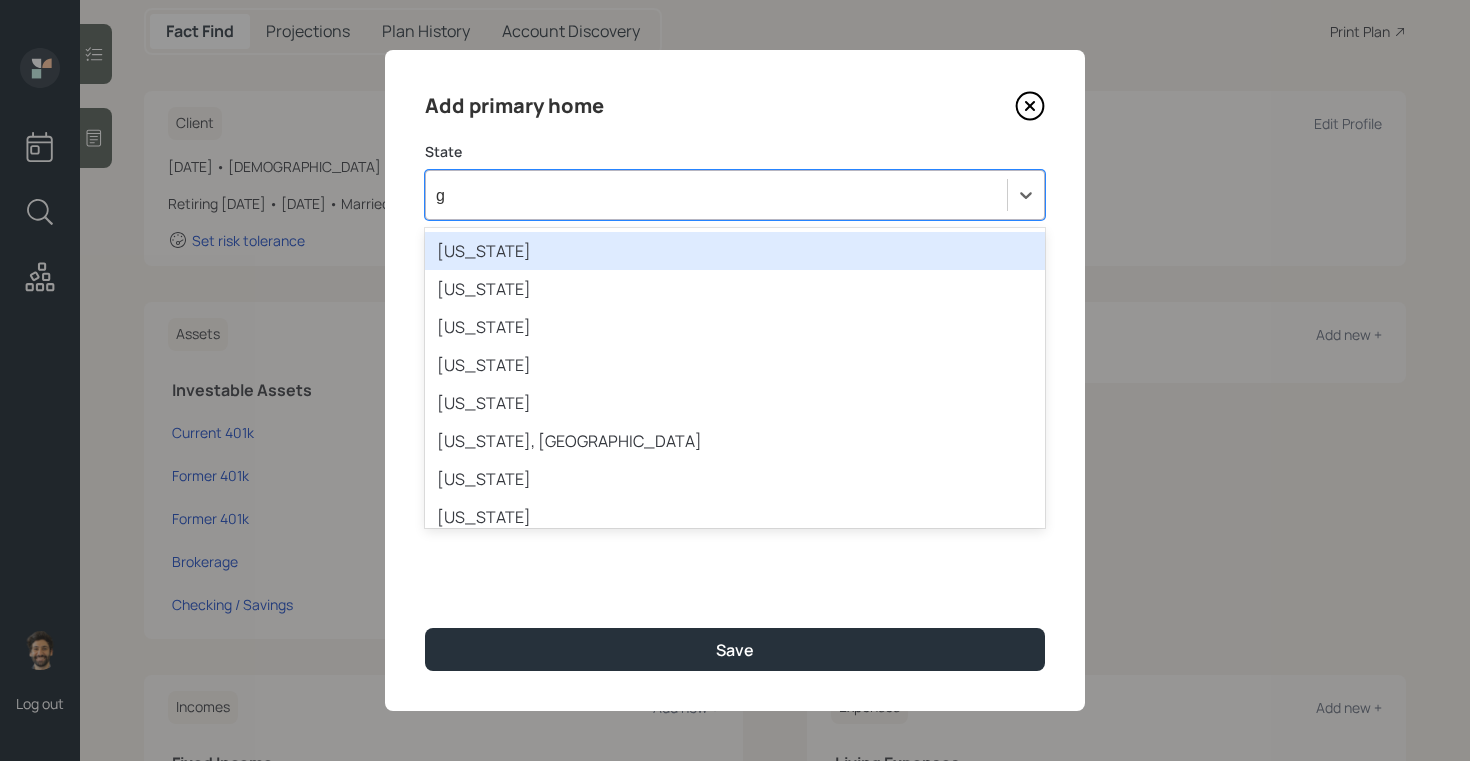
type input "ge"
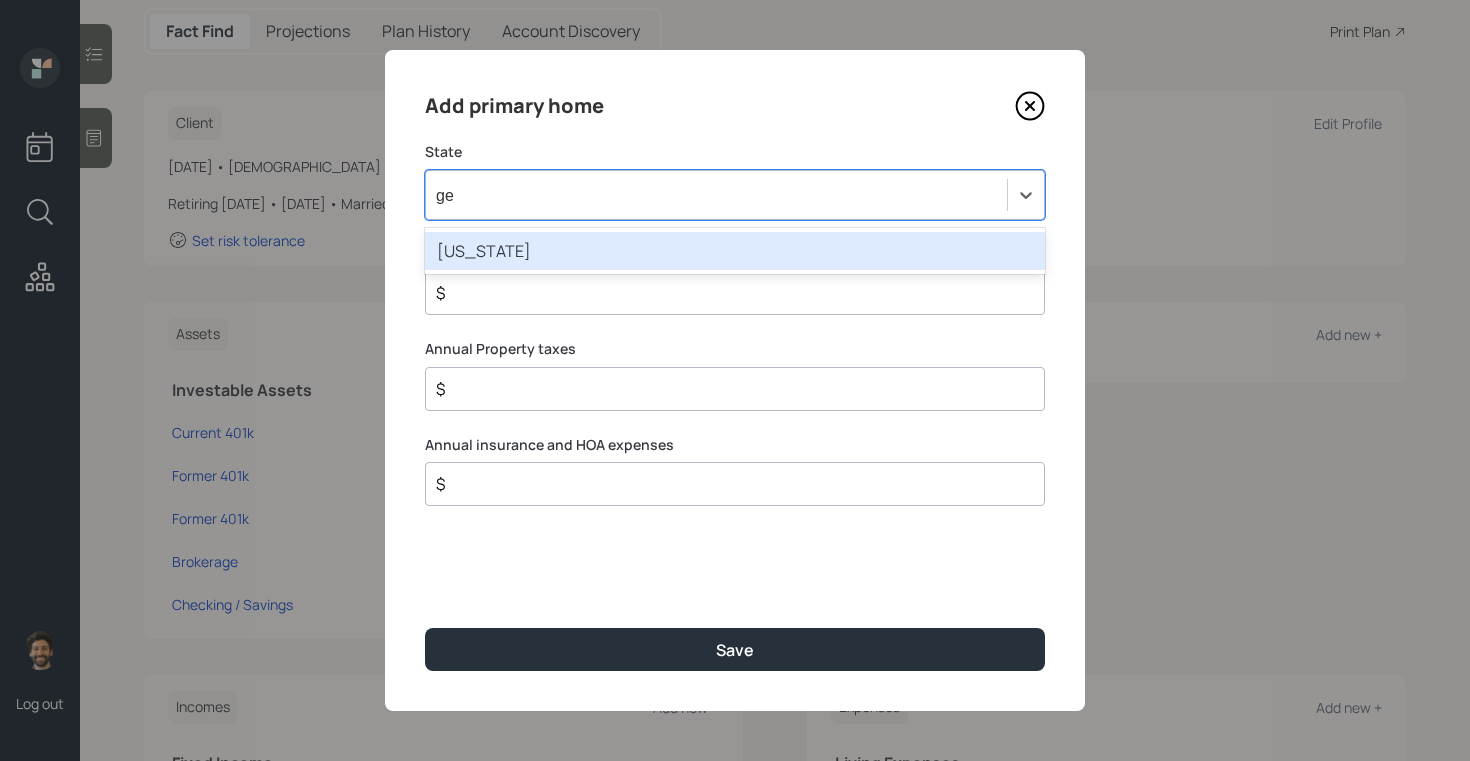
click at [550, 238] on div "[US_STATE]" at bounding box center [735, 251] width 620 height 38
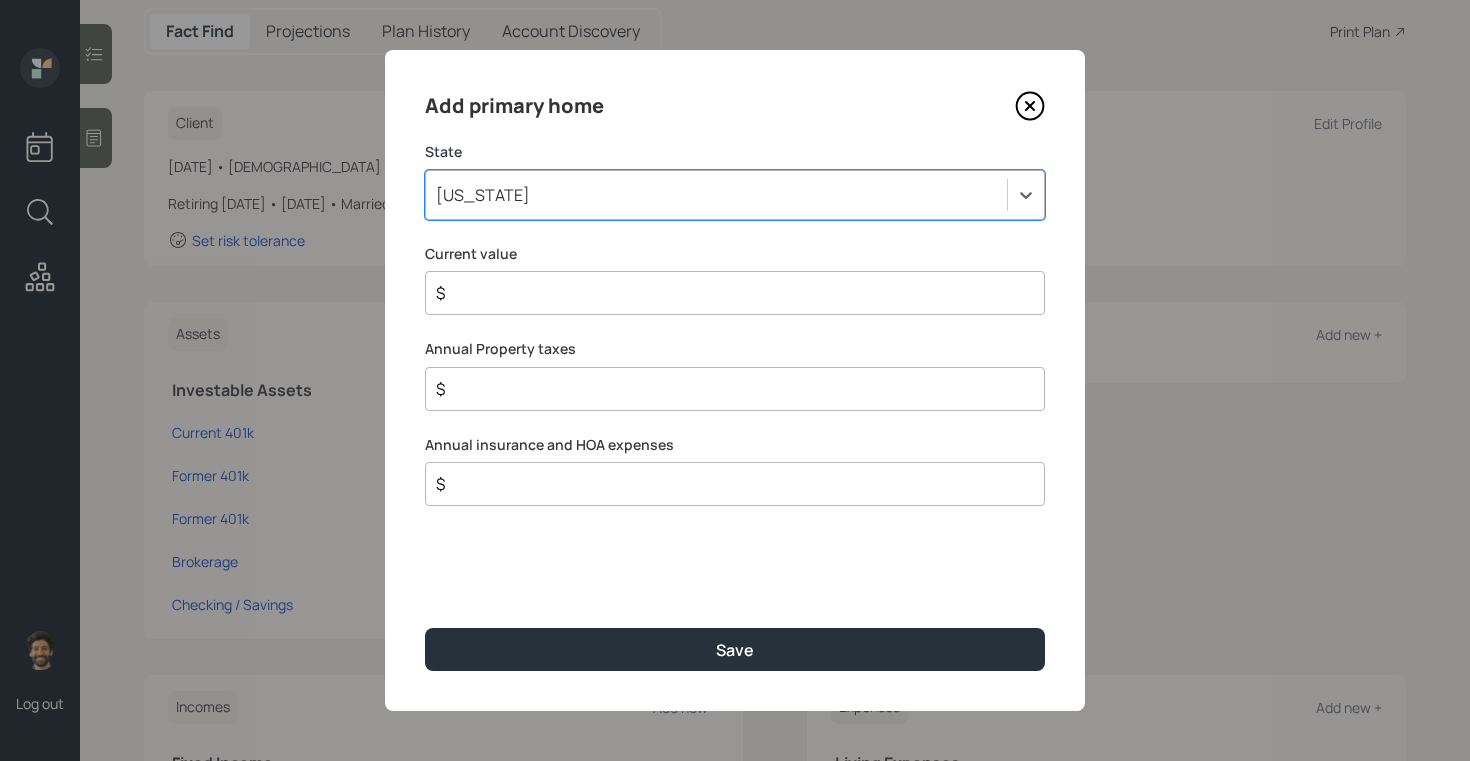
click at [512, 295] on input "$" at bounding box center [727, 293] width 586 height 24
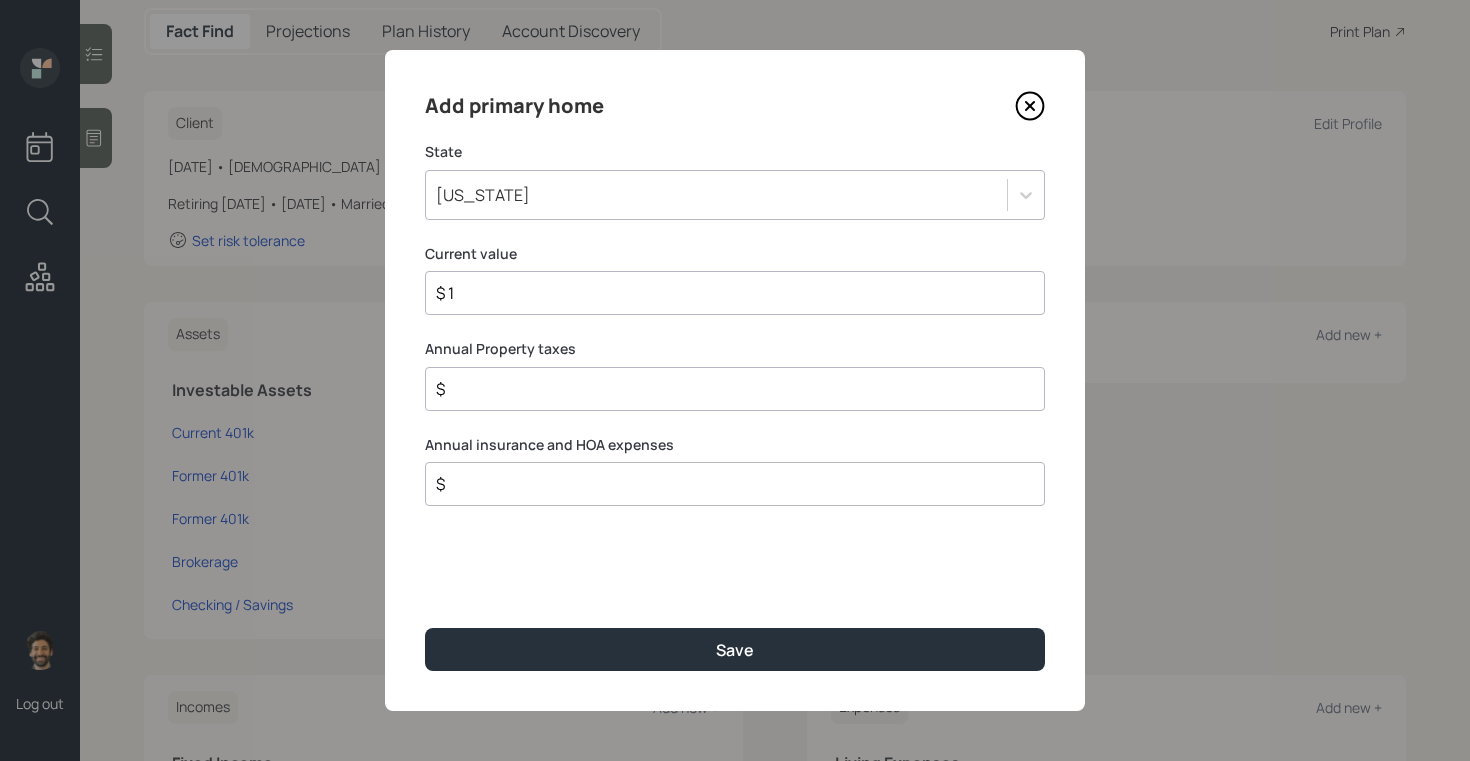
type input "$ 1"
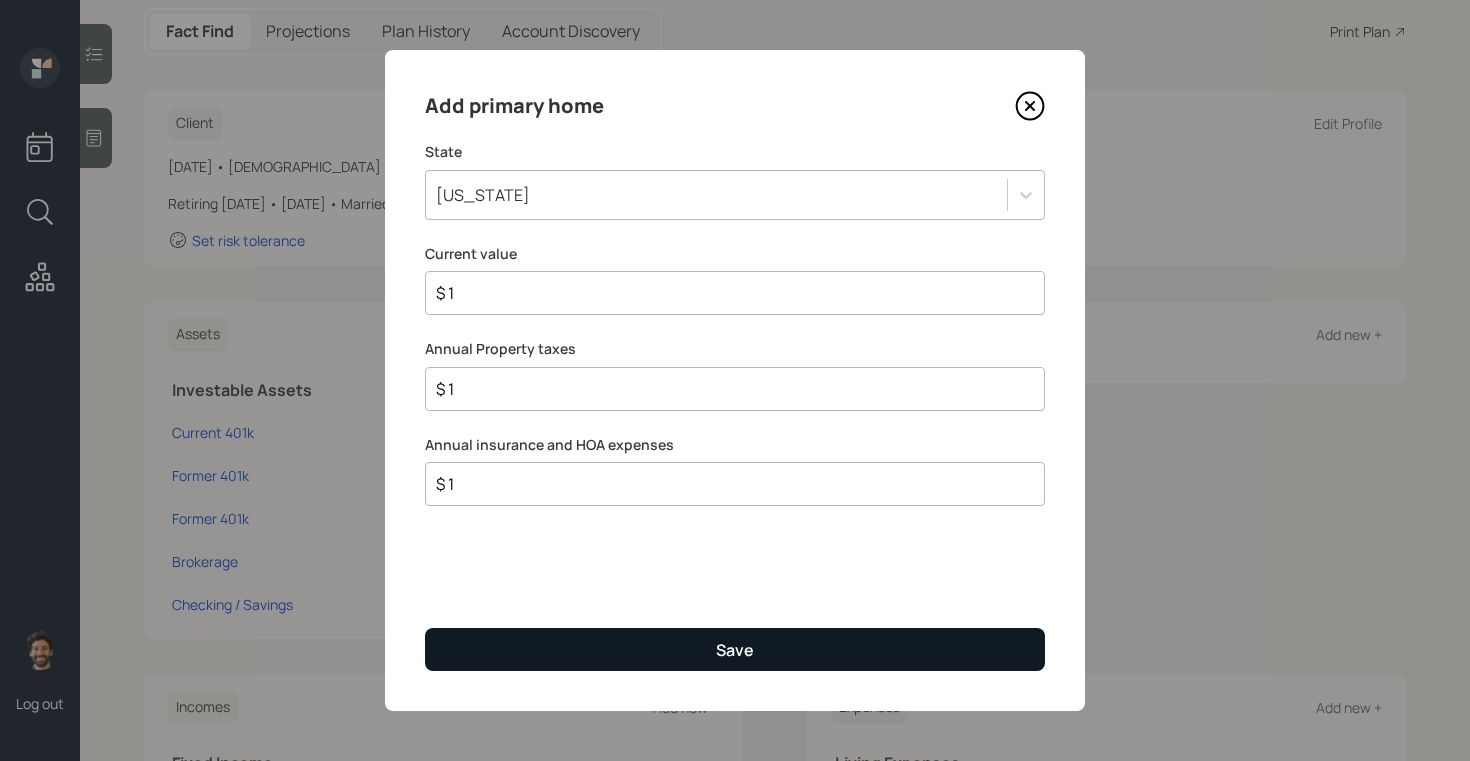
type input "$ 1"
click at [585, 656] on button "Save" at bounding box center [735, 649] width 620 height 43
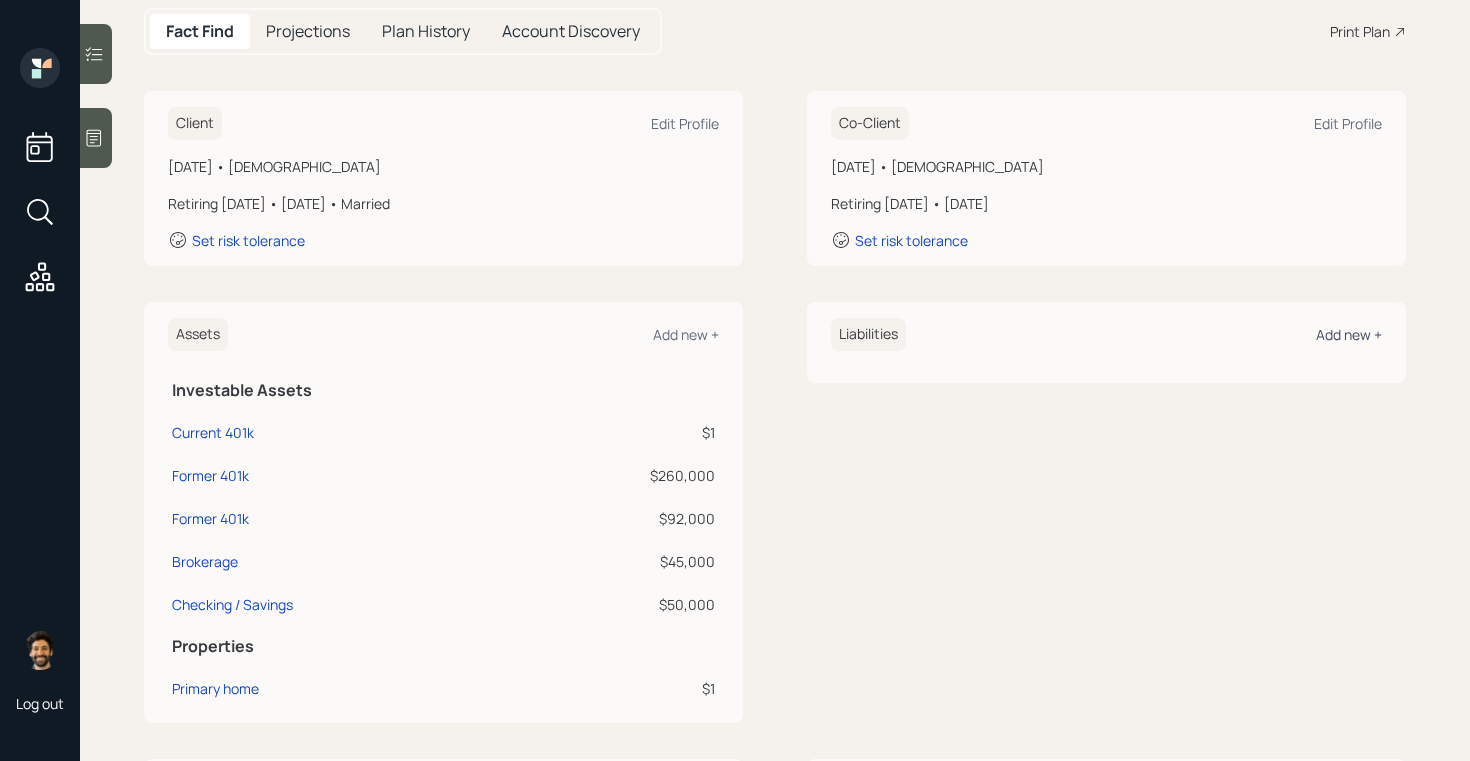
click at [1356, 341] on div "Add new +" at bounding box center [1349, 334] width 66 height 19
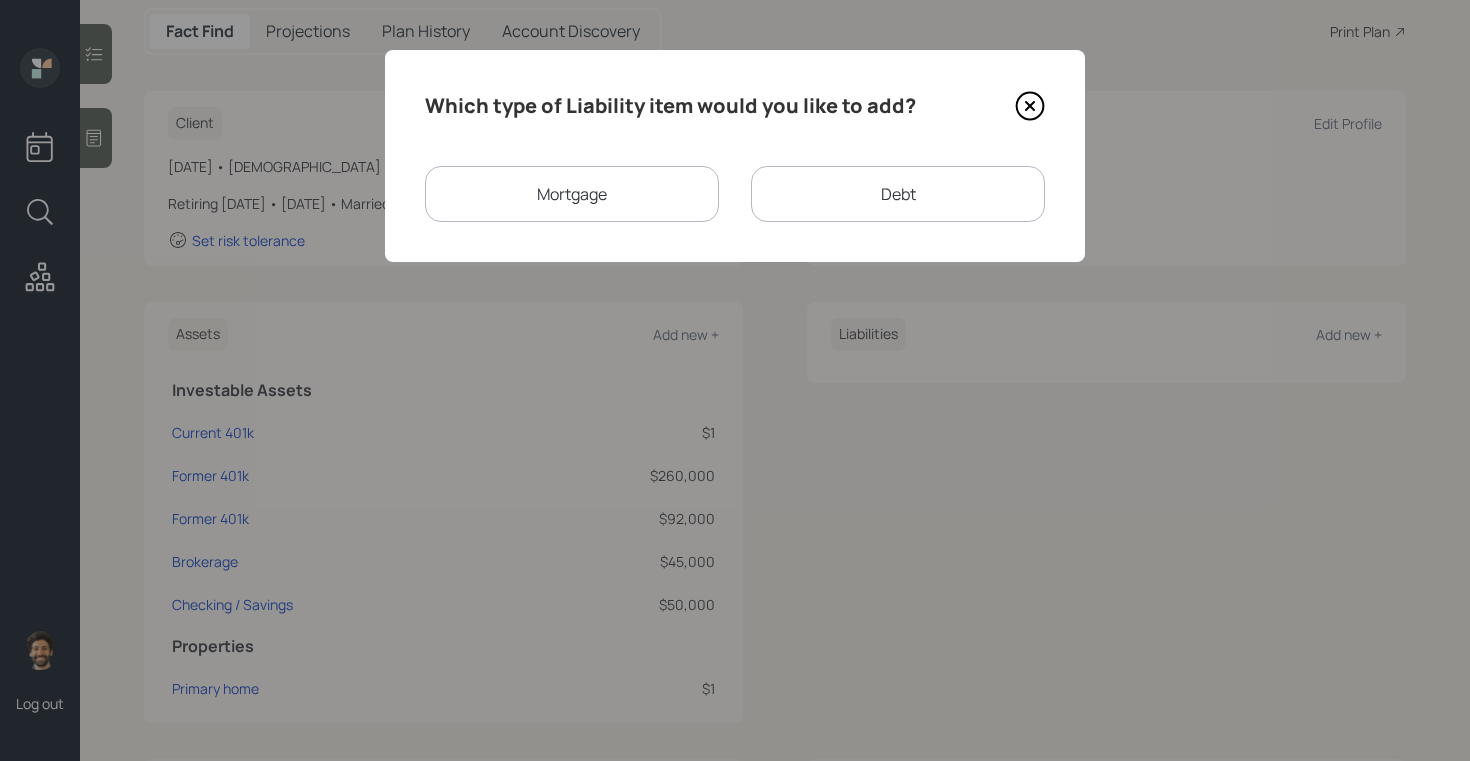
click at [631, 205] on div "Mortgage" at bounding box center [572, 194] width 294 height 56
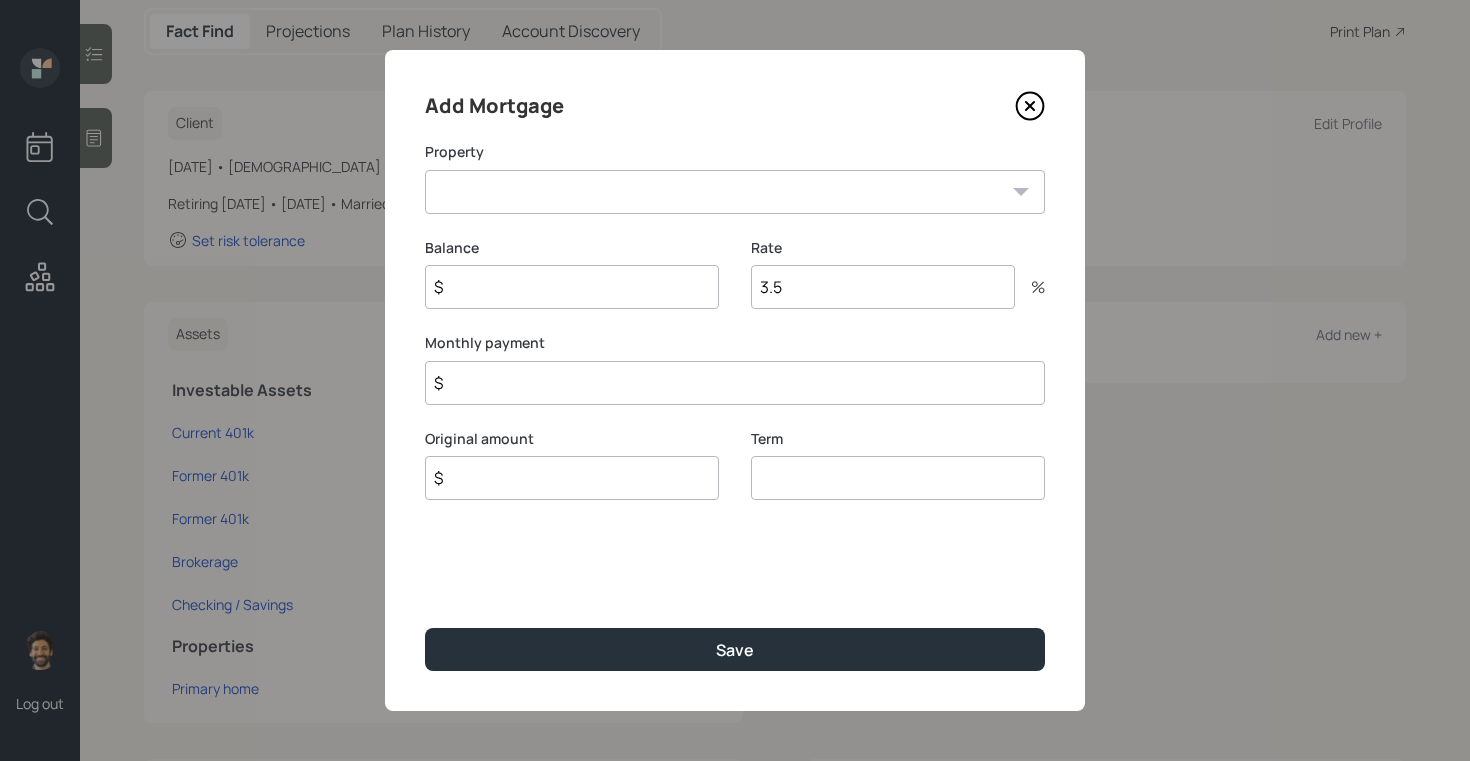
click at [560, 189] on select "GA Primary home" at bounding box center [735, 192] width 620 height 44
select select "7b1f41c4-6d8e-4701-a77b-a4d3be322ac6"
click at [425, 170] on select "GA Primary home" at bounding box center [735, 192] width 620 height 44
click at [523, 297] on input "$" at bounding box center [572, 287] width 294 height 44
type input "$ 28,000"
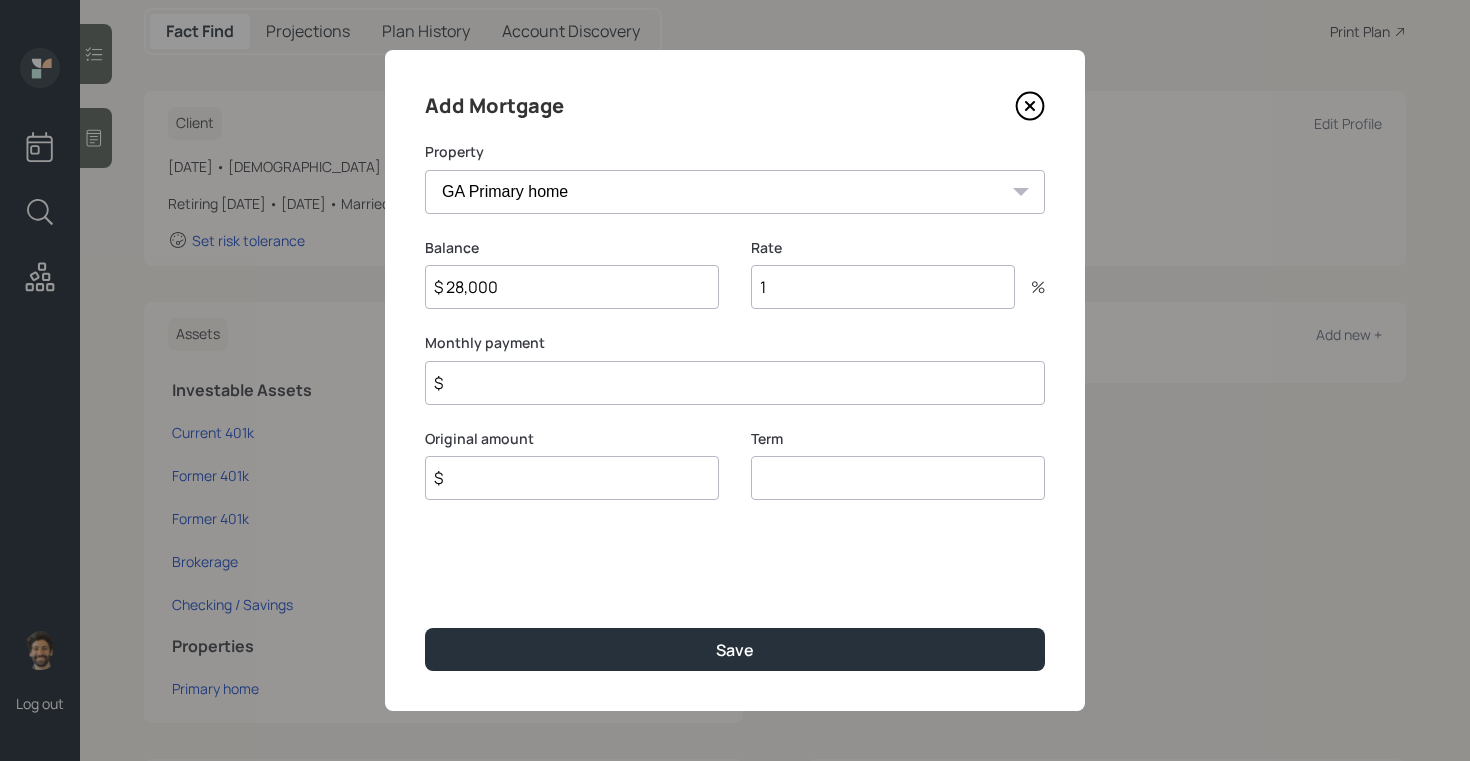
type input "1"
type input "$ 2,000"
type input "$ 28,000"
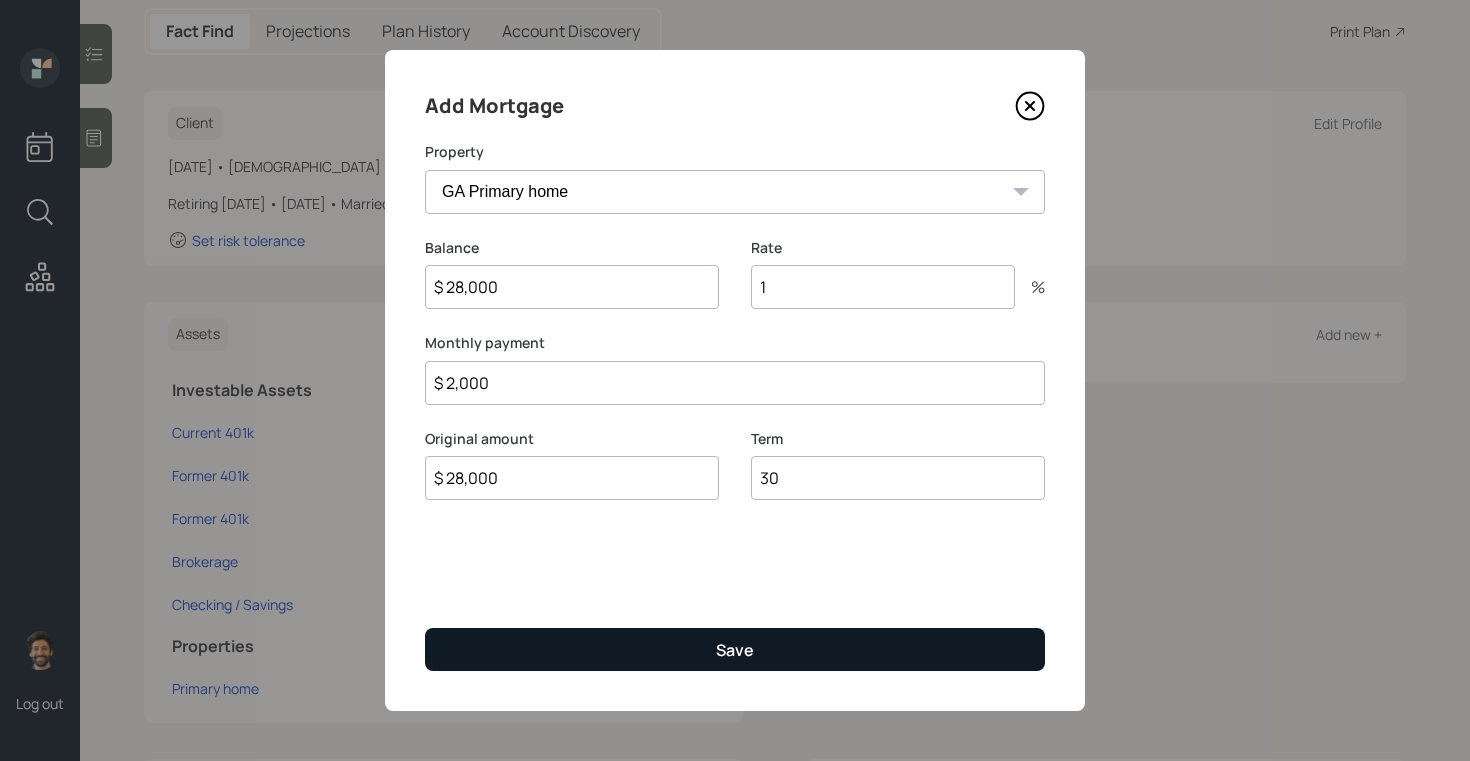
type input "30"
click at [601, 649] on button "Save" at bounding box center [735, 649] width 620 height 43
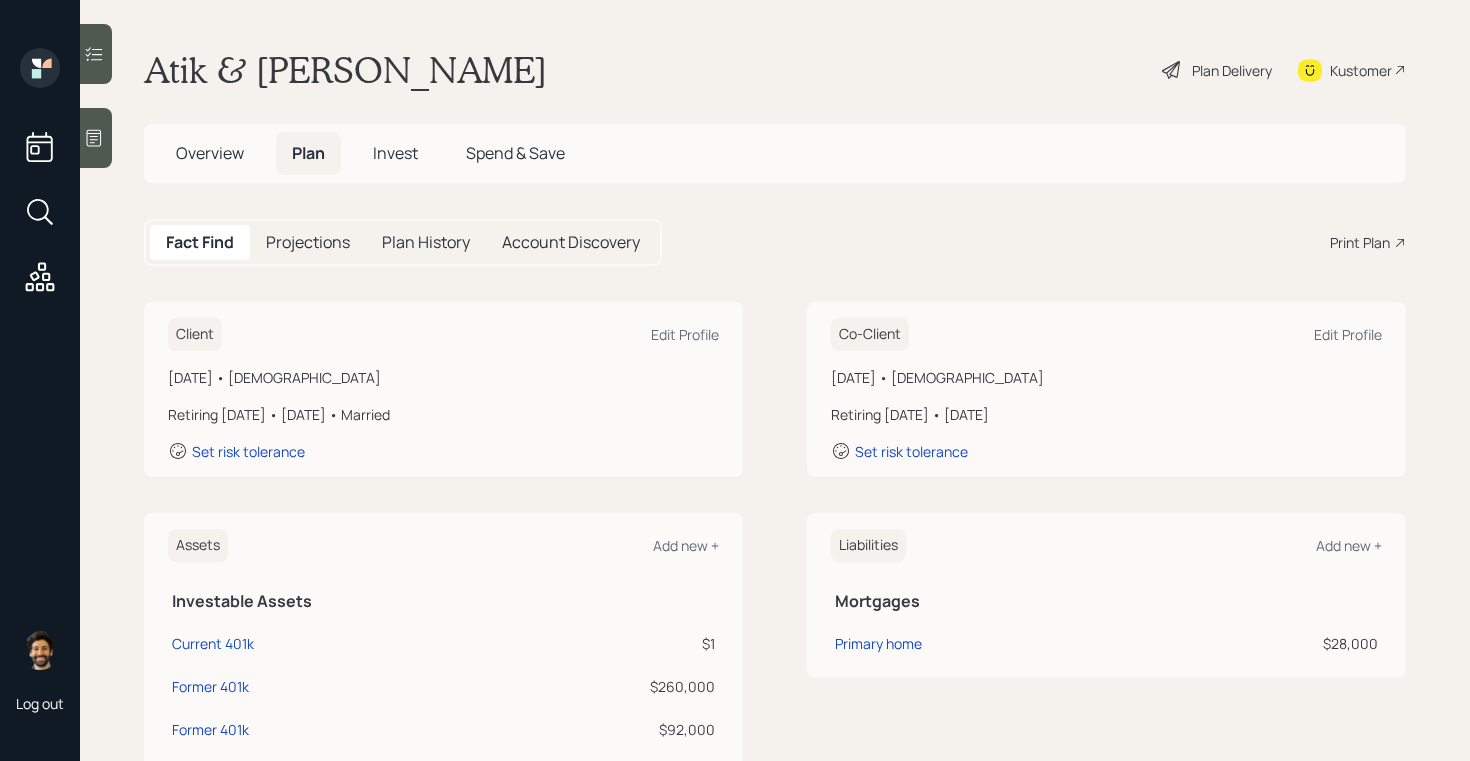
click at [407, 158] on span "Invest" at bounding box center [395, 153] width 45 height 22
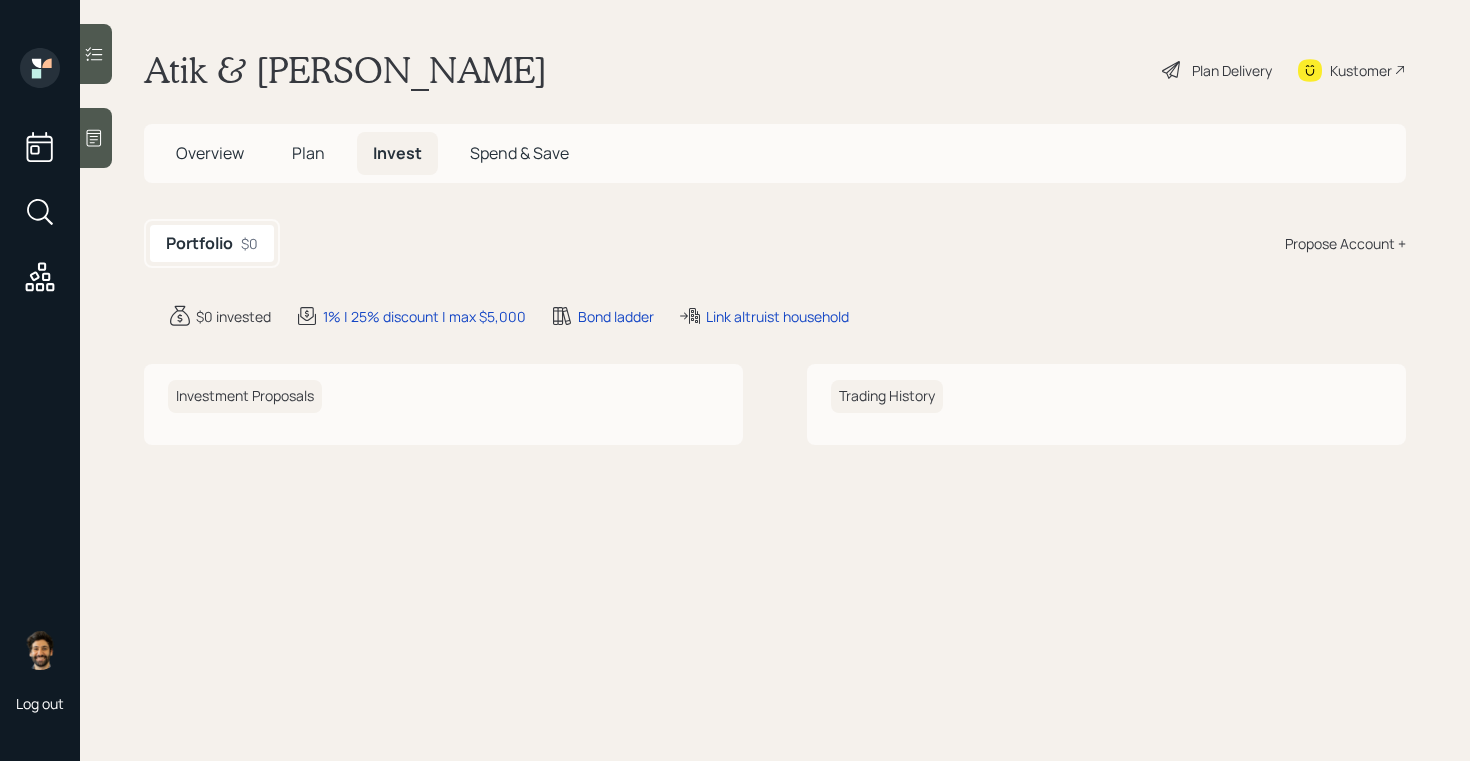
click at [1304, 251] on div "Propose Account +" at bounding box center [1345, 243] width 121 height 21
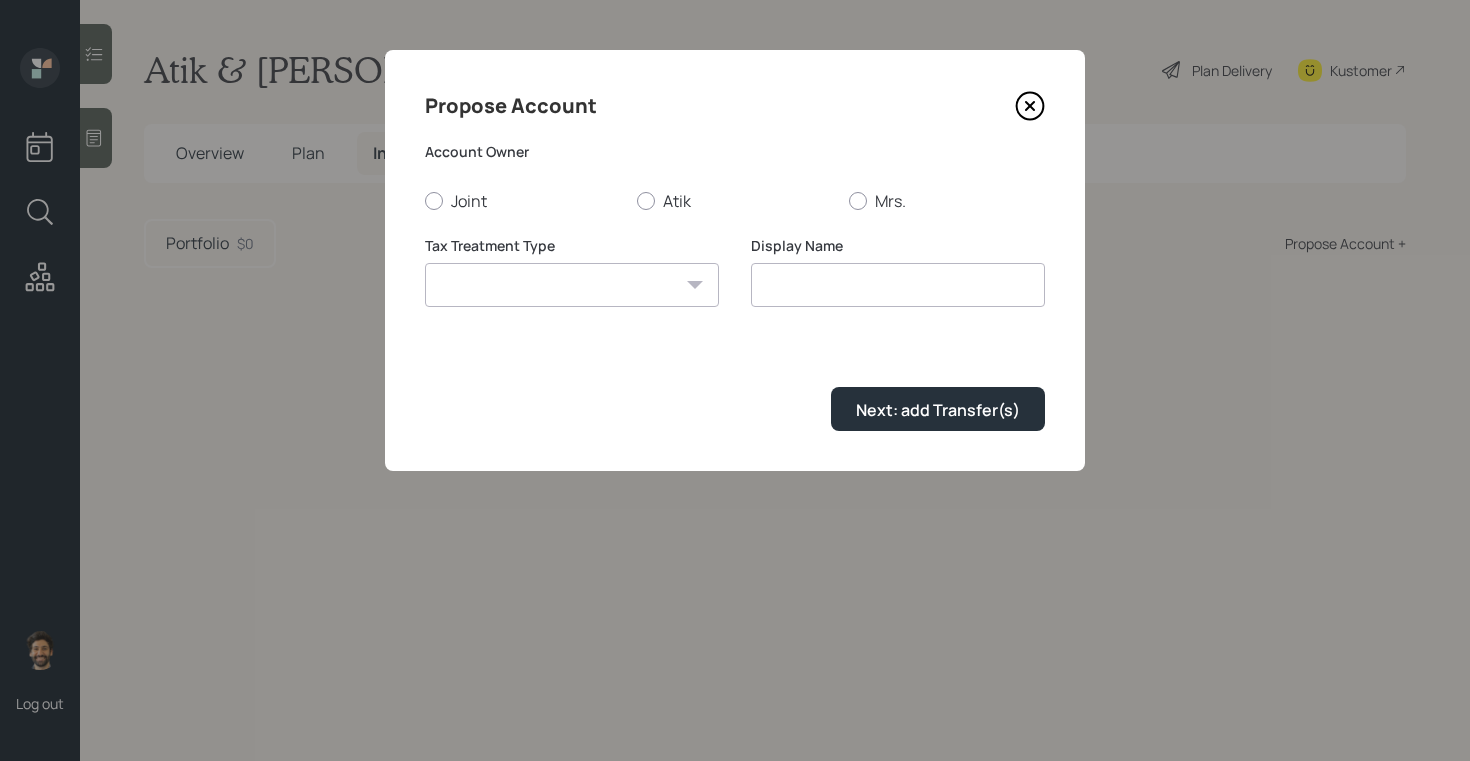
click at [661, 213] on form "Account Owner Joint Atik Mrs. Tax Treatment Type [PERSON_NAME] Taxable Traditio…" at bounding box center [735, 286] width 620 height 289
click at [655, 201] on label "Atik" at bounding box center [735, 201] width 196 height 22
click at [637, 201] on input "Atik" at bounding box center [636, 200] width 1 height 1
radio input "true"
click at [643, 284] on select "[PERSON_NAME] Taxable Traditional" at bounding box center [572, 285] width 294 height 44
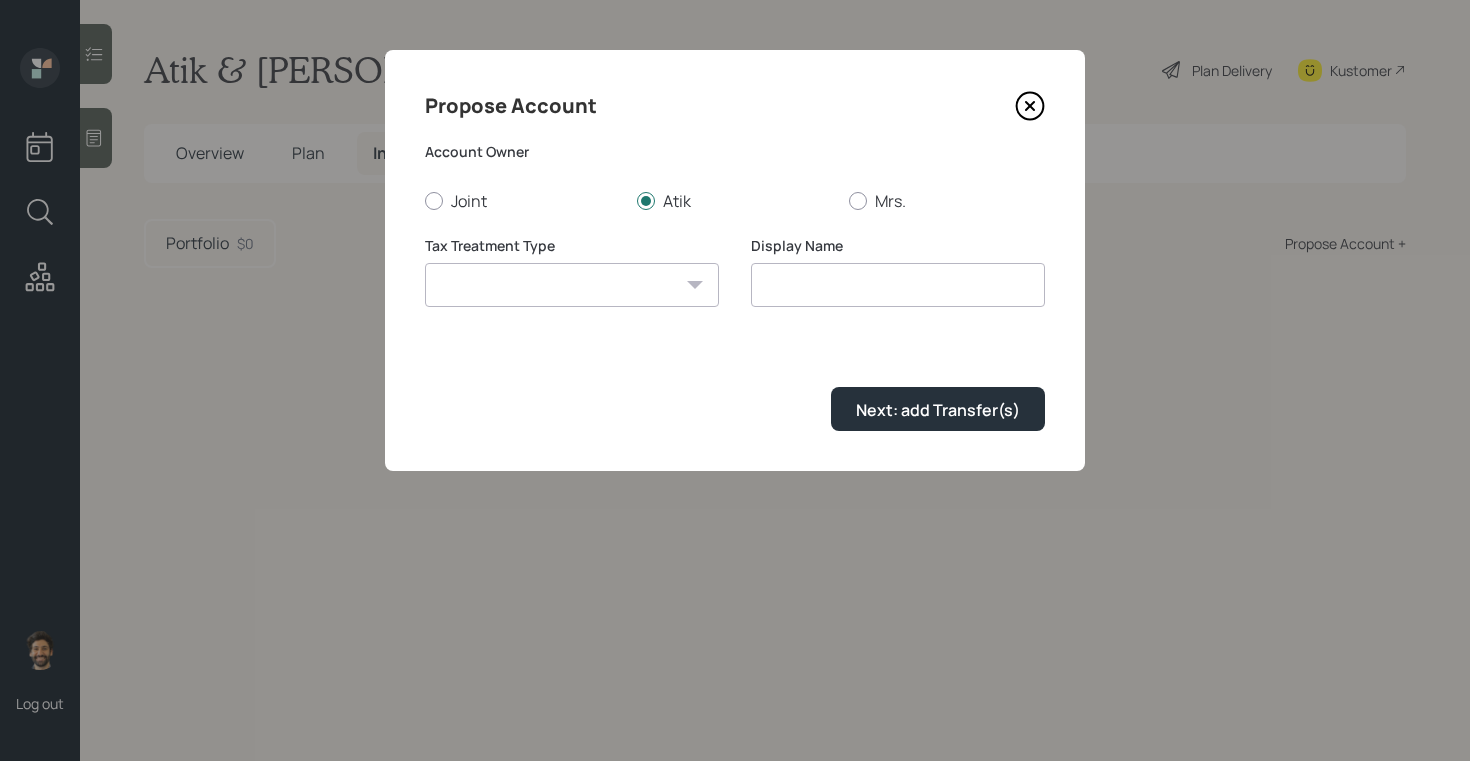
select select "traditional"
click at [425, 263] on select "[PERSON_NAME] Taxable Traditional" at bounding box center [572, 285] width 294 height 44
type input "Traditional"
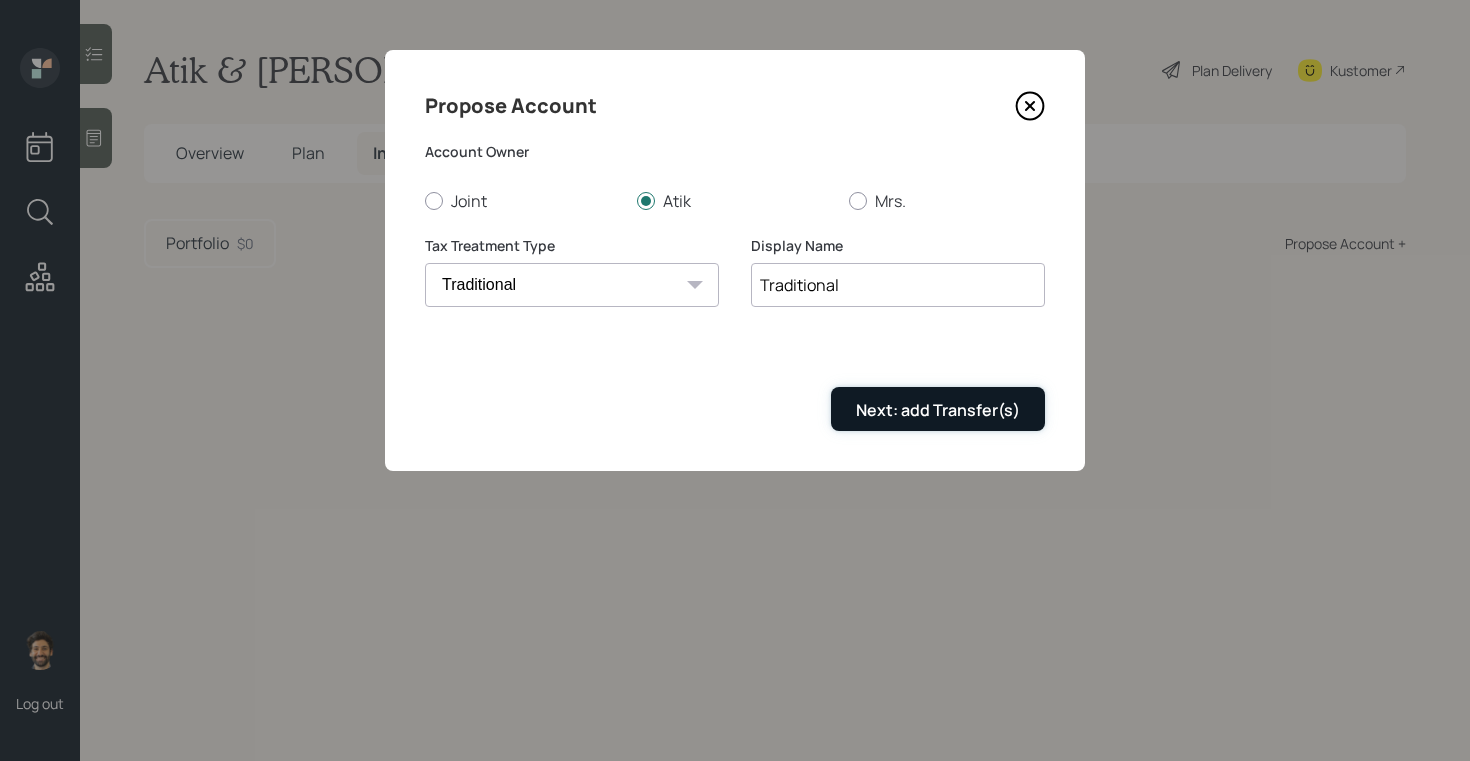
click at [851, 409] on button "Next: add Transfer(s)" at bounding box center [938, 408] width 214 height 43
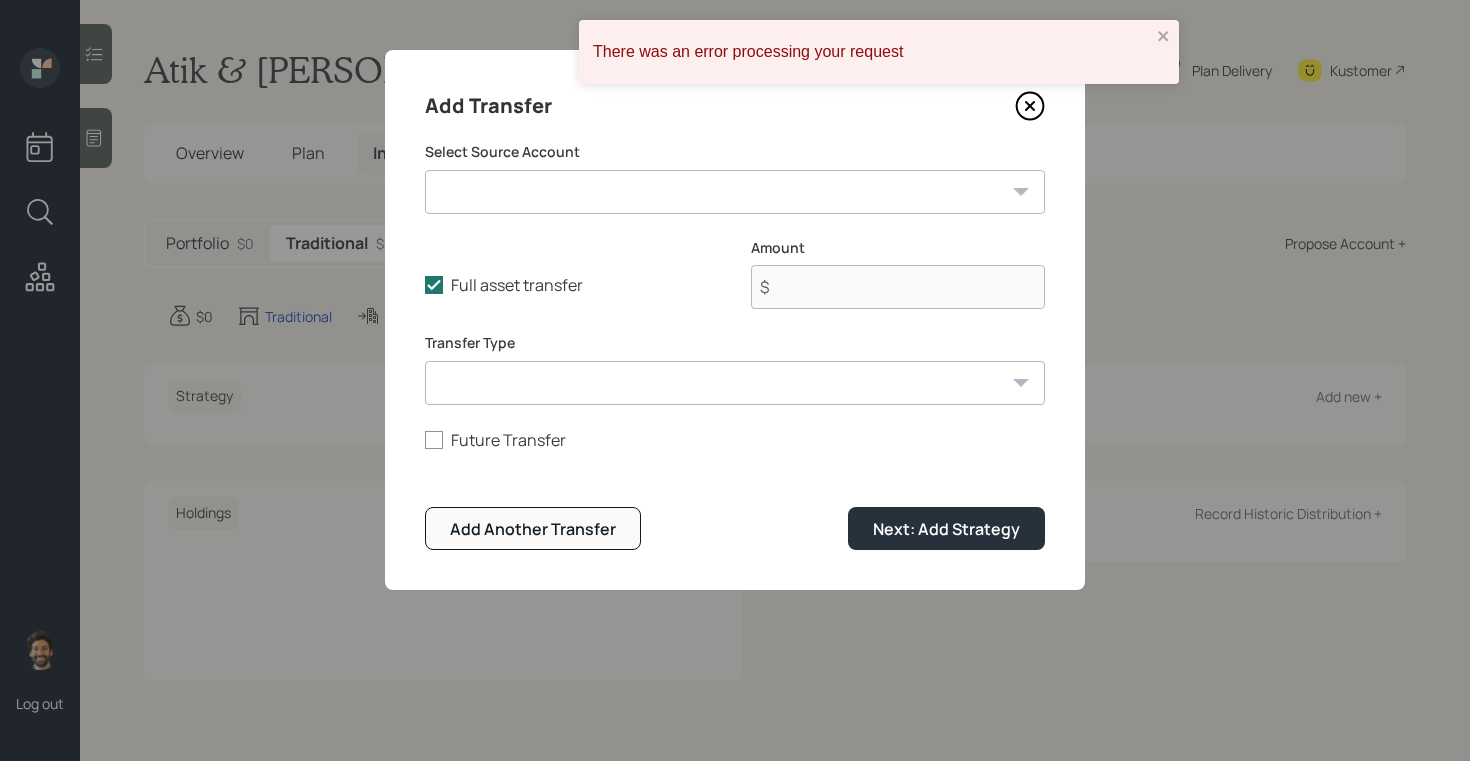
click at [634, 194] on select "Current 401k ($1 | 401(k)) Former 401k ($260,000 | 401(k)) Former 401k ($92,000…" at bounding box center [735, 192] width 620 height 44
select select "70c1d650-1666-47c9-98ec-831b726bdebb"
click at [425, 170] on select "Current 401k ($1 | 401(k)) Former 401k ($260,000 | 401(k)) Former 401k ($92,000…" at bounding box center [735, 192] width 620 height 44
type input "$ 260,000"
click at [563, 384] on select "ACAT Transfer Non ACAT Transfer Capitalize Rollover Rollover Deposit" at bounding box center [735, 383] width 620 height 44
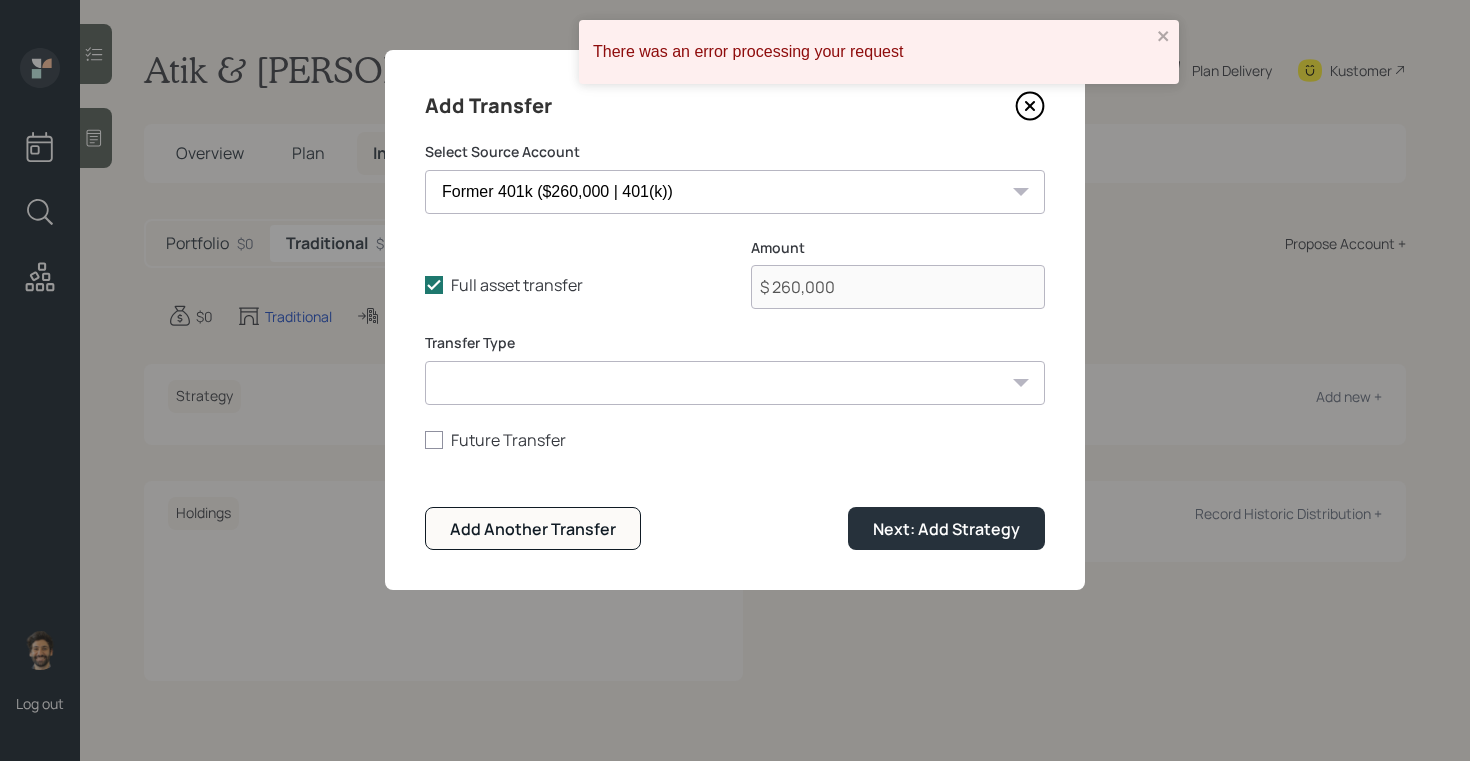
select select "acat_transfer"
click at [425, 361] on select "ACAT Transfer Non ACAT Transfer Capitalize Rollover Rollover Deposit" at bounding box center [735, 383] width 620 height 44
click at [528, 523] on div "Add Another Transfer" at bounding box center [533, 529] width 166 height 22
click at [535, 201] on select "Current 401k ($1 | 401(k)) Former 401k ($260,000 | 401(k)) Former 401k ($92,000…" at bounding box center [735, 192] width 620 height 44
select select "66b9f641-916b-450c-a013-3e72b483721d"
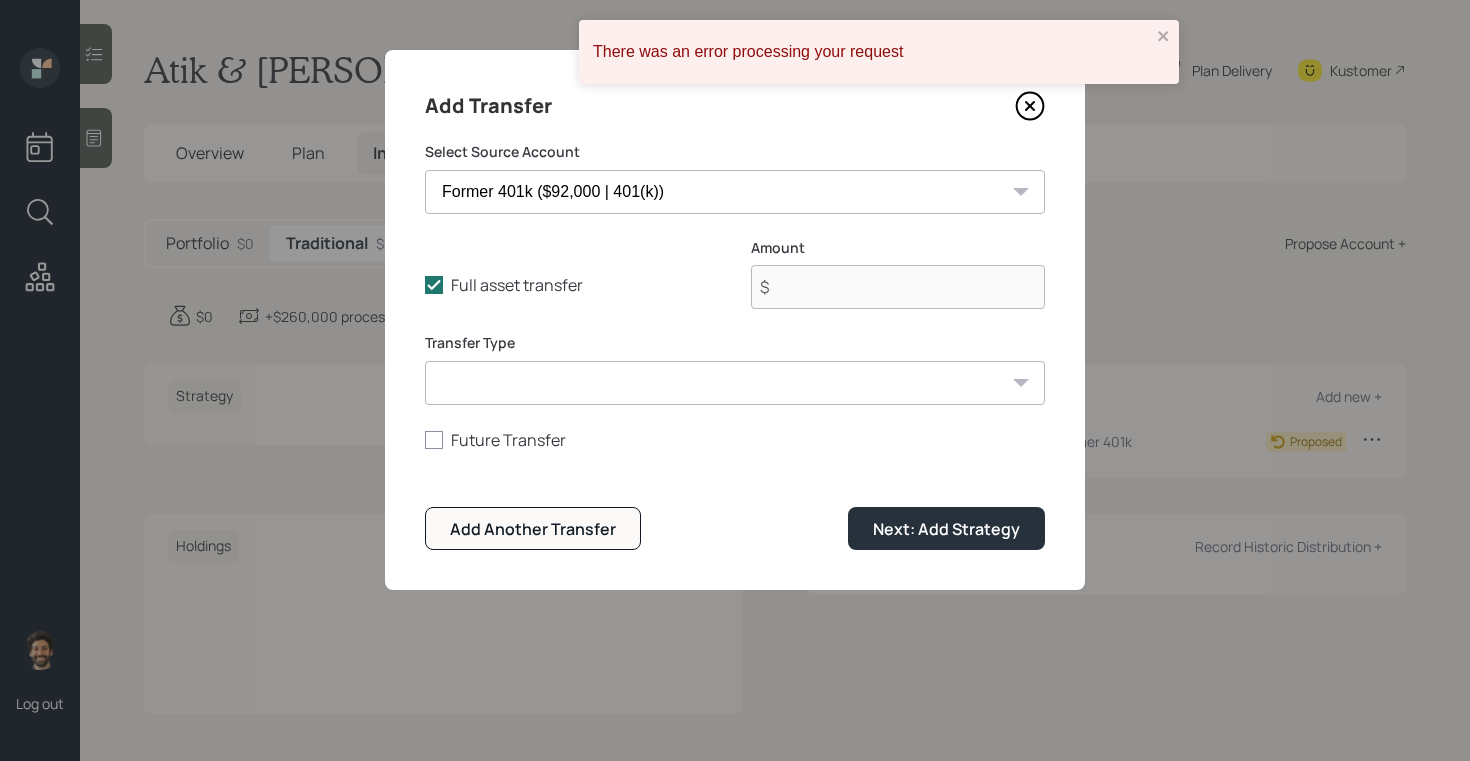
click at [425, 170] on select "Current 401k ($1 | 401(k)) Former 401k ($260,000 | 401(k)) Former 401k ($92,000…" at bounding box center [735, 192] width 620 height 44
type input "$ 92,000"
click at [765, 367] on select "ACAT Transfer Non ACAT Transfer Capitalize Rollover Rollover Deposit" at bounding box center [735, 383] width 620 height 44
select select "acat_transfer"
click at [425, 361] on select "ACAT Transfer Non ACAT Transfer Capitalize Rollover Rollover Deposit" at bounding box center [735, 383] width 620 height 44
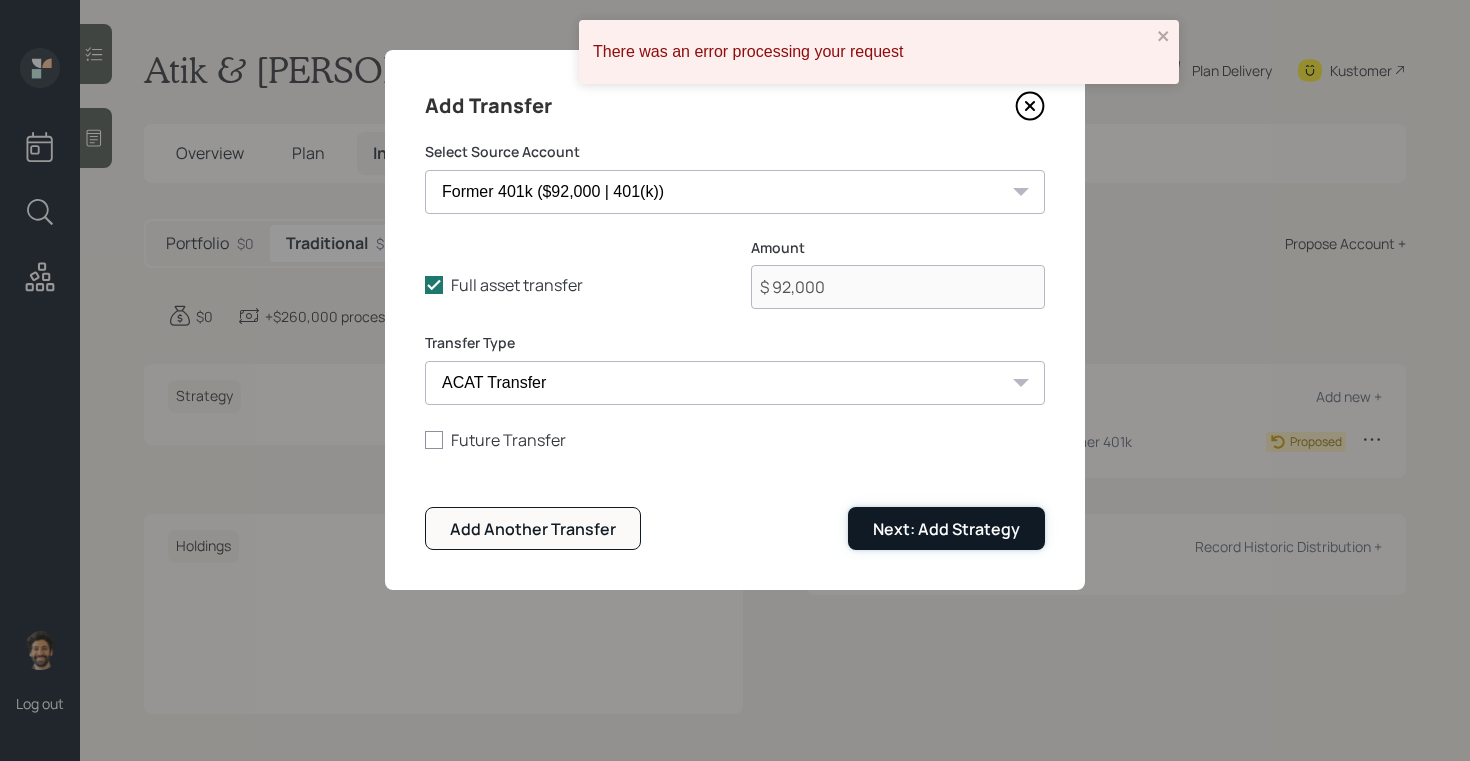
click at [913, 523] on div "Next: Add Strategy" at bounding box center [946, 529] width 147 height 22
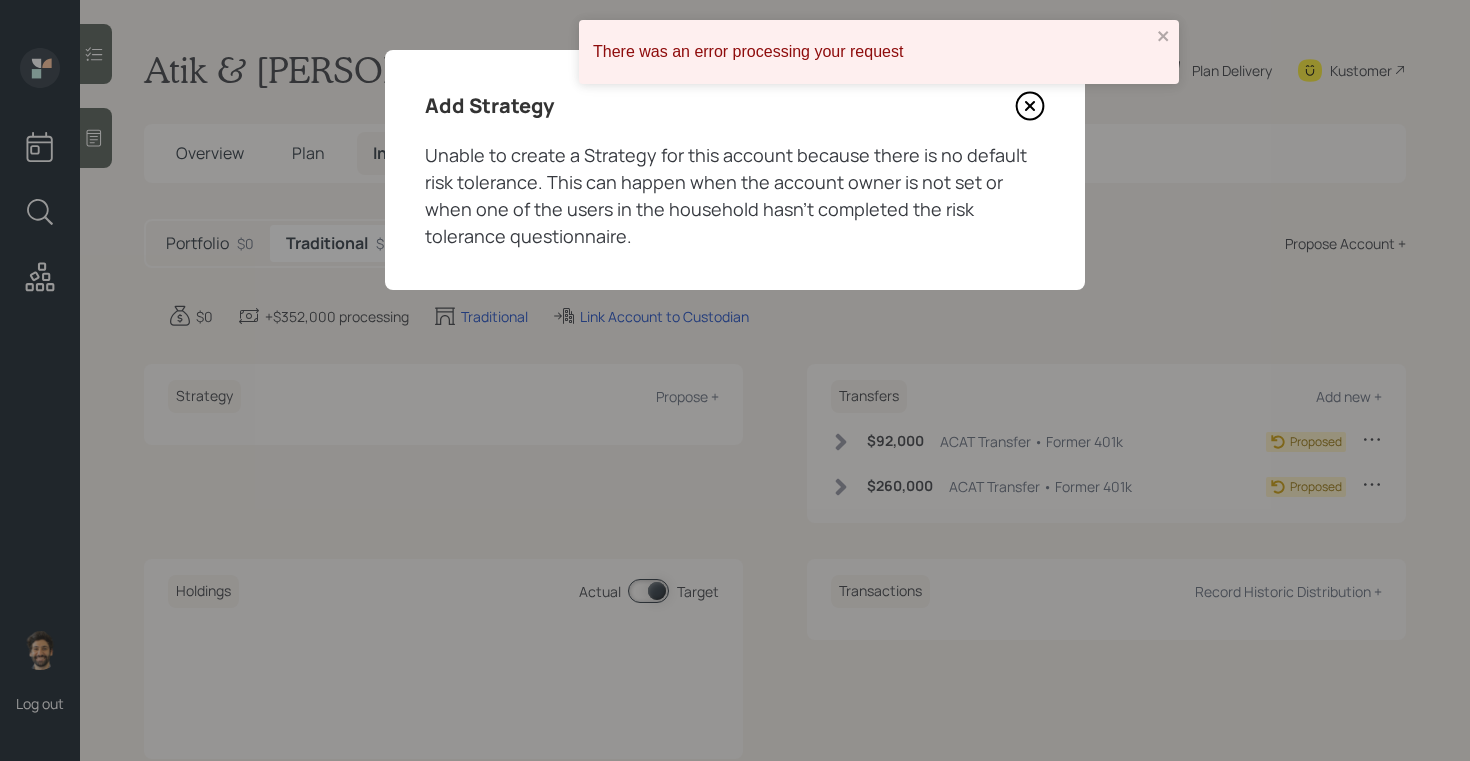
click at [1028, 115] on icon at bounding box center [1030, 106] width 30 height 30
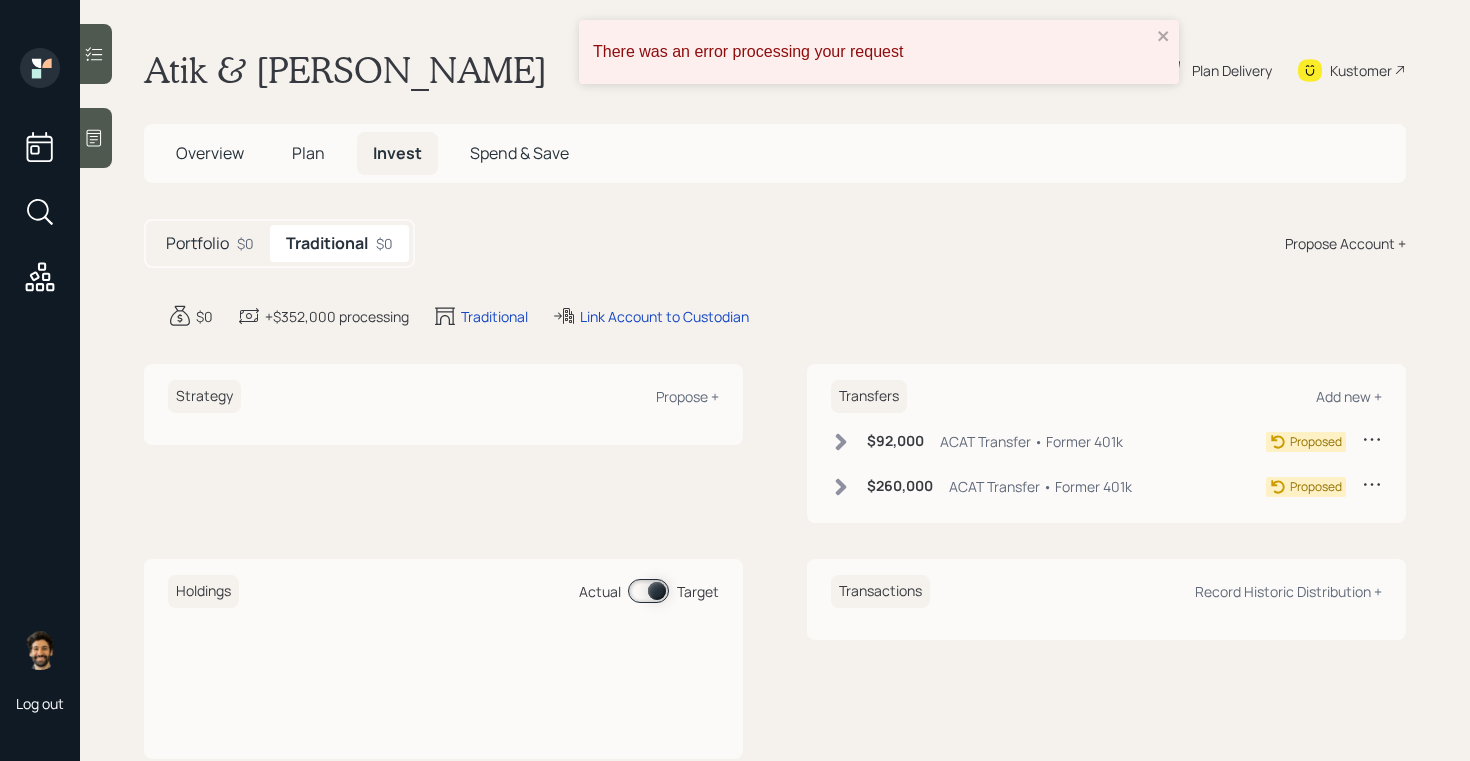
click at [323, 154] on span "Plan" at bounding box center [308, 153] width 33 height 22
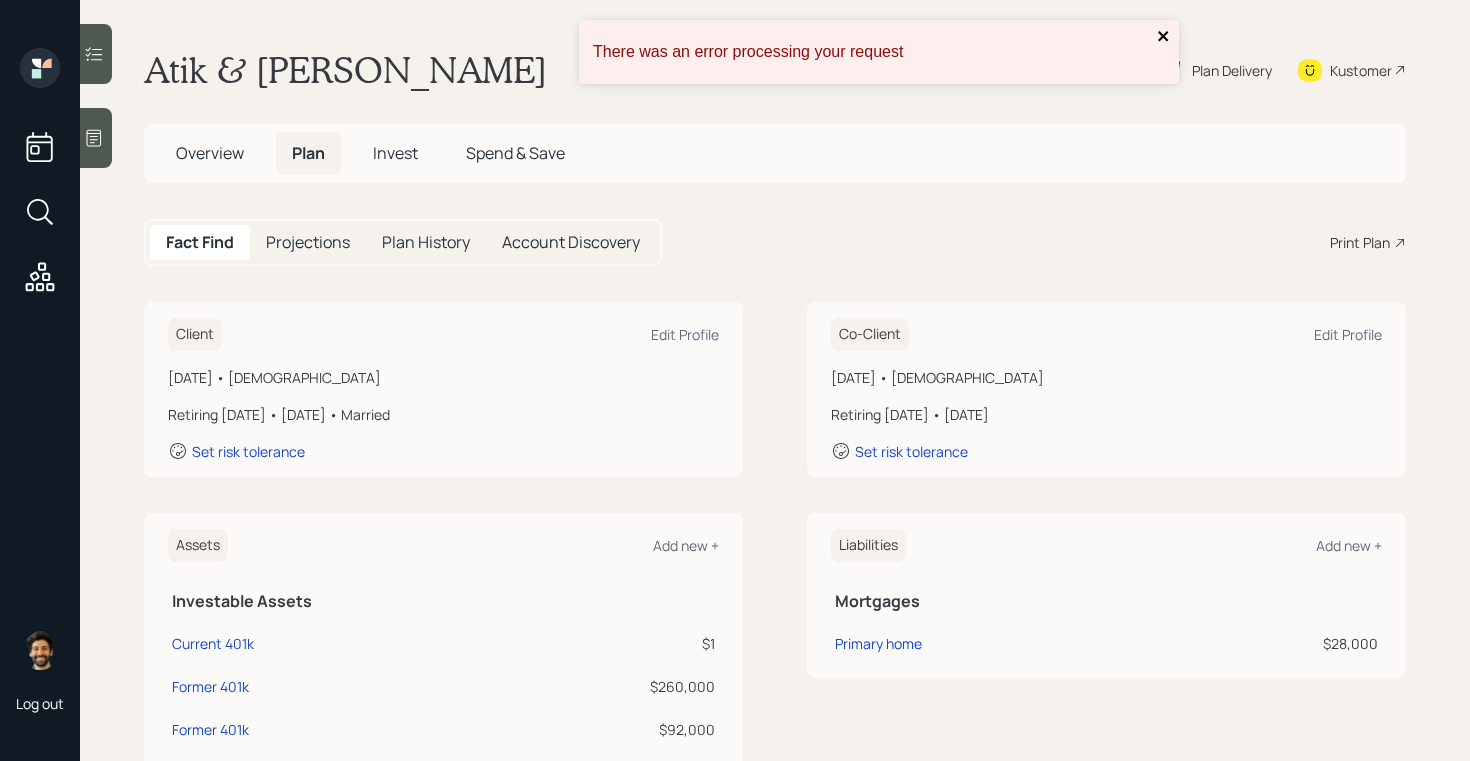
click at [1159, 29] on icon "close" at bounding box center [1164, 36] width 14 height 16
